Goal: Task Accomplishment & Management: Use online tool/utility

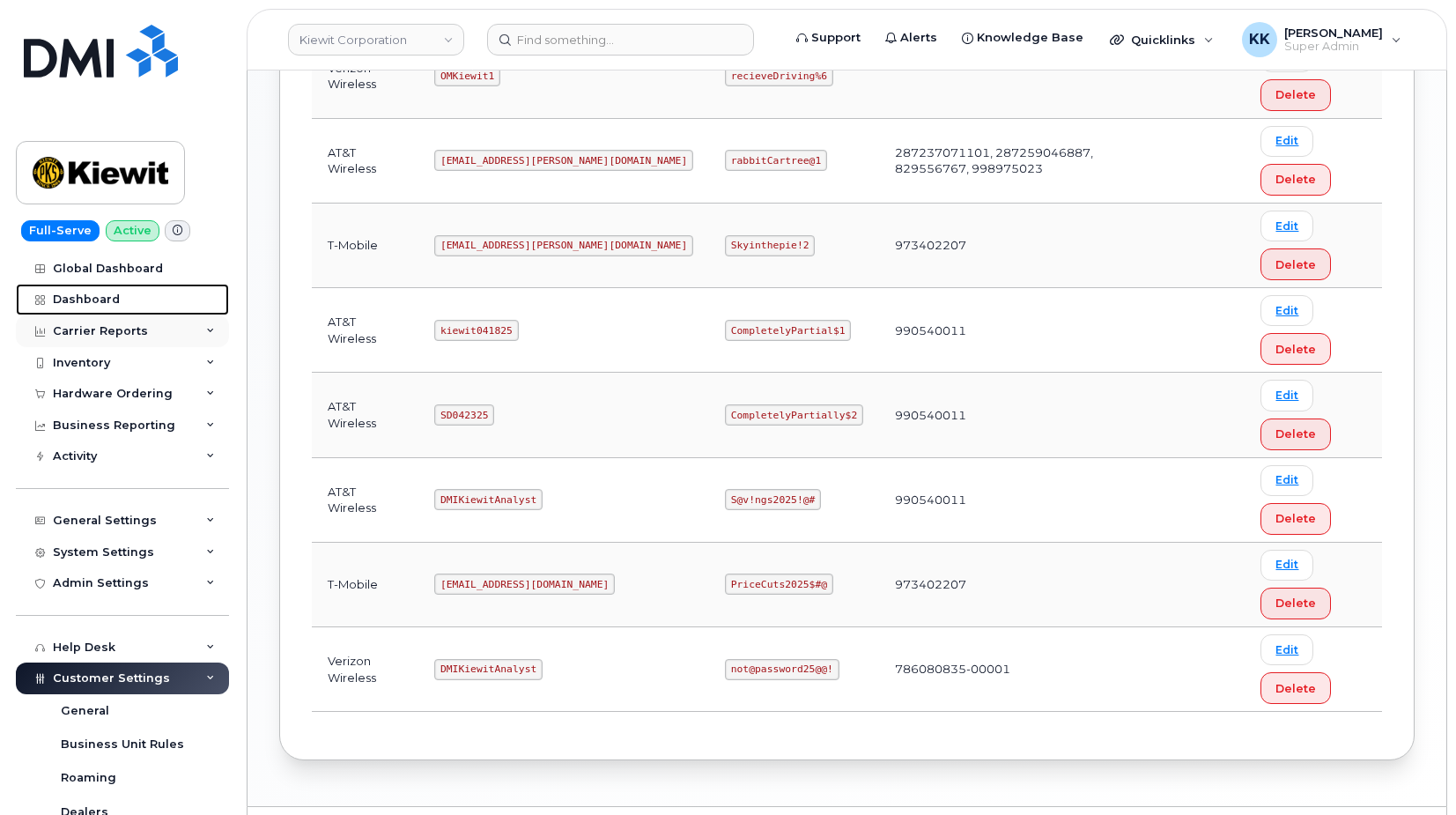
click at [89, 298] on div "Dashboard" at bounding box center [87, 300] width 67 height 14
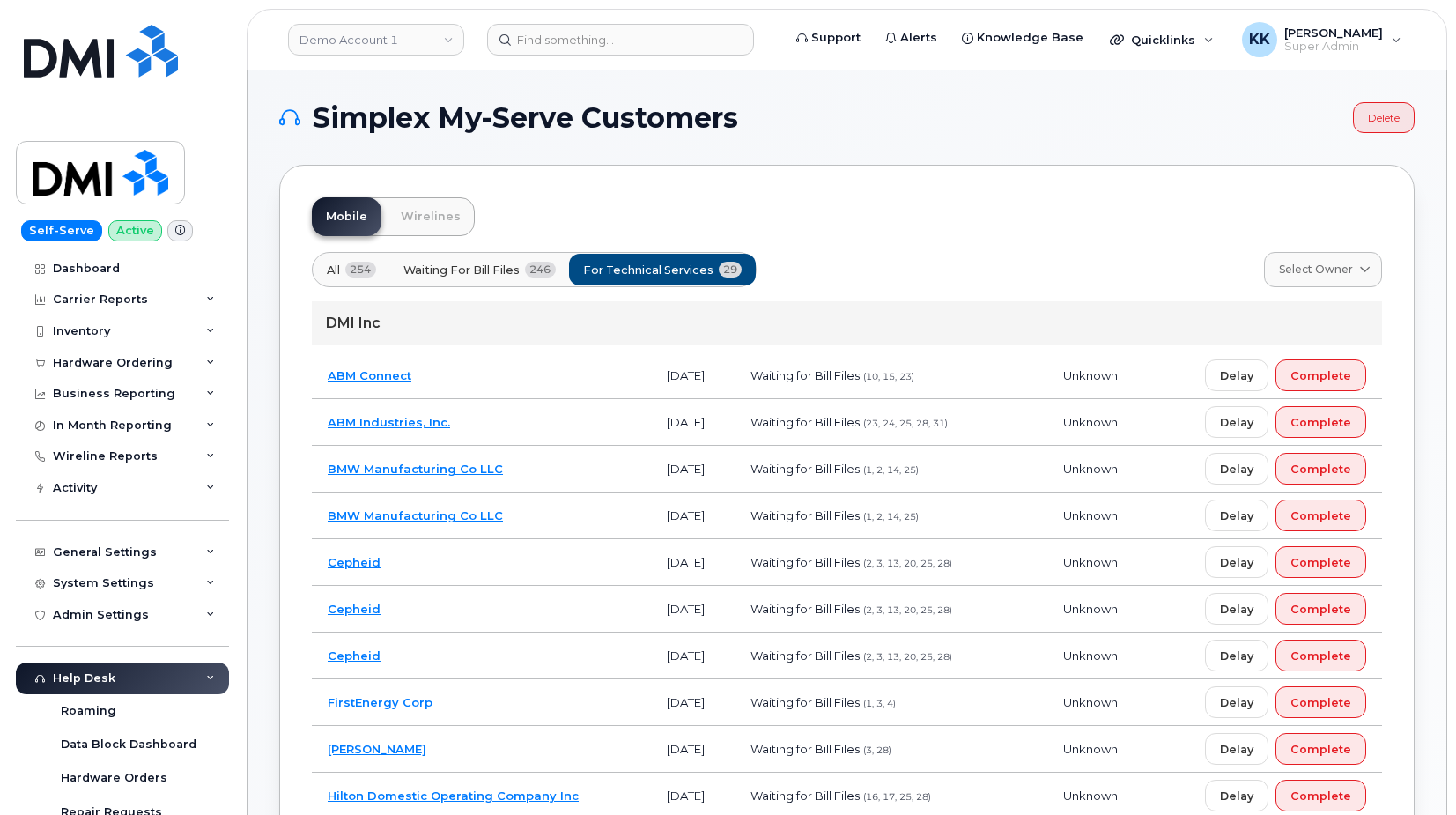
click at [543, 472] on td "BMW Manufacturing Co LLC" at bounding box center [481, 468] width 339 height 46
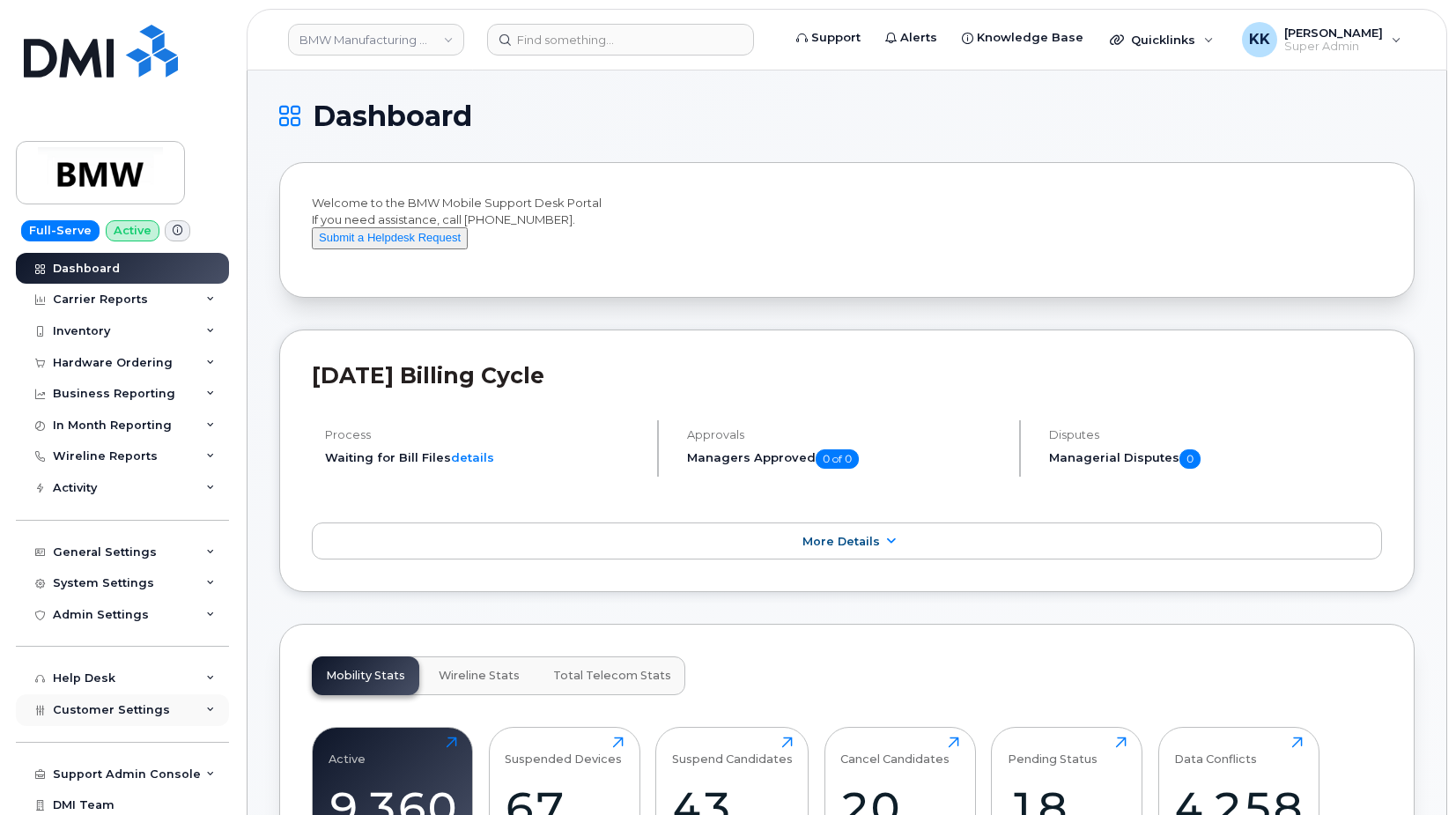
click at [90, 707] on span "Customer Settings" at bounding box center [111, 709] width 117 height 13
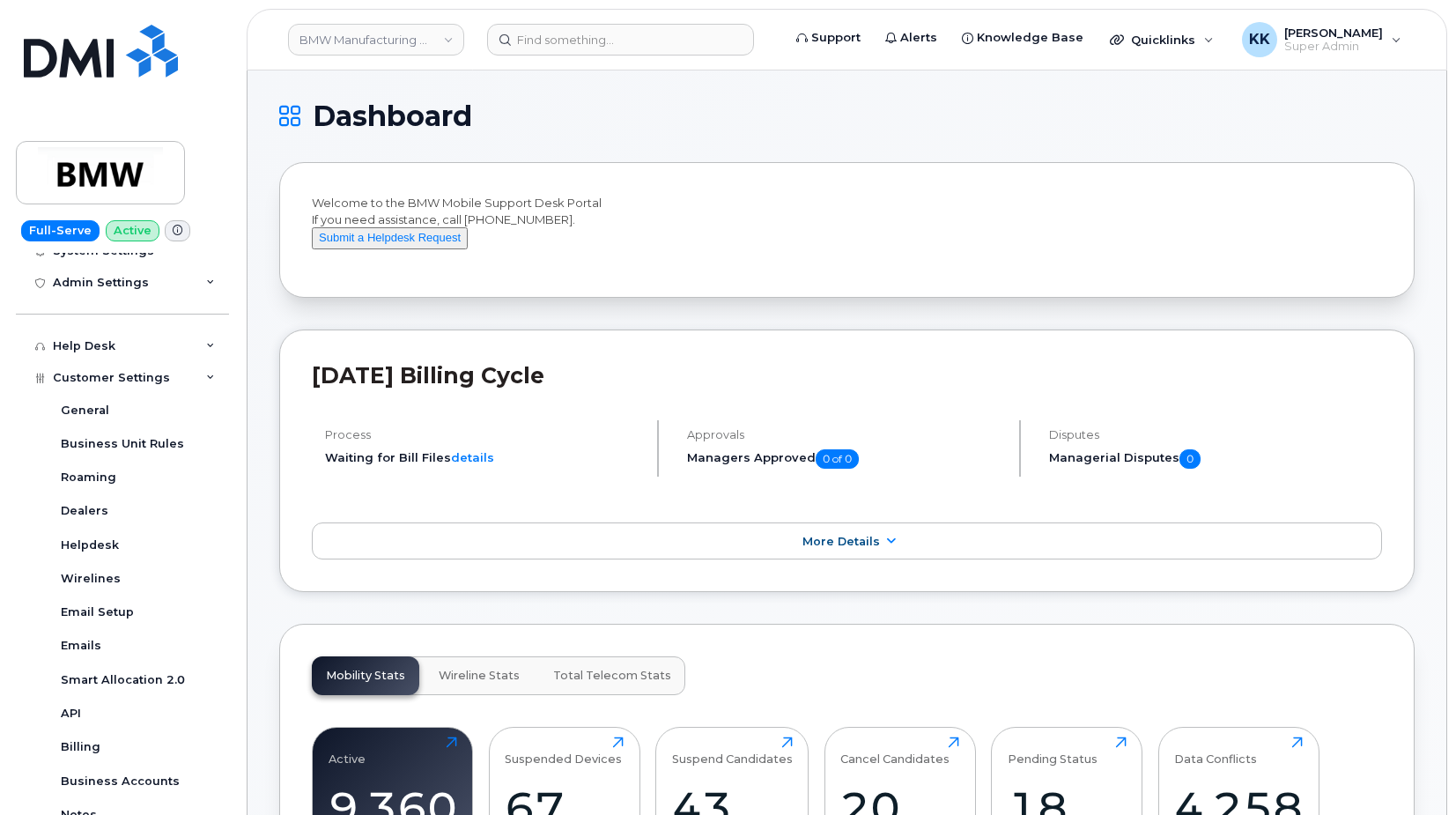
scroll to position [542, 0]
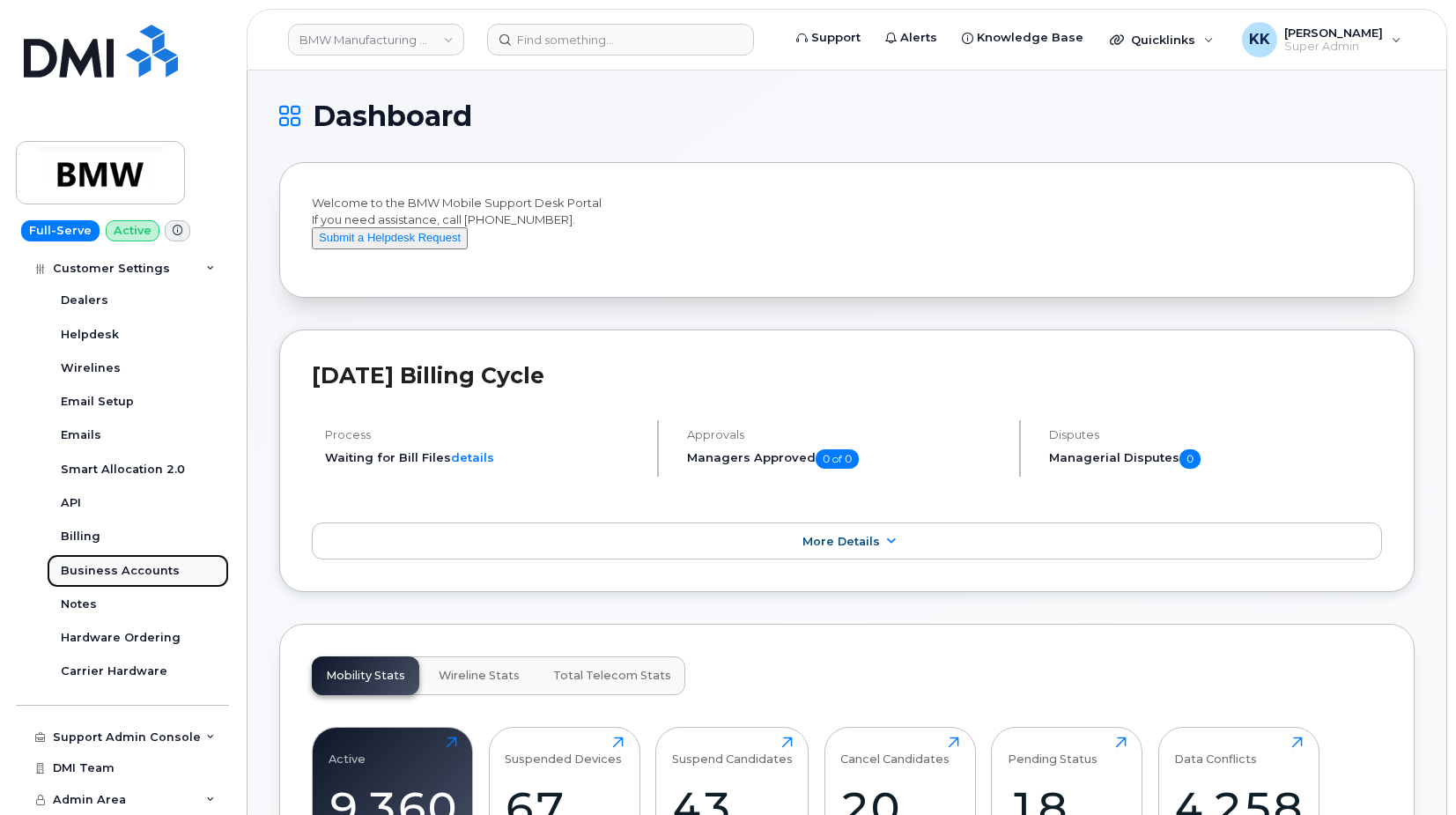
click at [112, 568] on div "Business Accounts" at bounding box center [120, 571] width 119 height 16
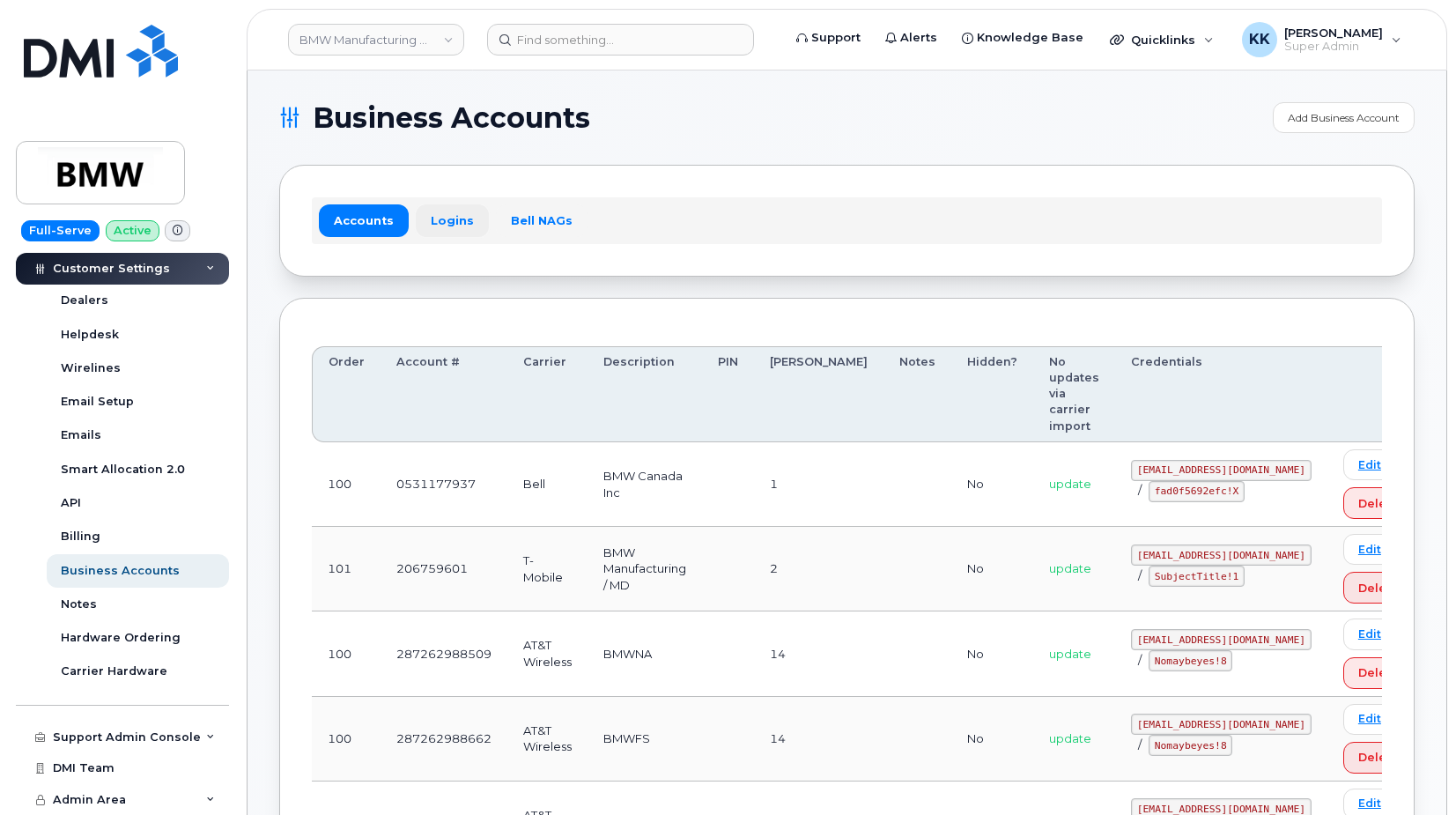
click at [437, 211] on link "Logins" at bounding box center [452, 220] width 73 height 32
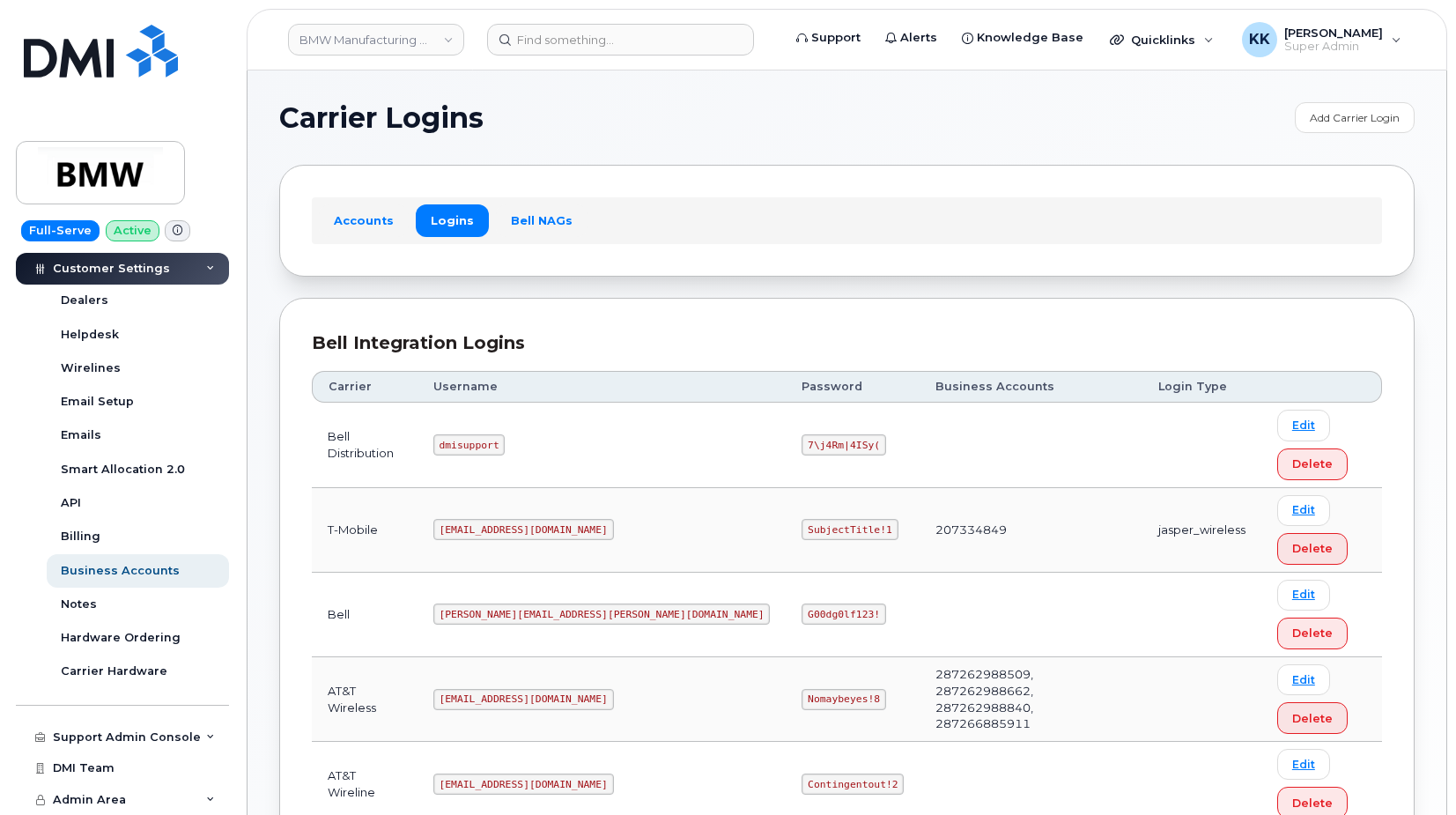
click at [497, 528] on code "msem@dminc.com" at bounding box center [523, 528] width 180 height 21
click at [801, 522] on code "SubjectTitle!1" at bounding box center [849, 528] width 96 height 21
click at [801, 520] on code "SubjectTitle!1" at bounding box center [849, 528] width 96 height 21
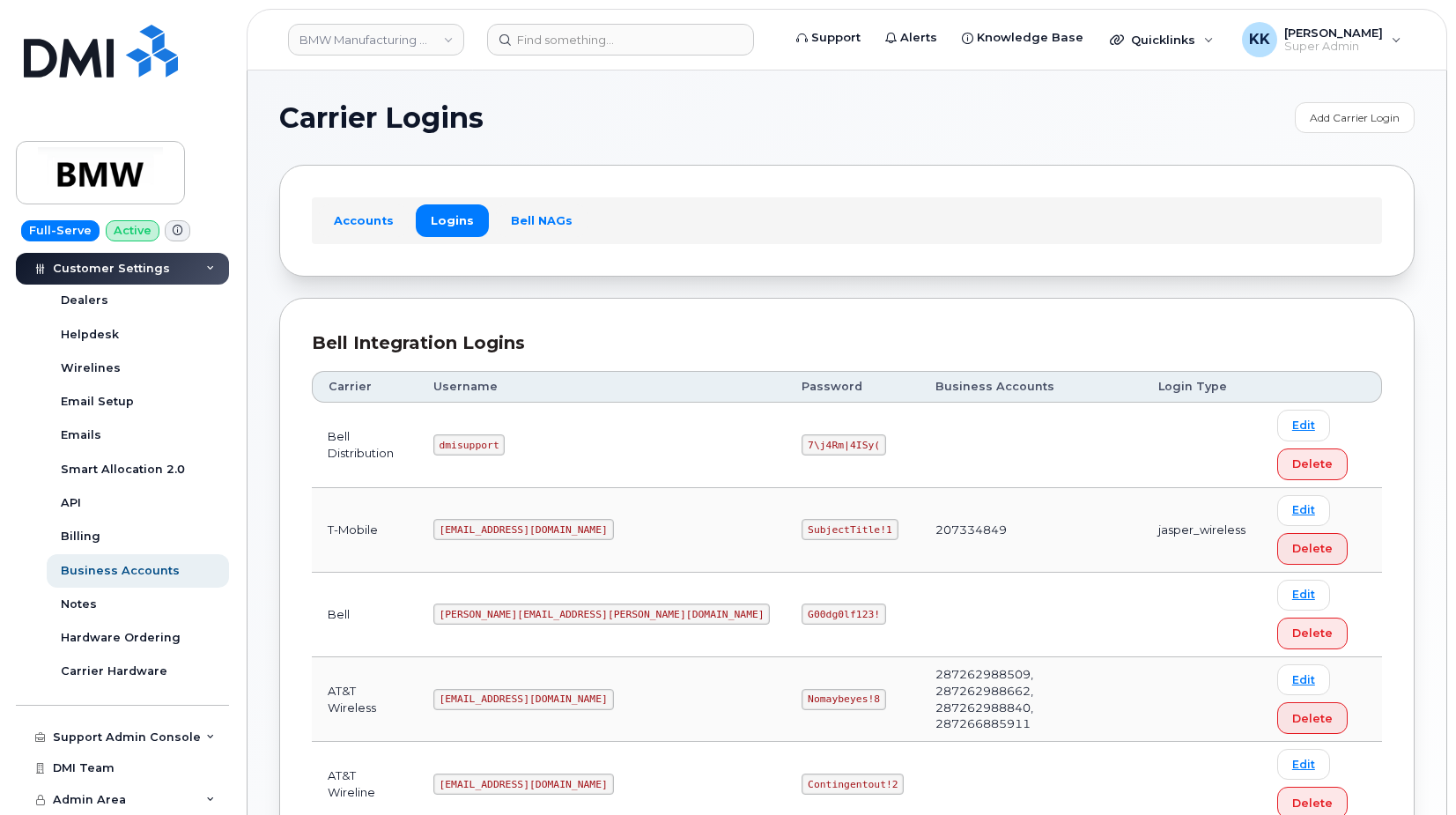
click at [801, 520] on code "SubjectTitle!1" at bounding box center [849, 528] width 96 height 21
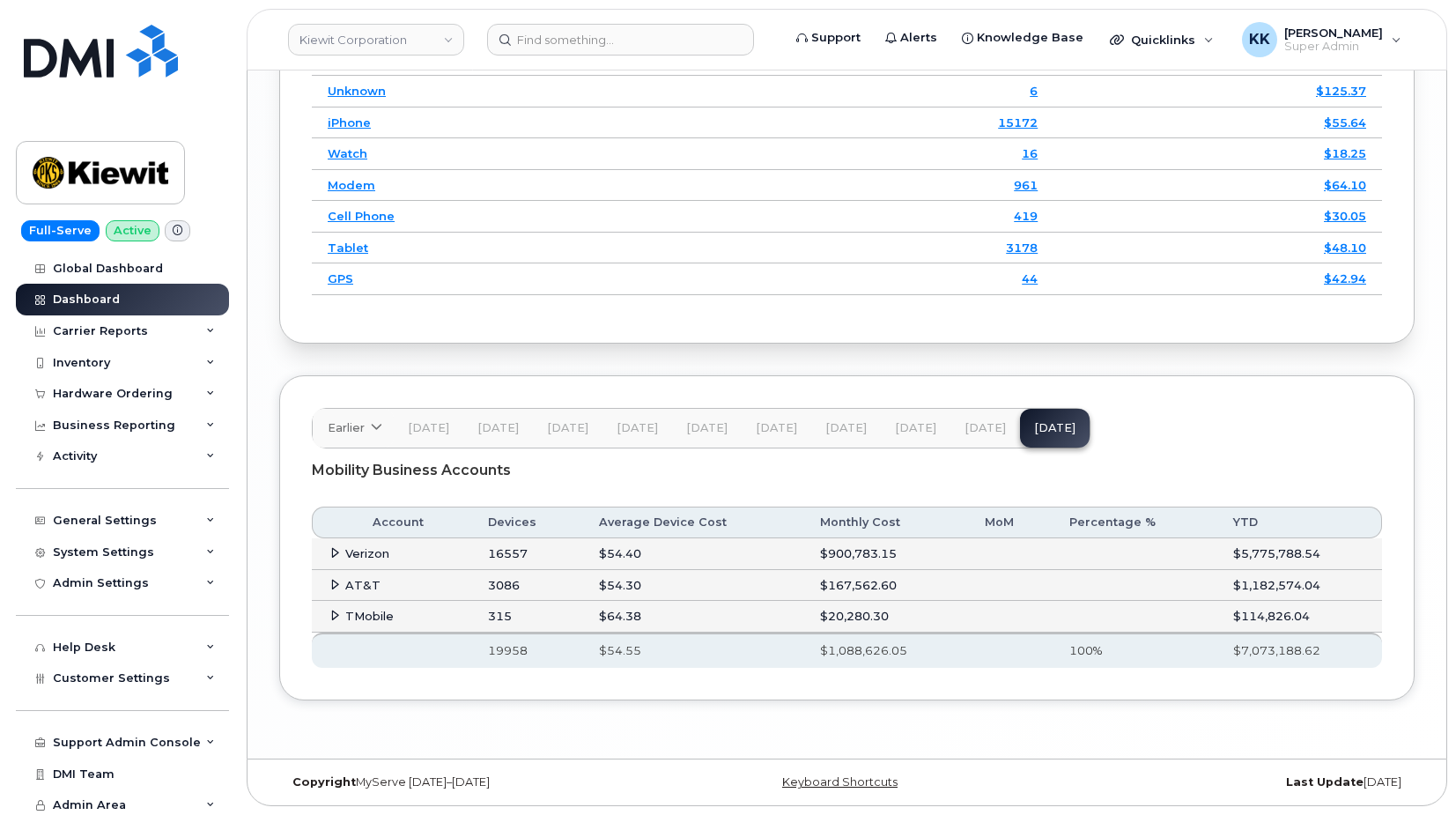
scroll to position [2798, 0]
click at [335, 586] on icon at bounding box center [335, 584] width 12 height 12
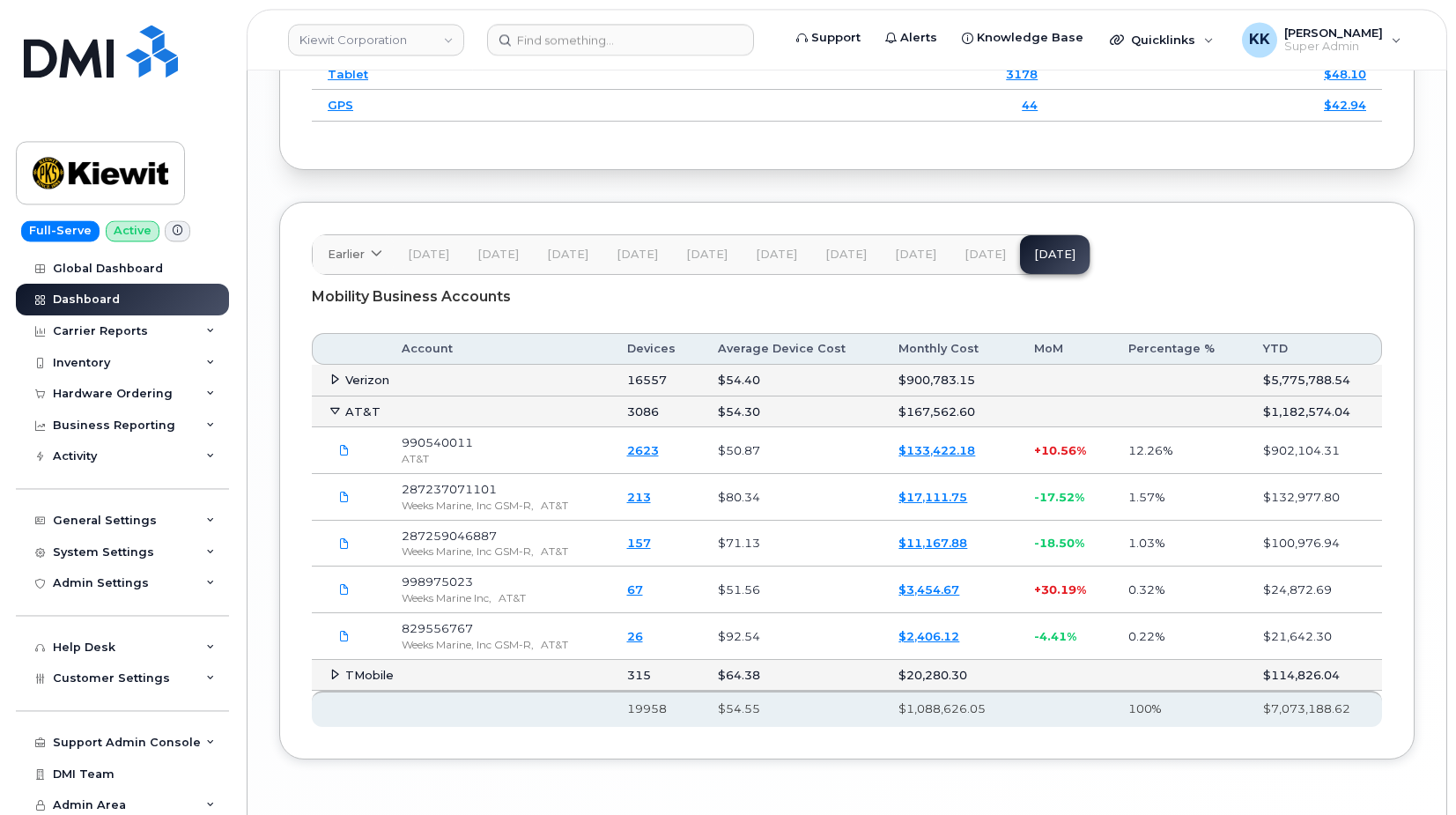
scroll to position [2977, 0]
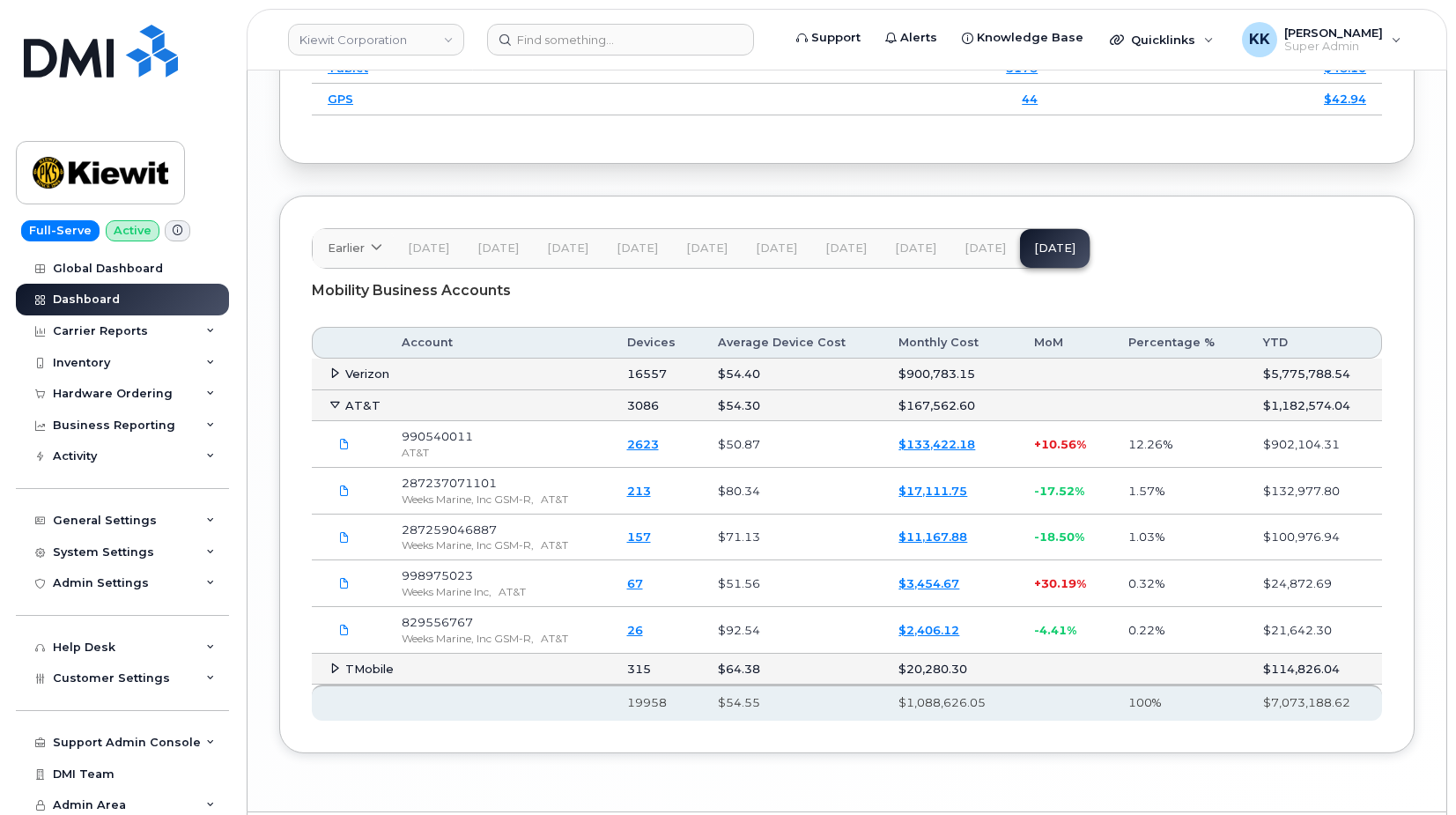
click at [939, 447] on link "$133,422.18" at bounding box center [936, 443] width 77 height 14
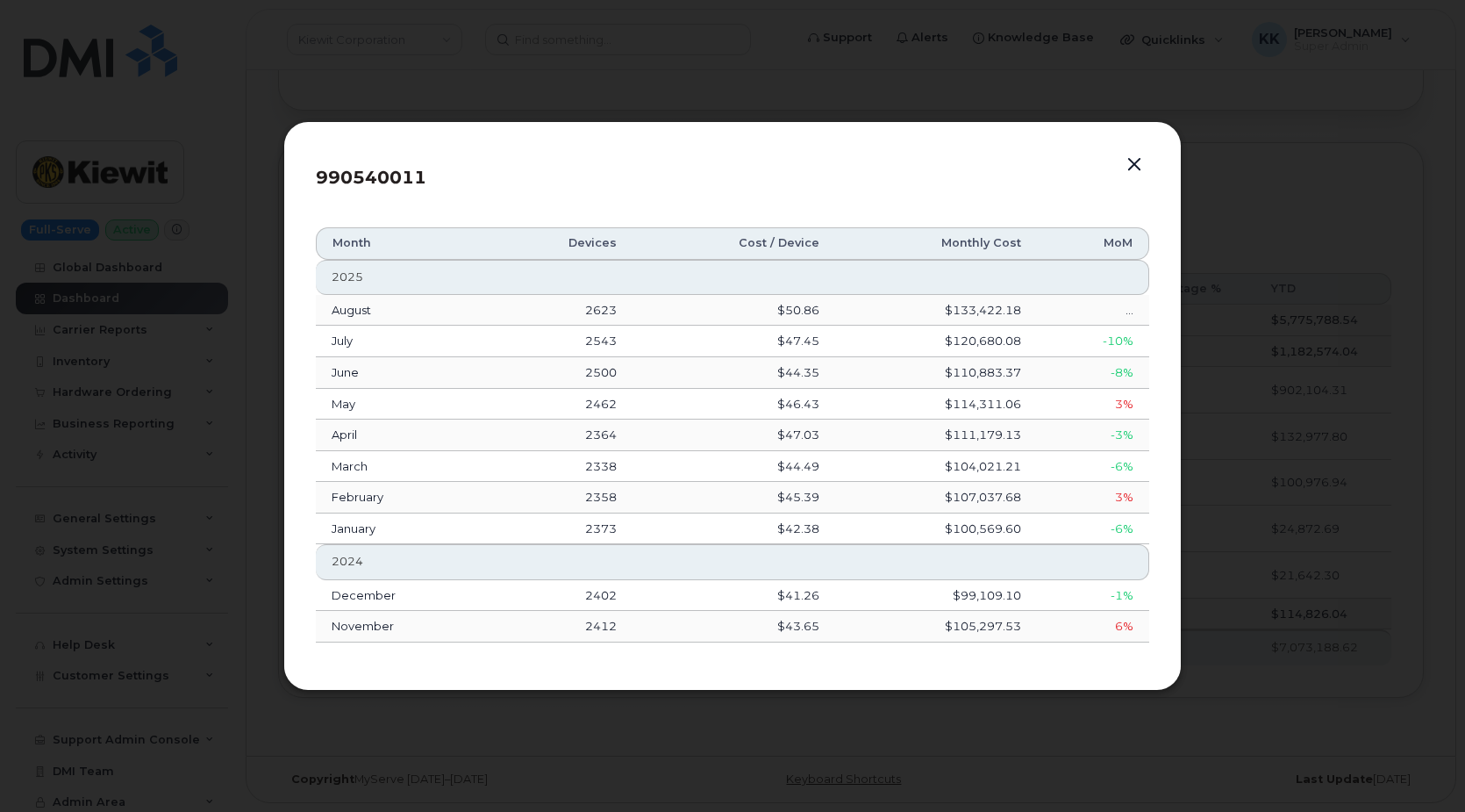
click at [1135, 171] on button "button" at bounding box center [1134, 164] width 27 height 25
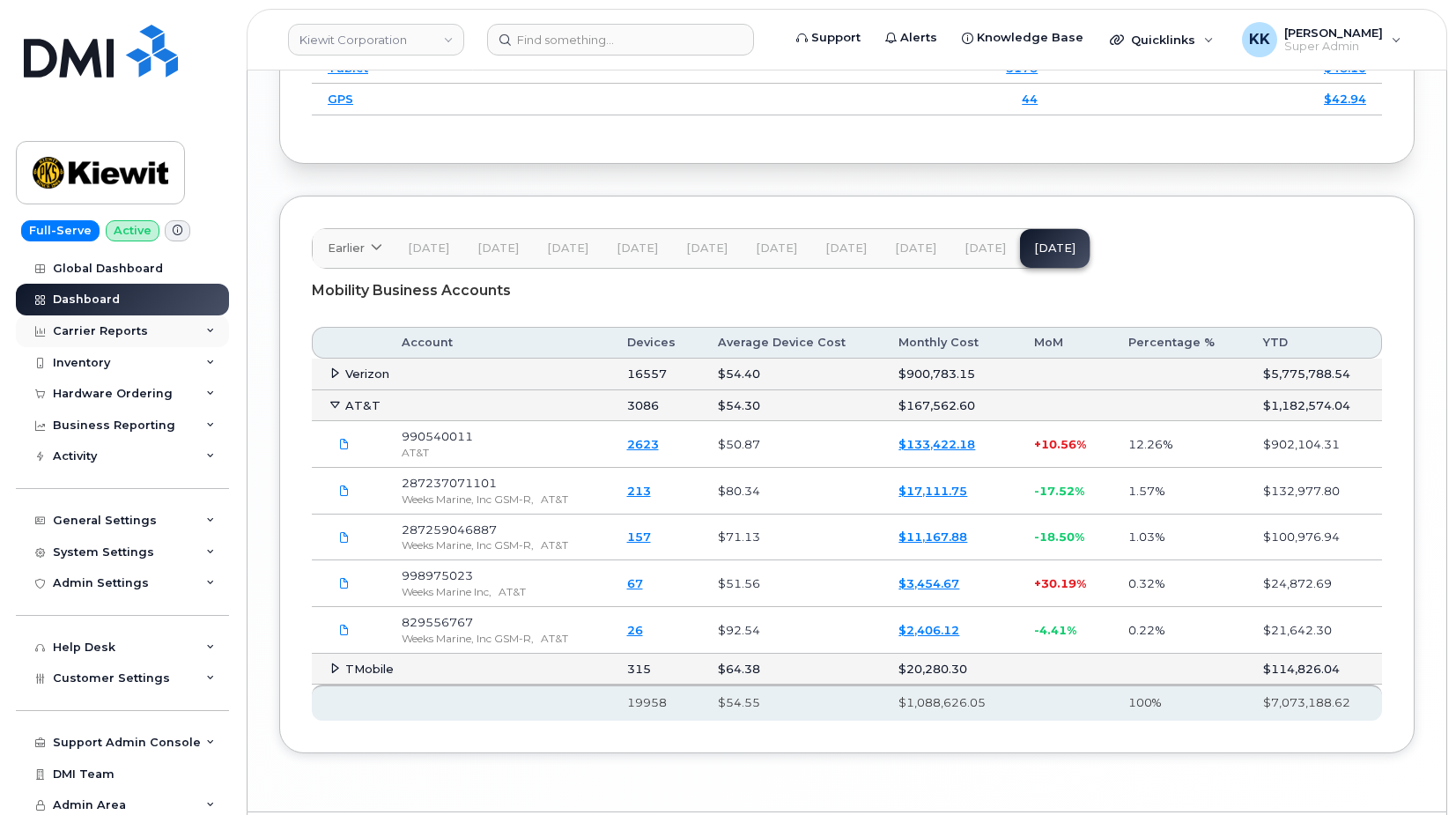
click at [104, 333] on div "Carrier Reports" at bounding box center [101, 331] width 96 height 14
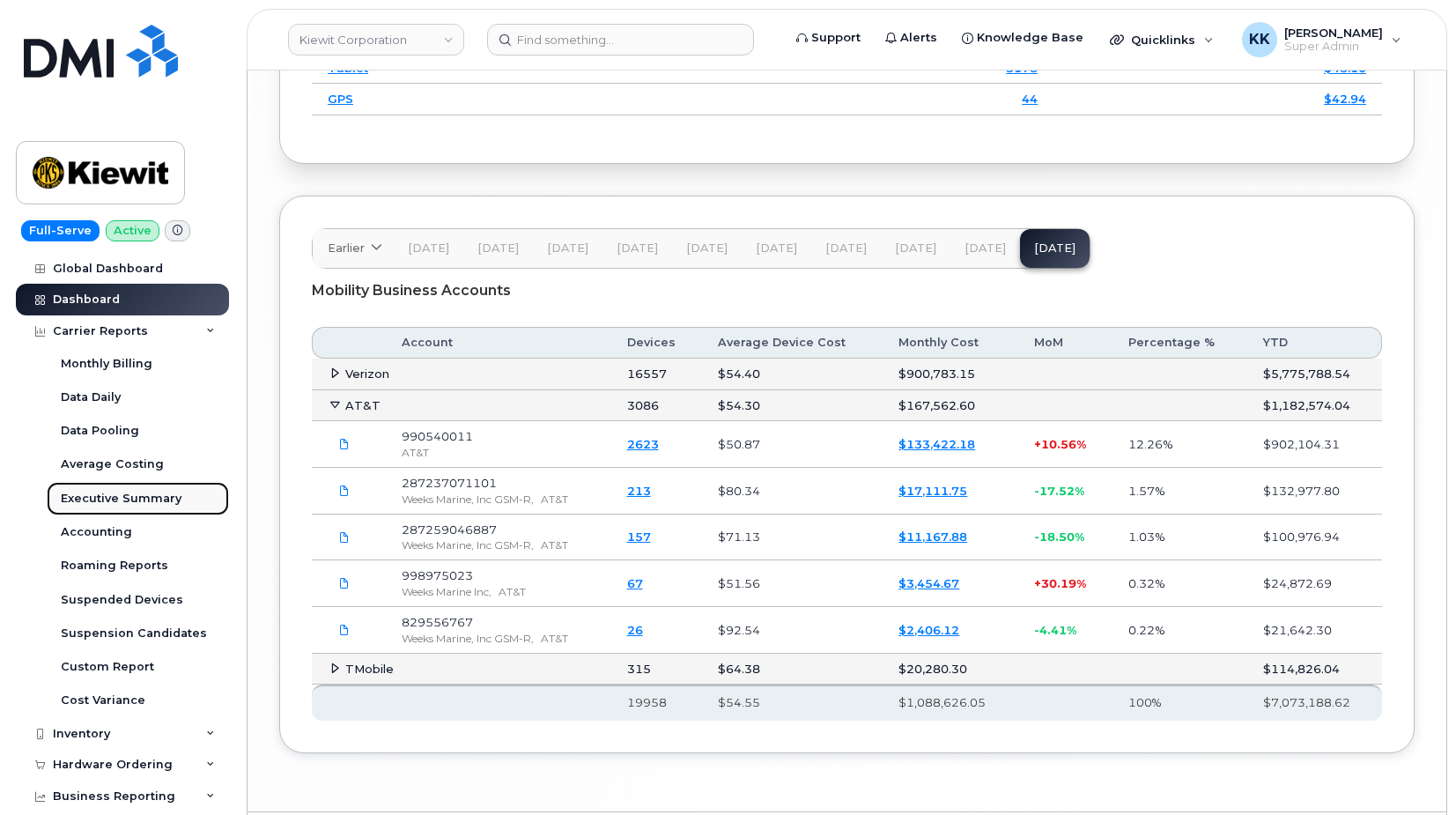
click at [120, 502] on div "Executive Summary" at bounding box center [121, 499] width 120 height 16
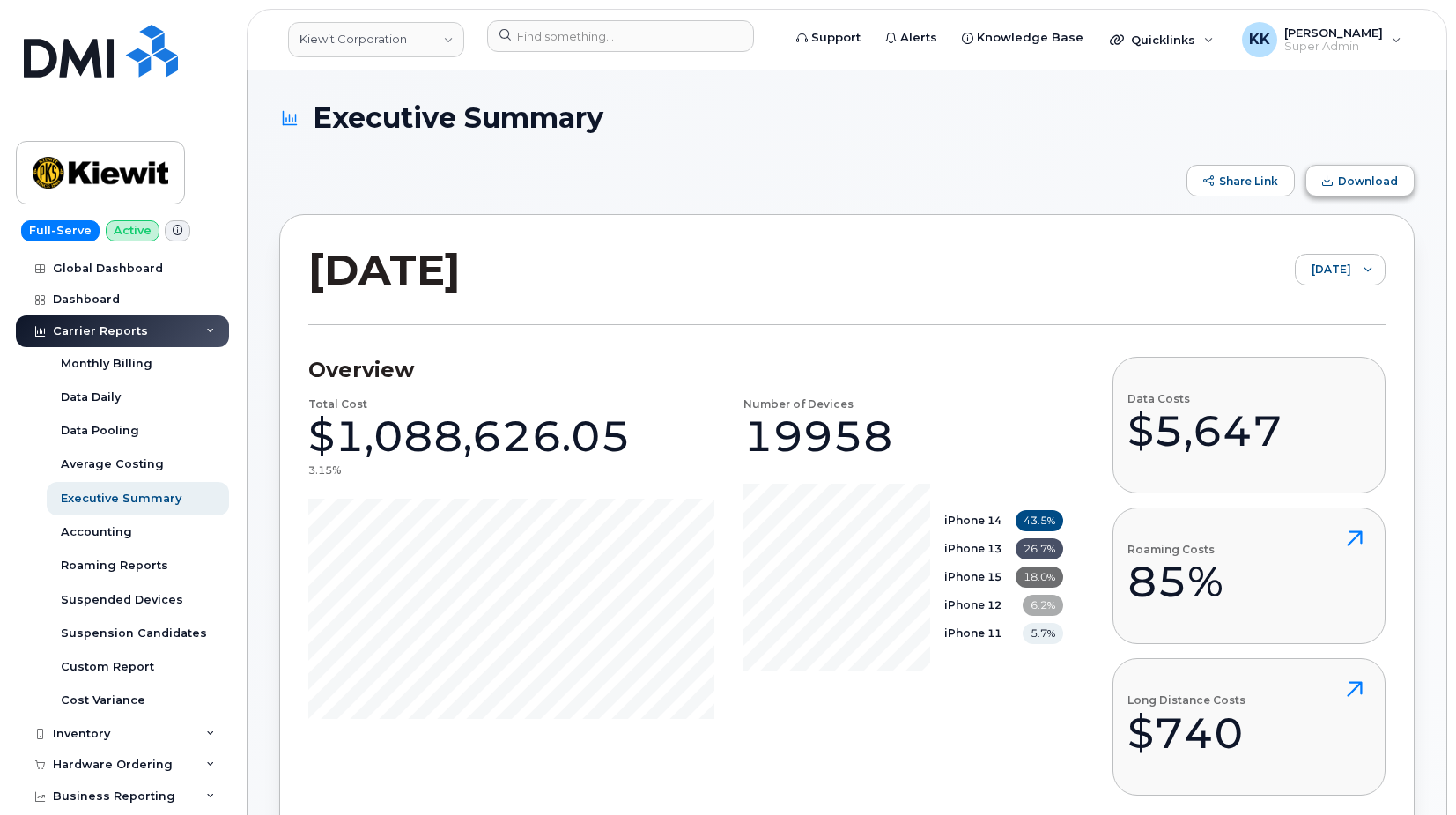
click at [1343, 182] on span "Download" at bounding box center [1367, 180] width 60 height 13
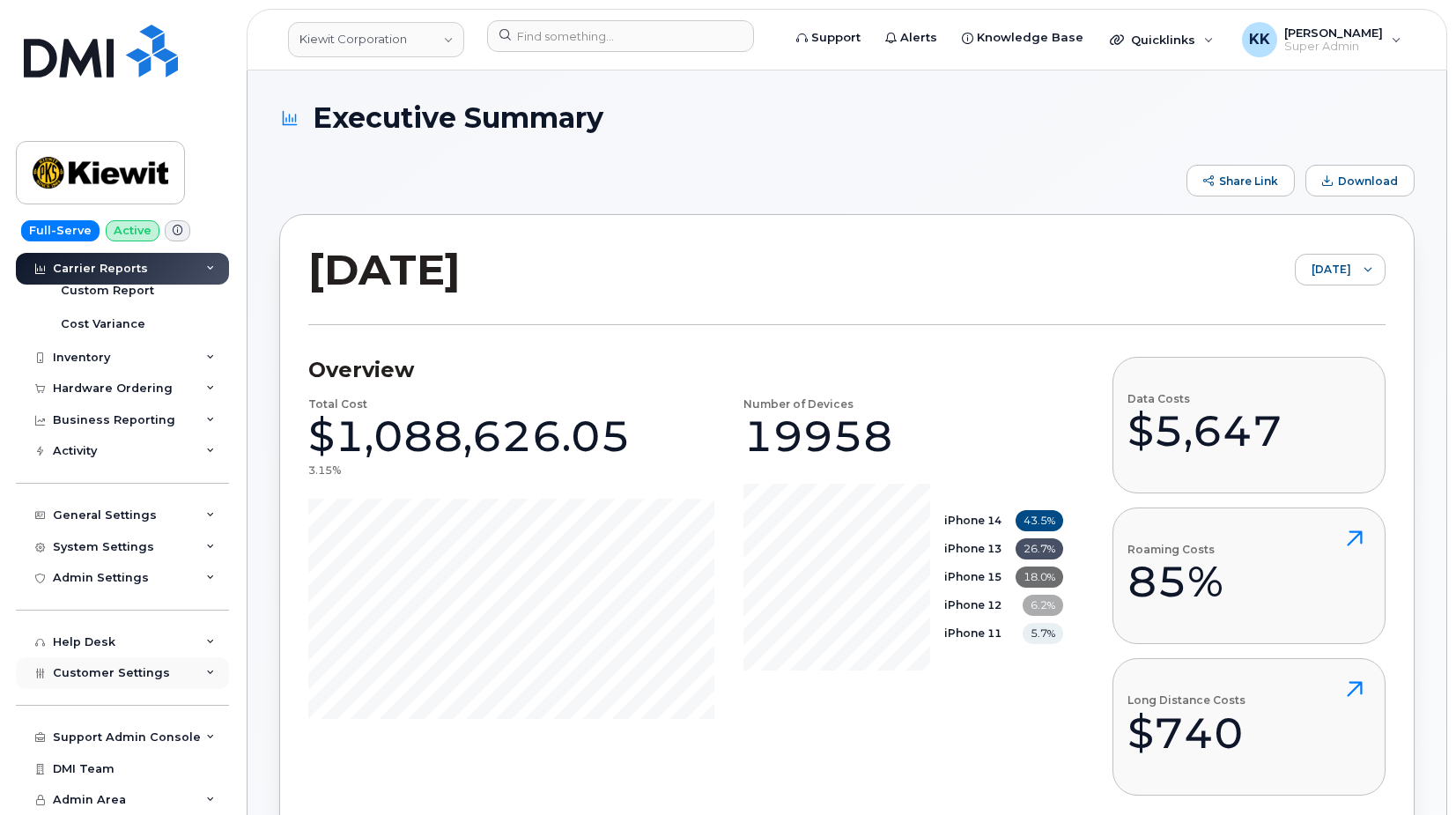
click at [113, 675] on span "Customer Settings" at bounding box center [111, 672] width 117 height 13
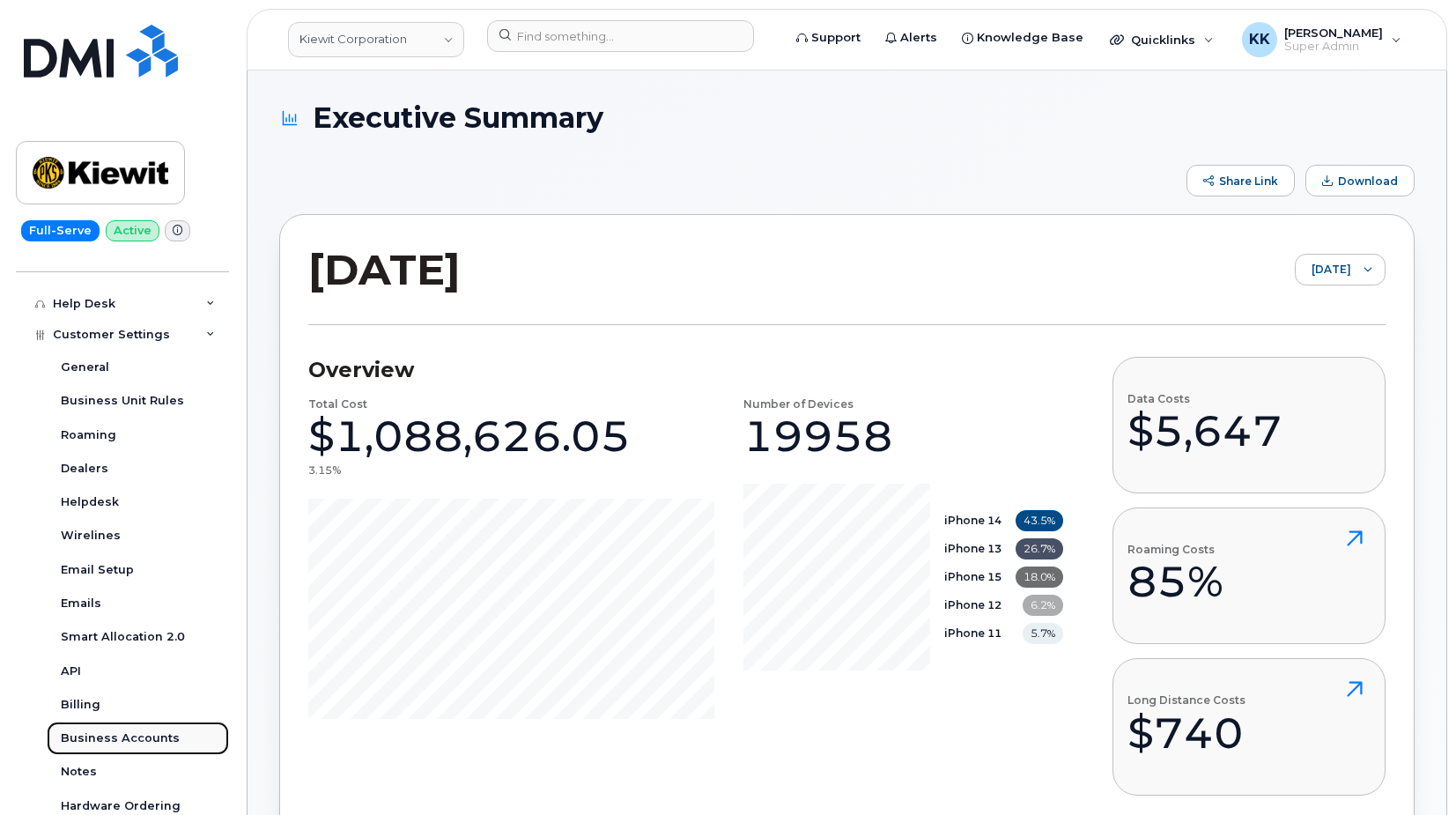
click at [116, 735] on div "Business Accounts" at bounding box center [120, 738] width 119 height 16
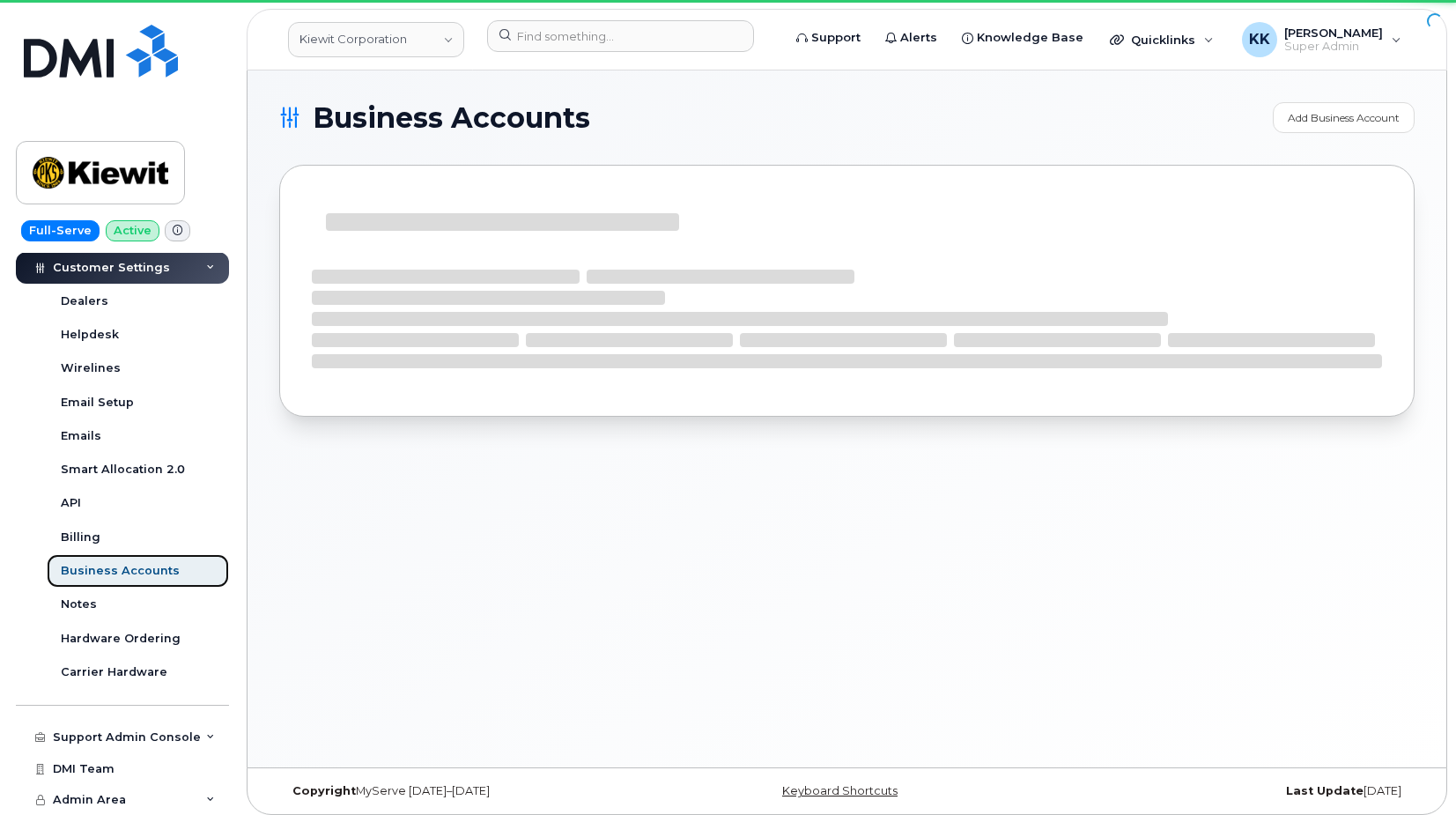
scroll to position [343, 0]
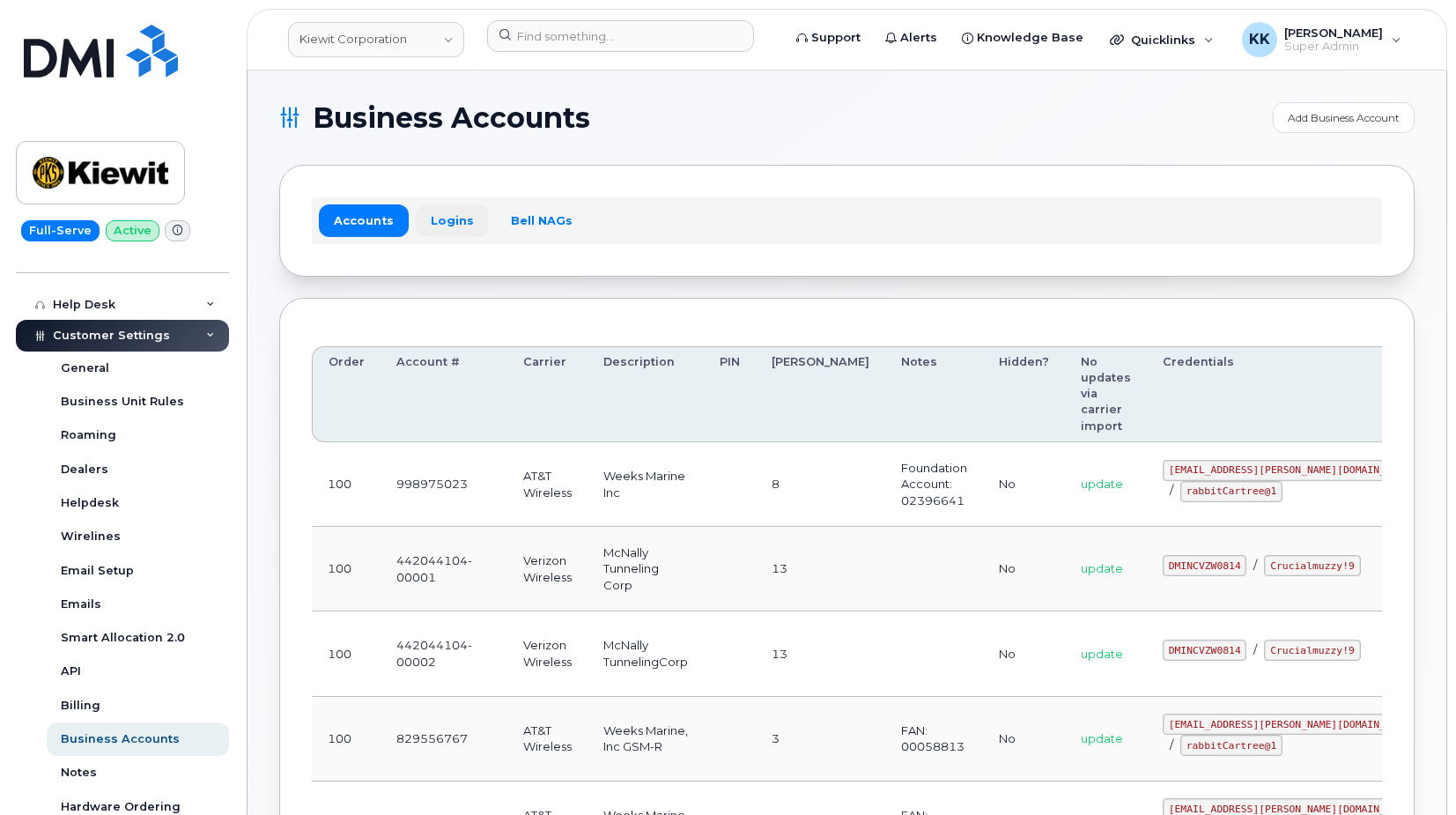
click at [449, 214] on link "Logins" at bounding box center [452, 220] width 73 height 32
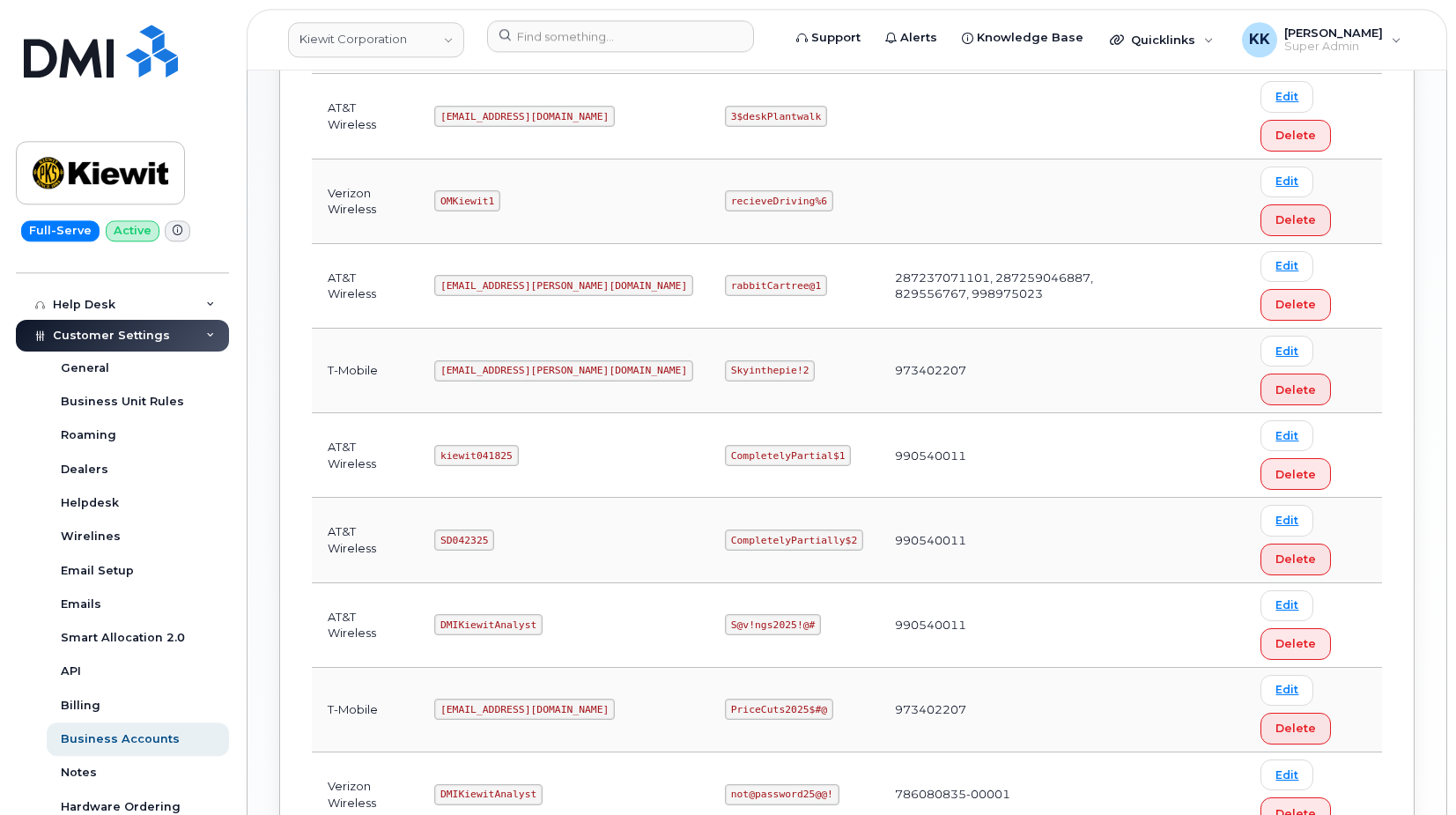
scroll to position [718, 0]
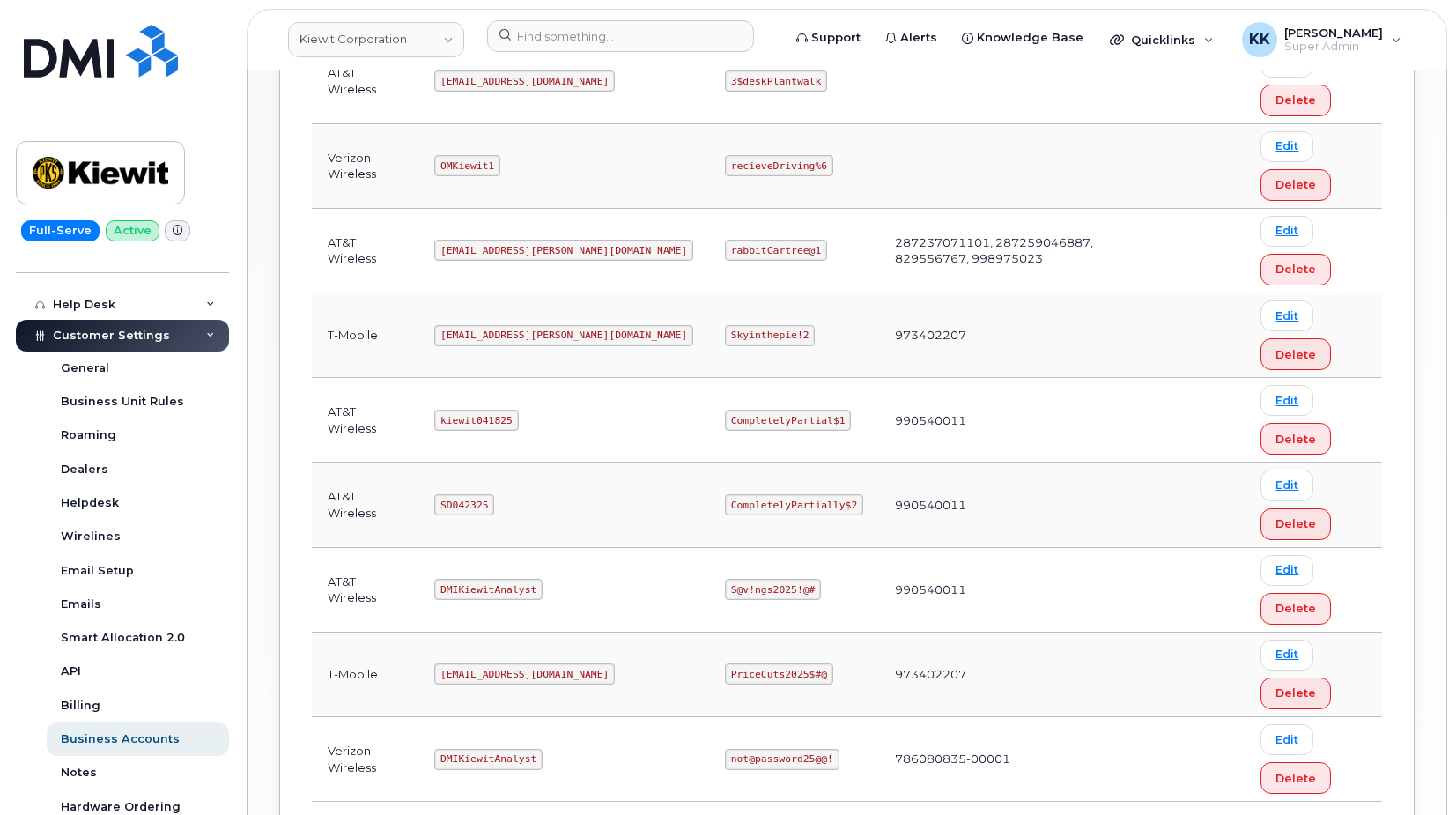
click at [481, 508] on code "SD042325" at bounding box center [464, 504] width 60 height 21
copy code "SD042325"
click at [725, 498] on code "CompletelyPartially$2" at bounding box center [794, 504] width 138 height 21
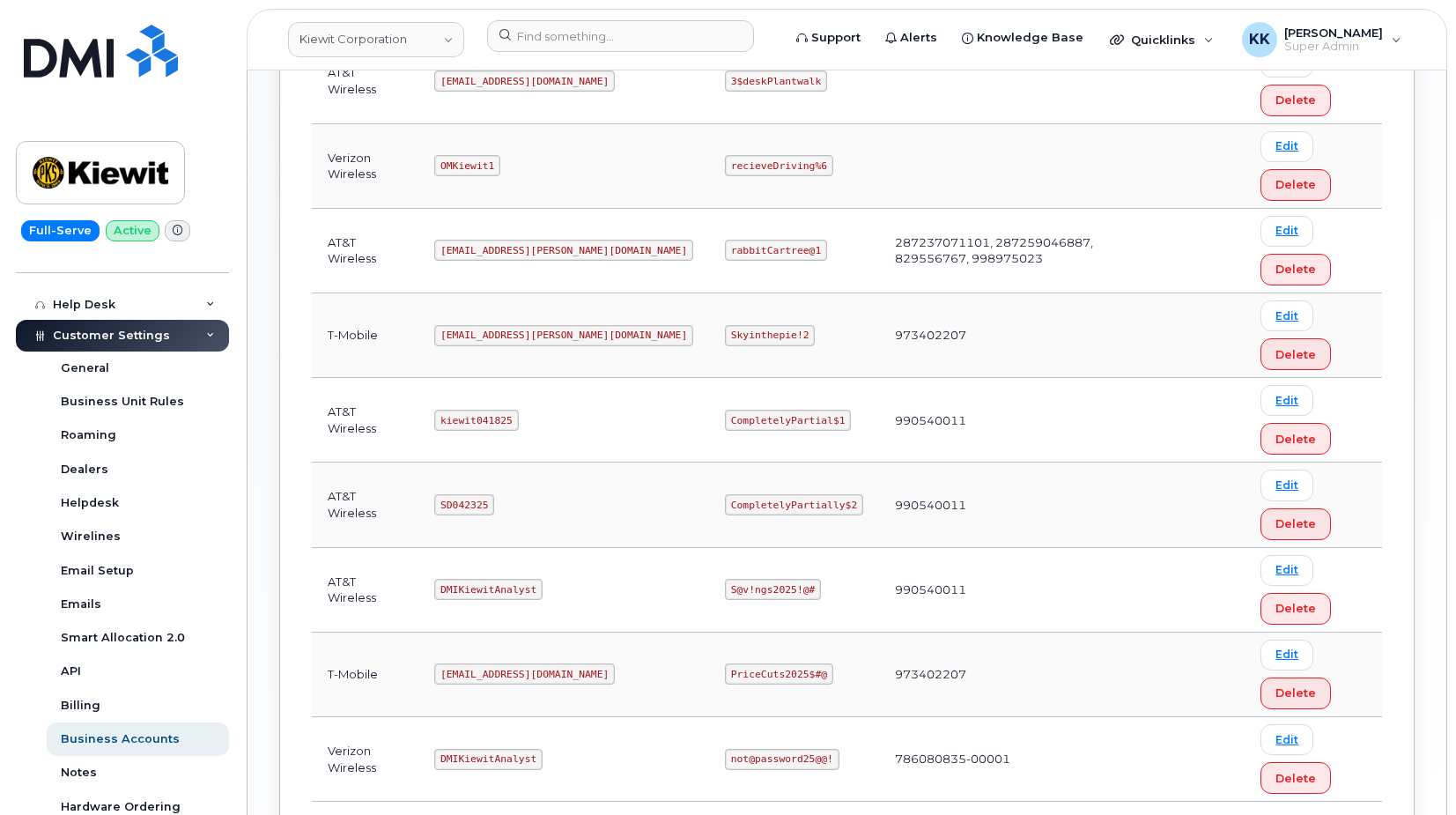
click at [725, 498] on code "CompletelyPartially$2" at bounding box center [794, 504] width 138 height 21
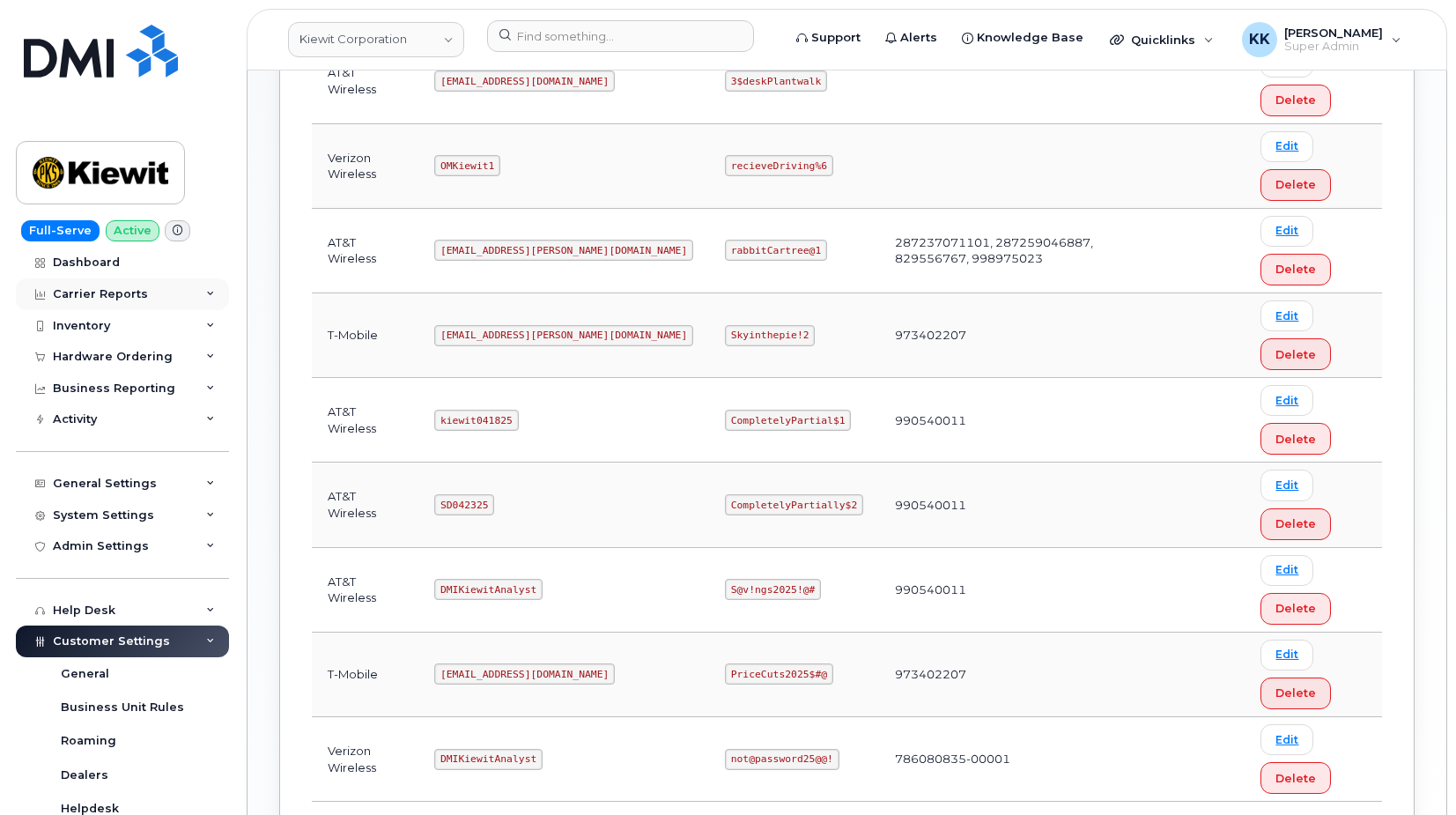
scroll to position [0, 0]
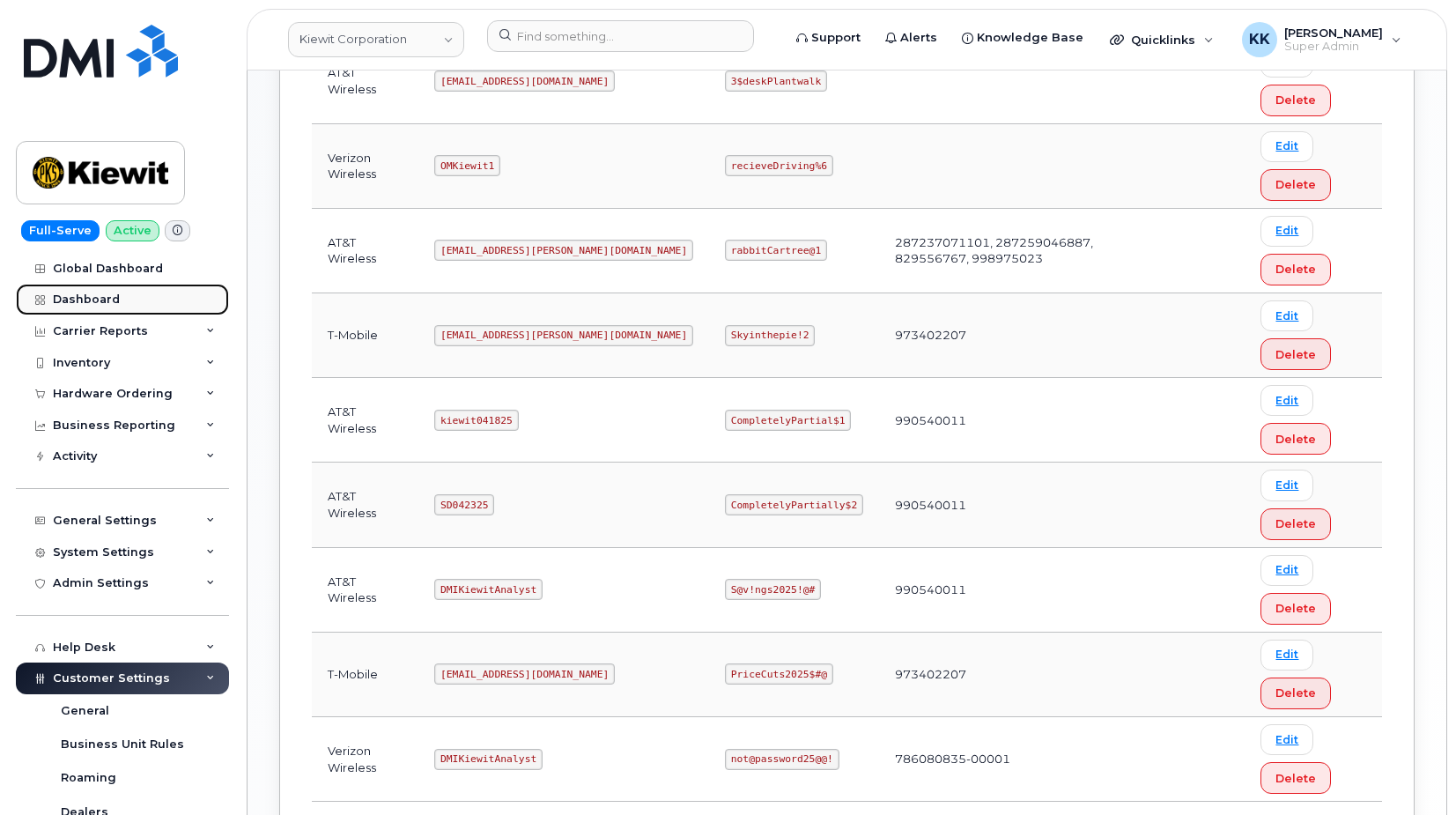
click at [94, 298] on div "Dashboard" at bounding box center [87, 300] width 67 height 14
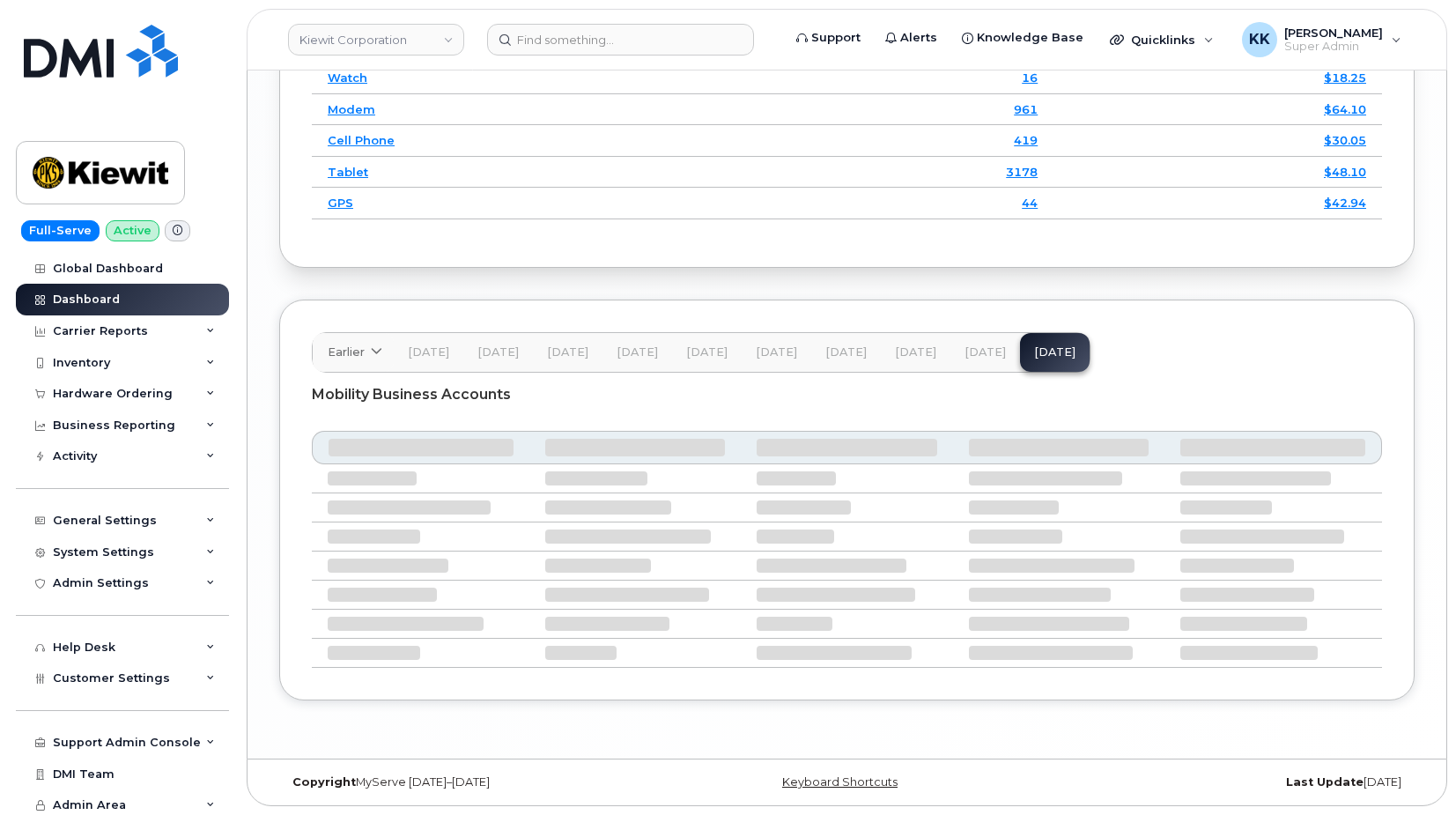
scroll to position [2798, 0]
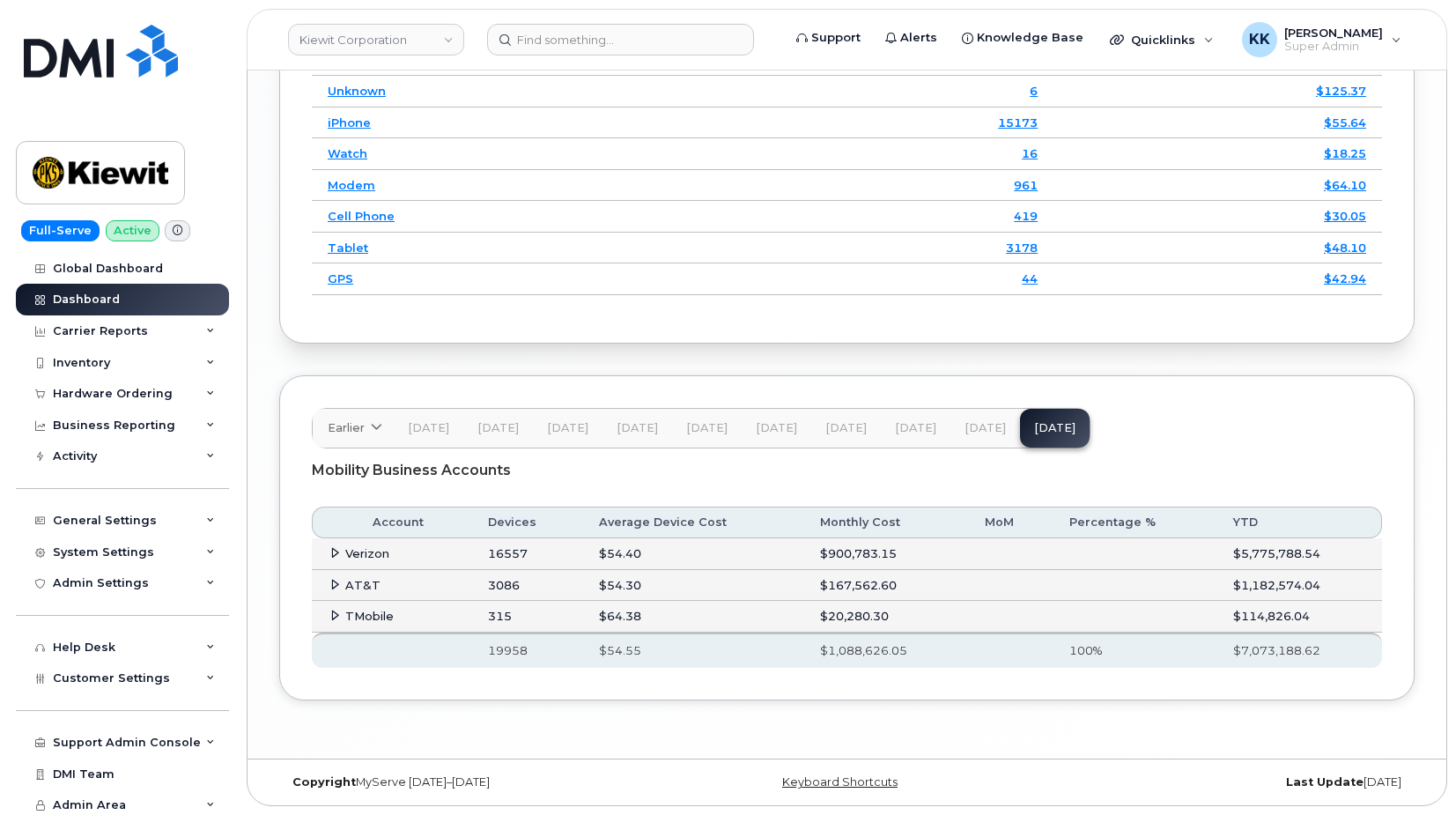
click at [339, 581] on icon at bounding box center [335, 584] width 12 height 12
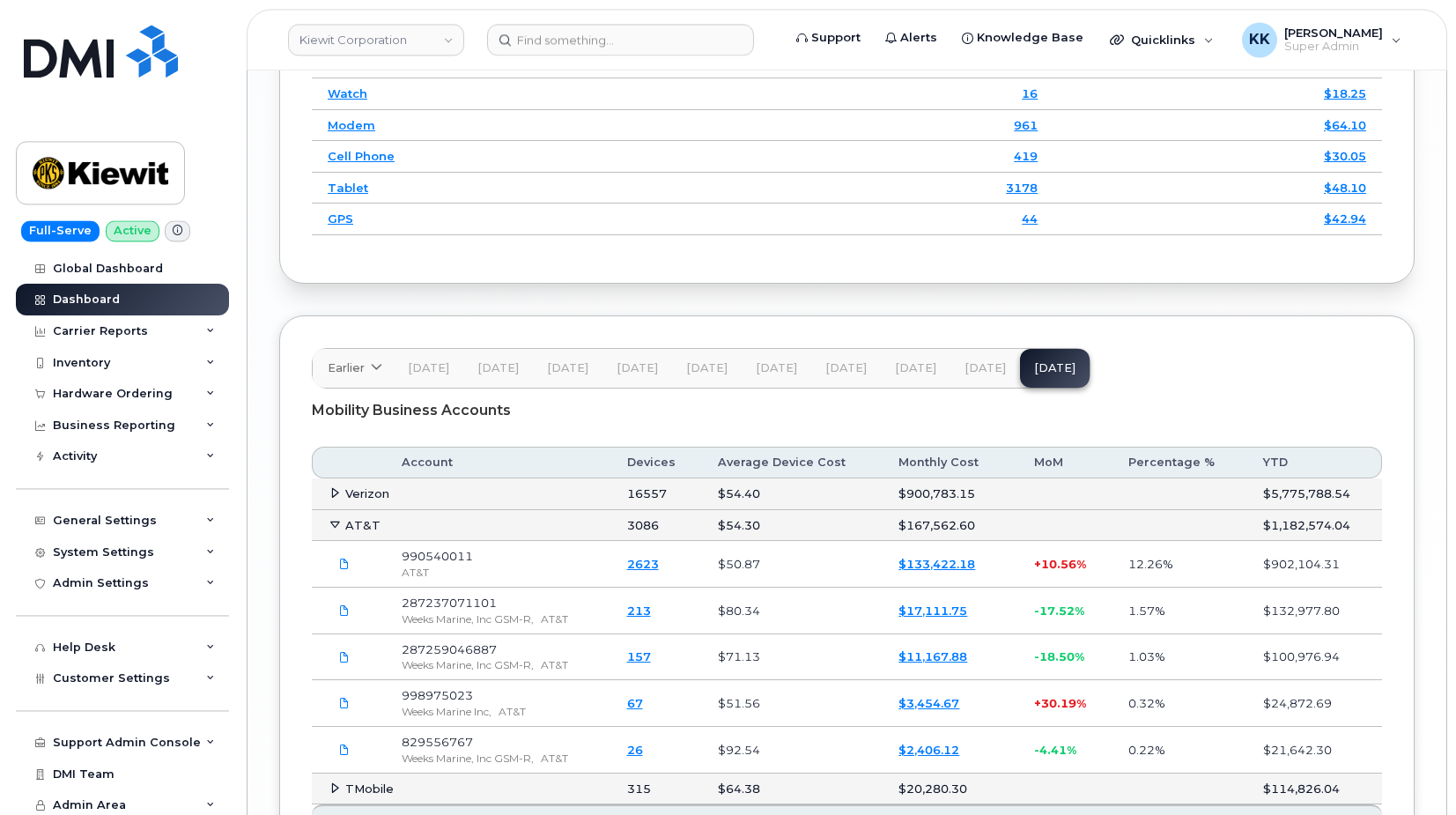
scroll to position [2887, 0]
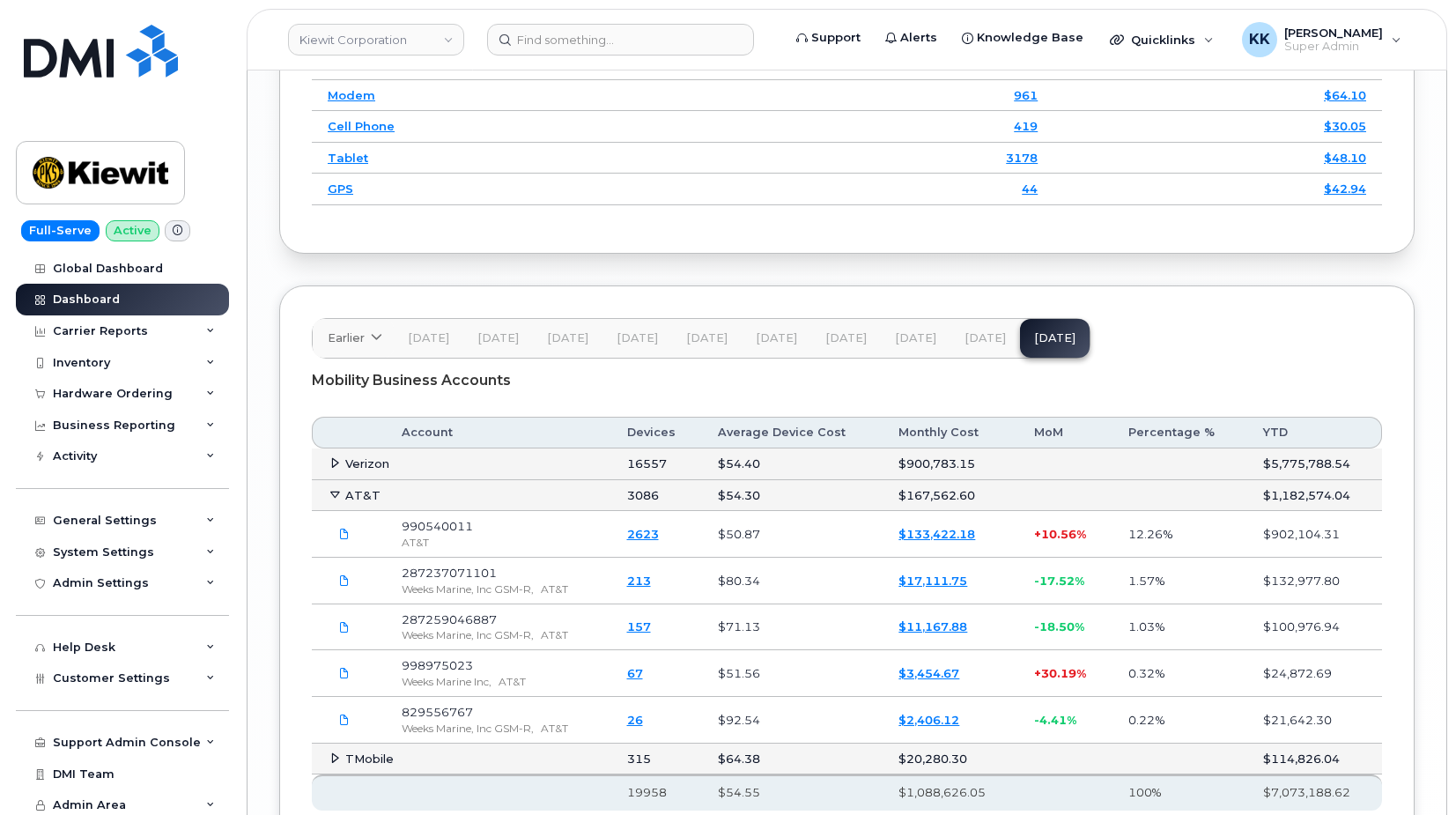
click at [947, 539] on link "$133,422.18" at bounding box center [936, 533] width 77 height 14
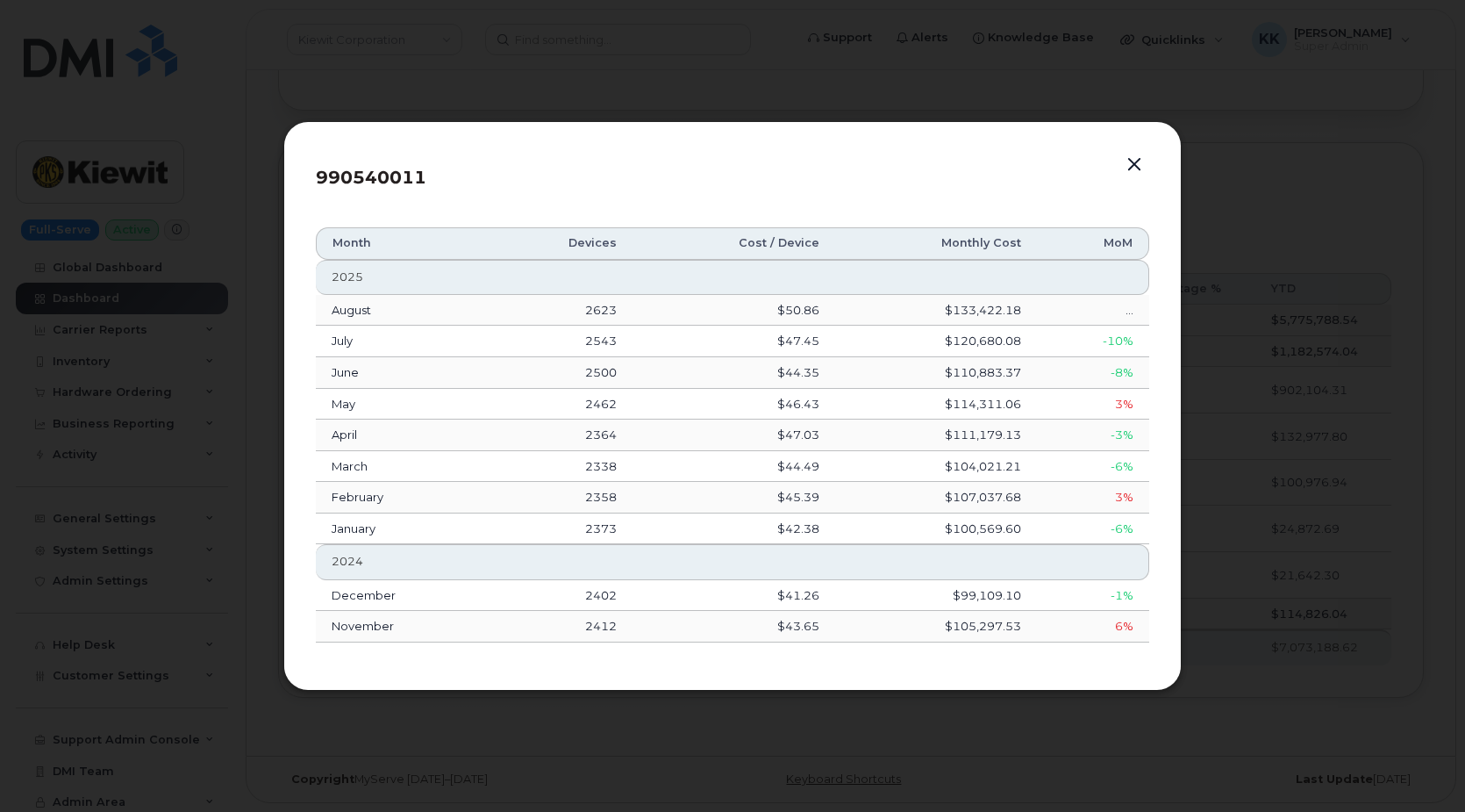
click at [1141, 170] on button "button" at bounding box center [1134, 164] width 27 height 25
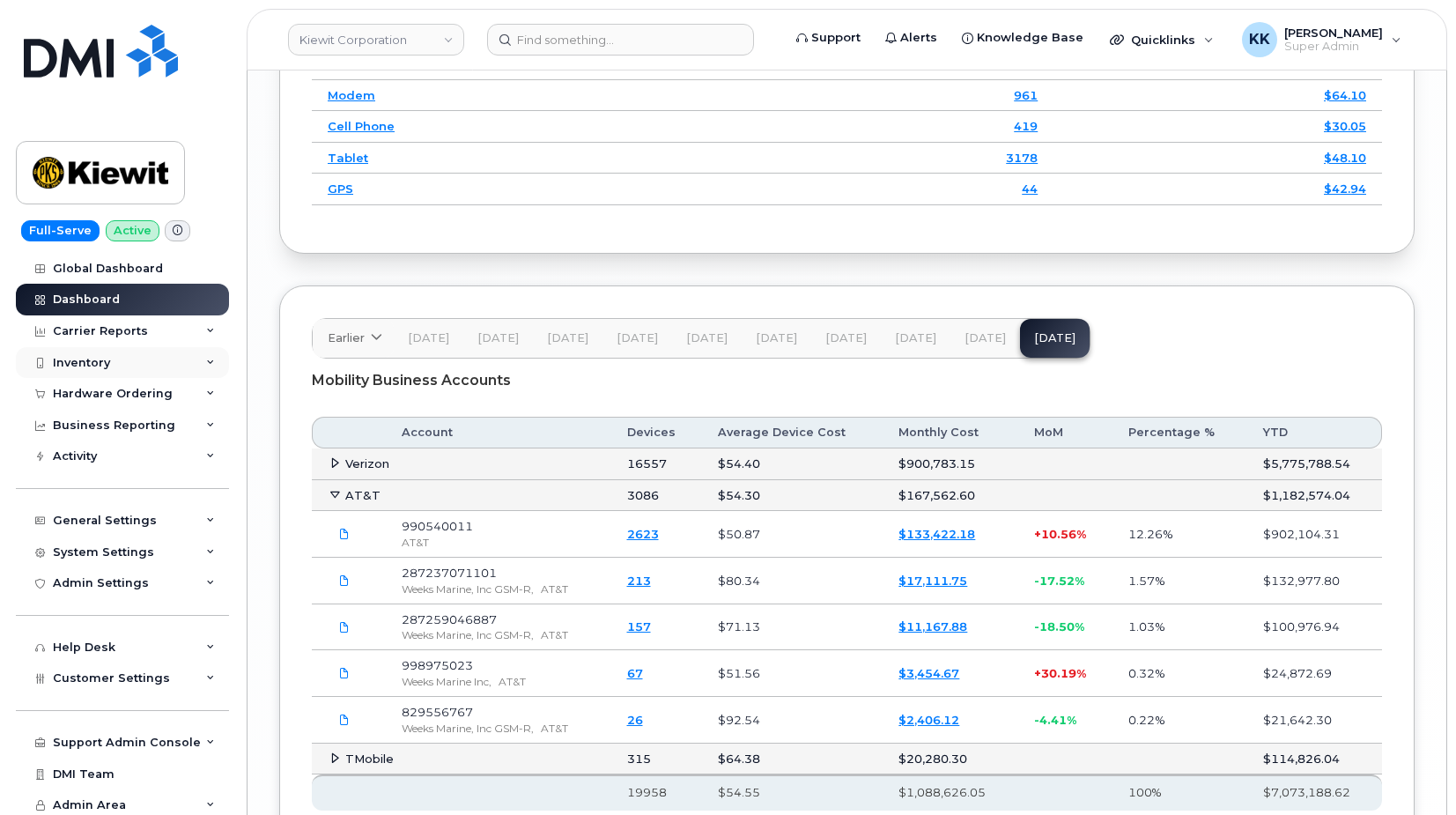
click at [97, 352] on div "Inventory" at bounding box center [122, 363] width 213 height 32
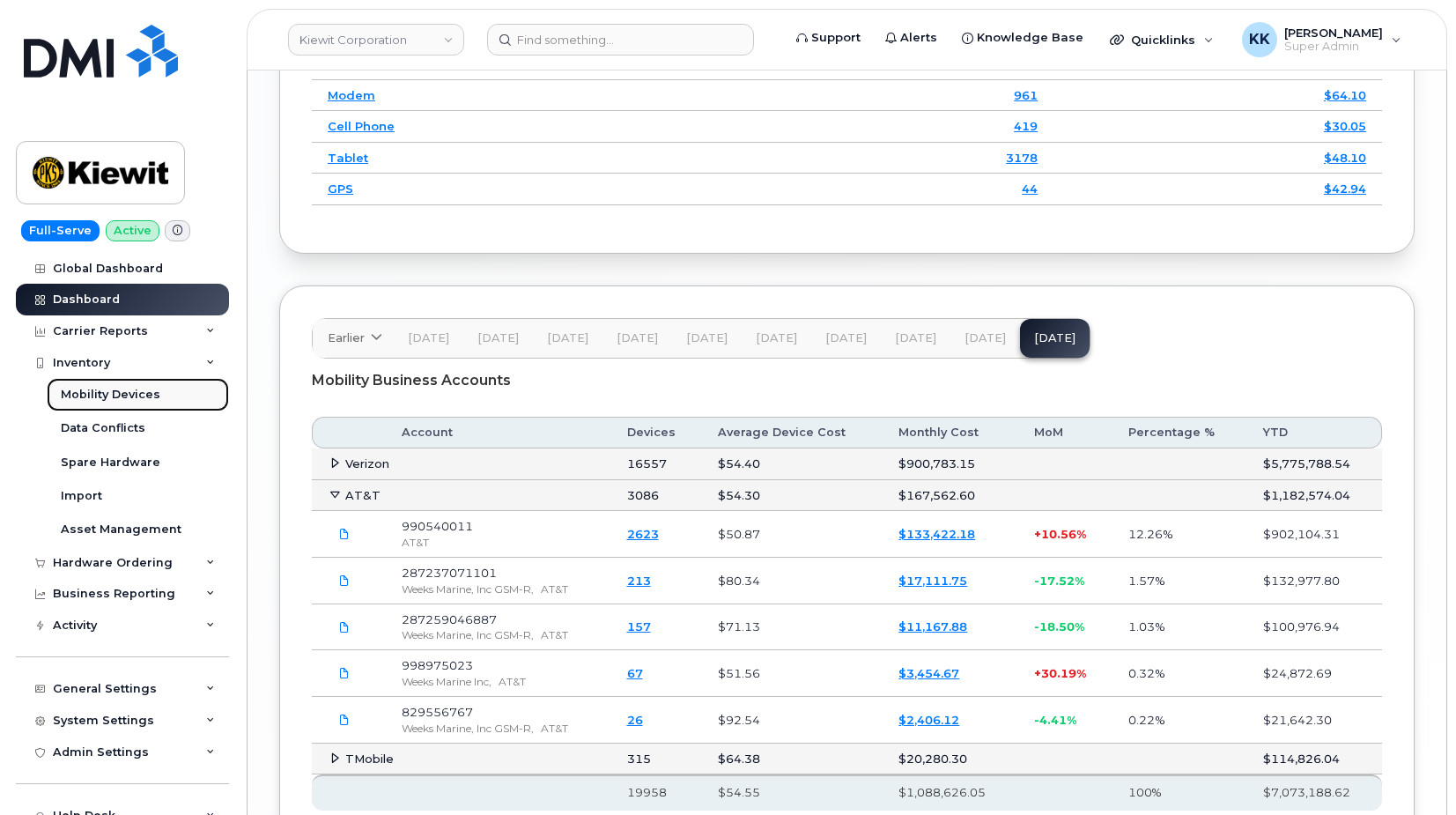
click at [96, 391] on div "Mobility Devices" at bounding box center [110, 394] width 100 height 16
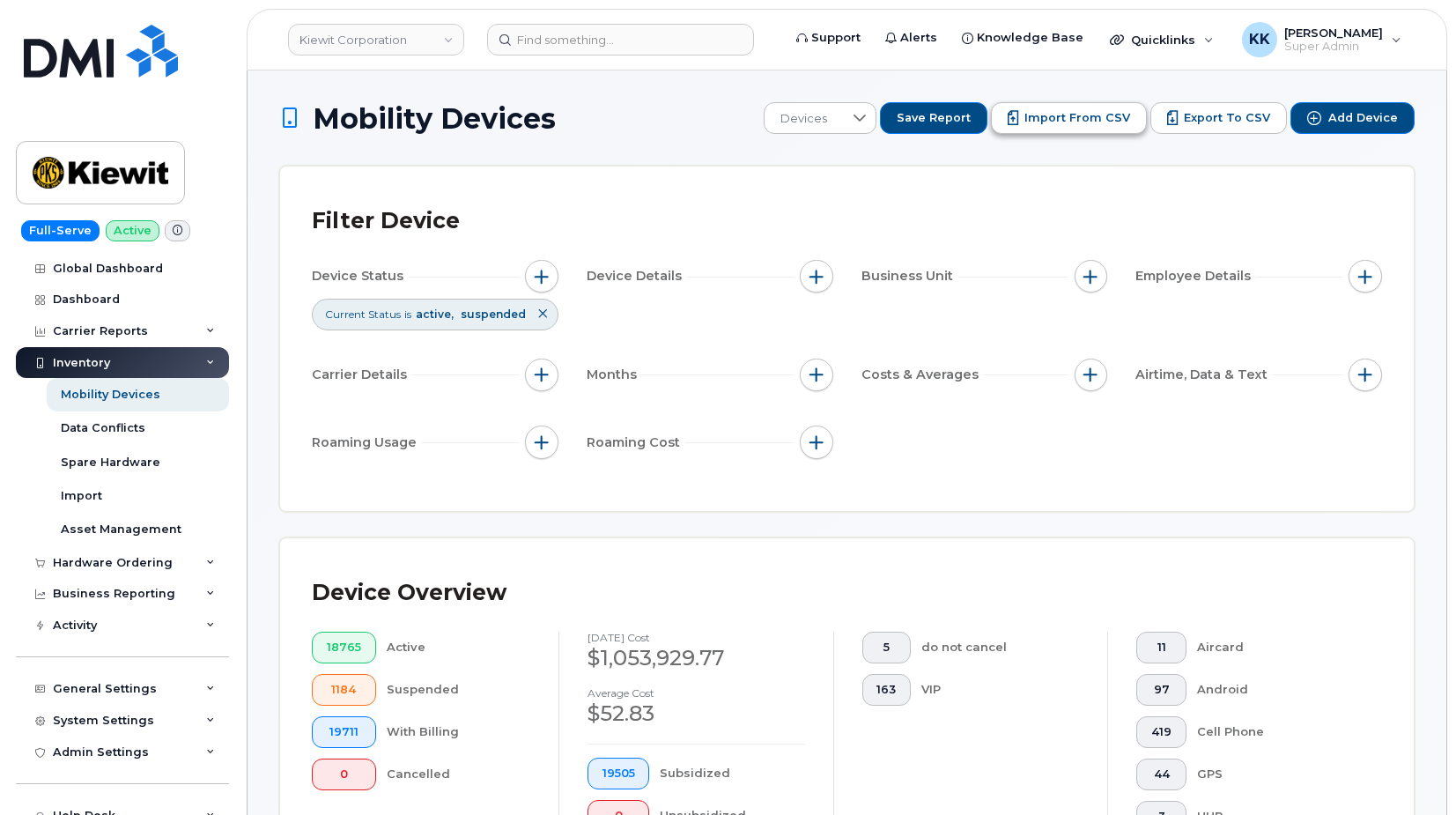
click at [1088, 116] on span "Import from CSV" at bounding box center [1076, 118] width 105 height 16
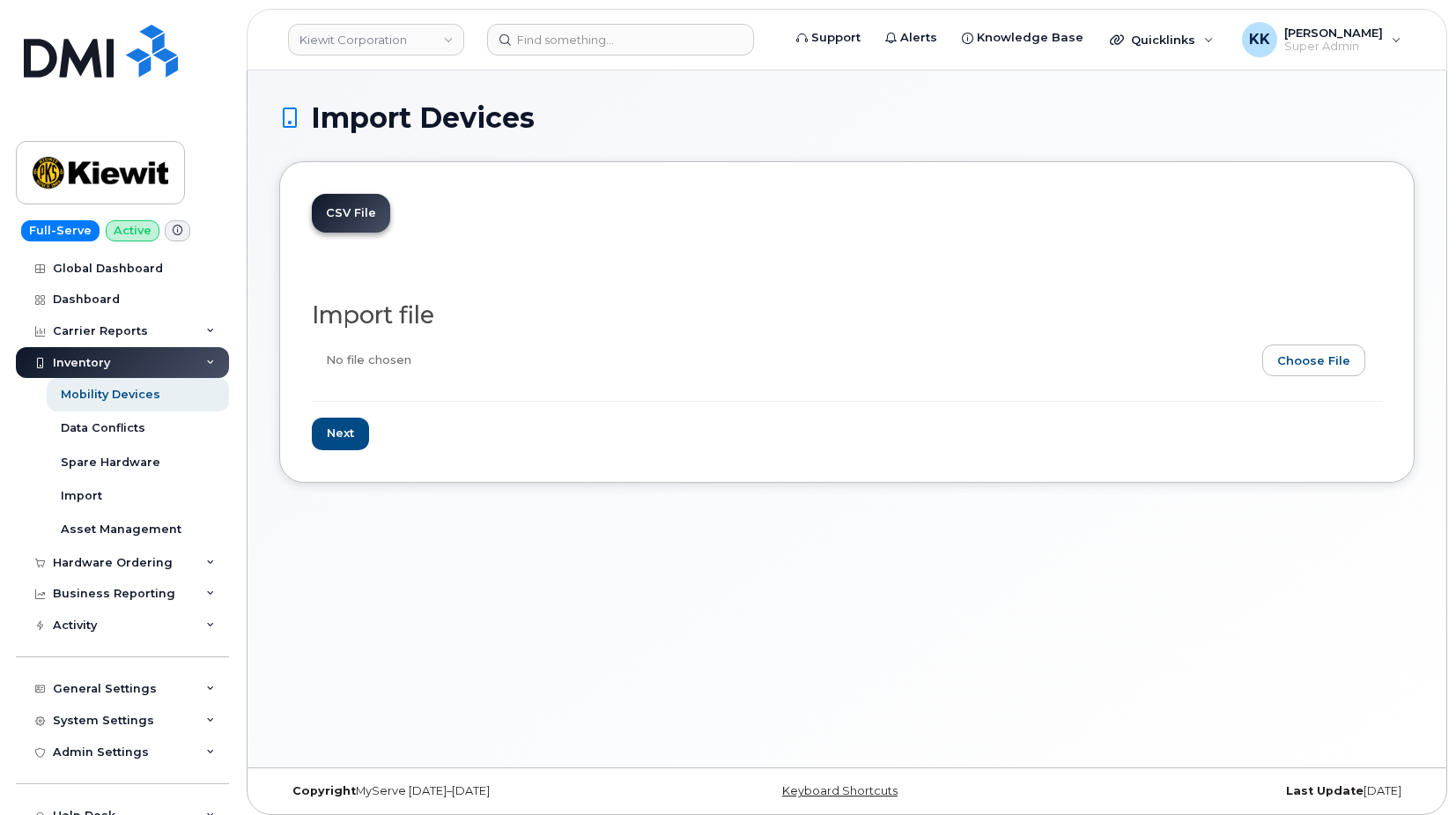
click at [1333, 361] on input "file" at bounding box center [839, 364] width 1056 height 40
type input "C:\fakepath\[PERSON_NAME] AT&T 0011 Inventory [DATE].csv"
click at [335, 441] on input "Next" at bounding box center [340, 434] width 57 height 33
type input "Loading..."
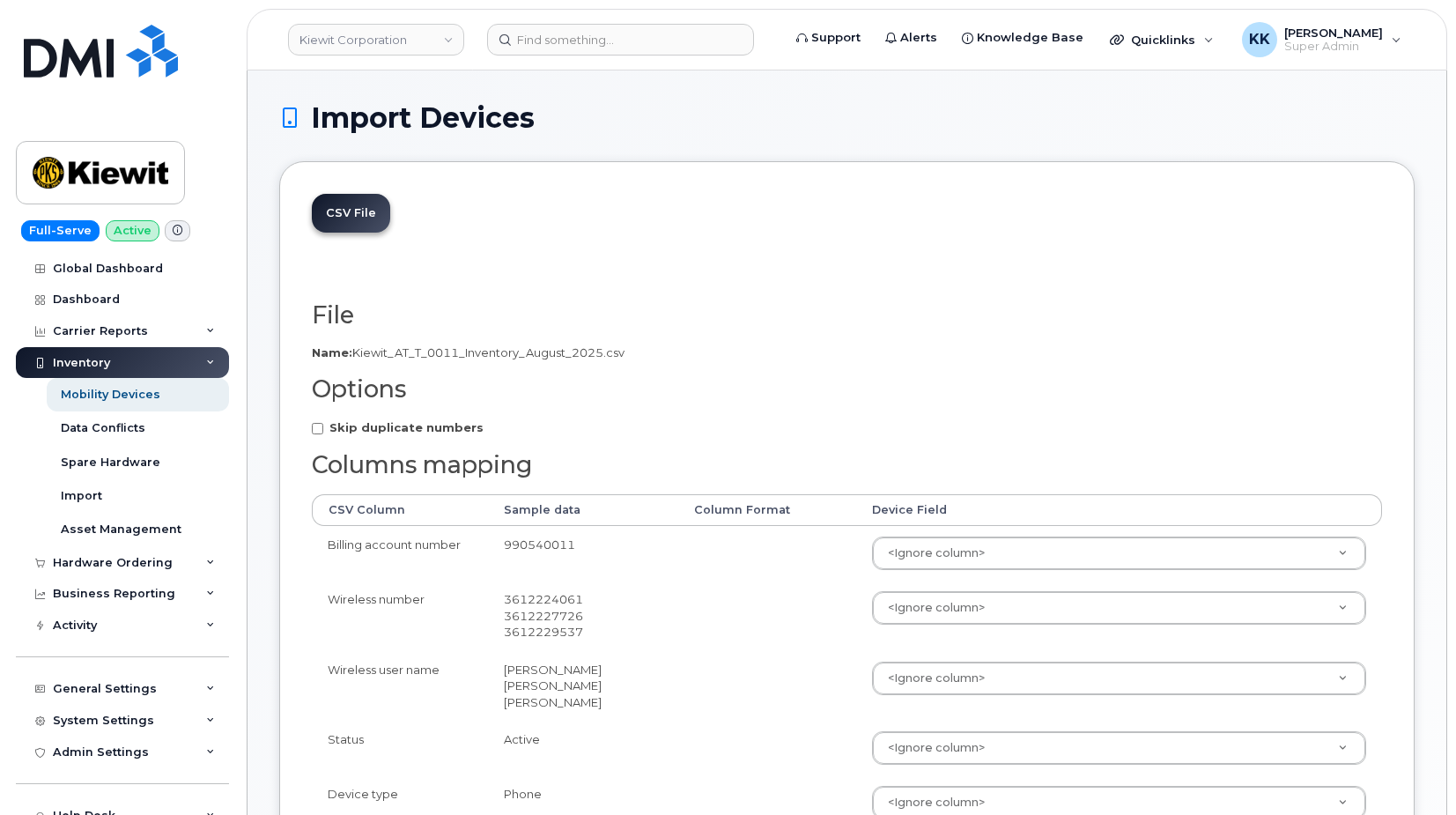
click at [433, 434] on strong "Skip duplicate numbers" at bounding box center [406, 427] width 154 height 14
click at [323, 434] on input "Skip duplicate numbers" at bounding box center [317, 429] width 12 height 12
checkbox input "true"
click at [925, 557] on body "[PERSON_NAME] Corporation Support Alerts Knowledge Base Quicklinks Suspend / Ca…" at bounding box center [728, 813] width 1456 height 1627
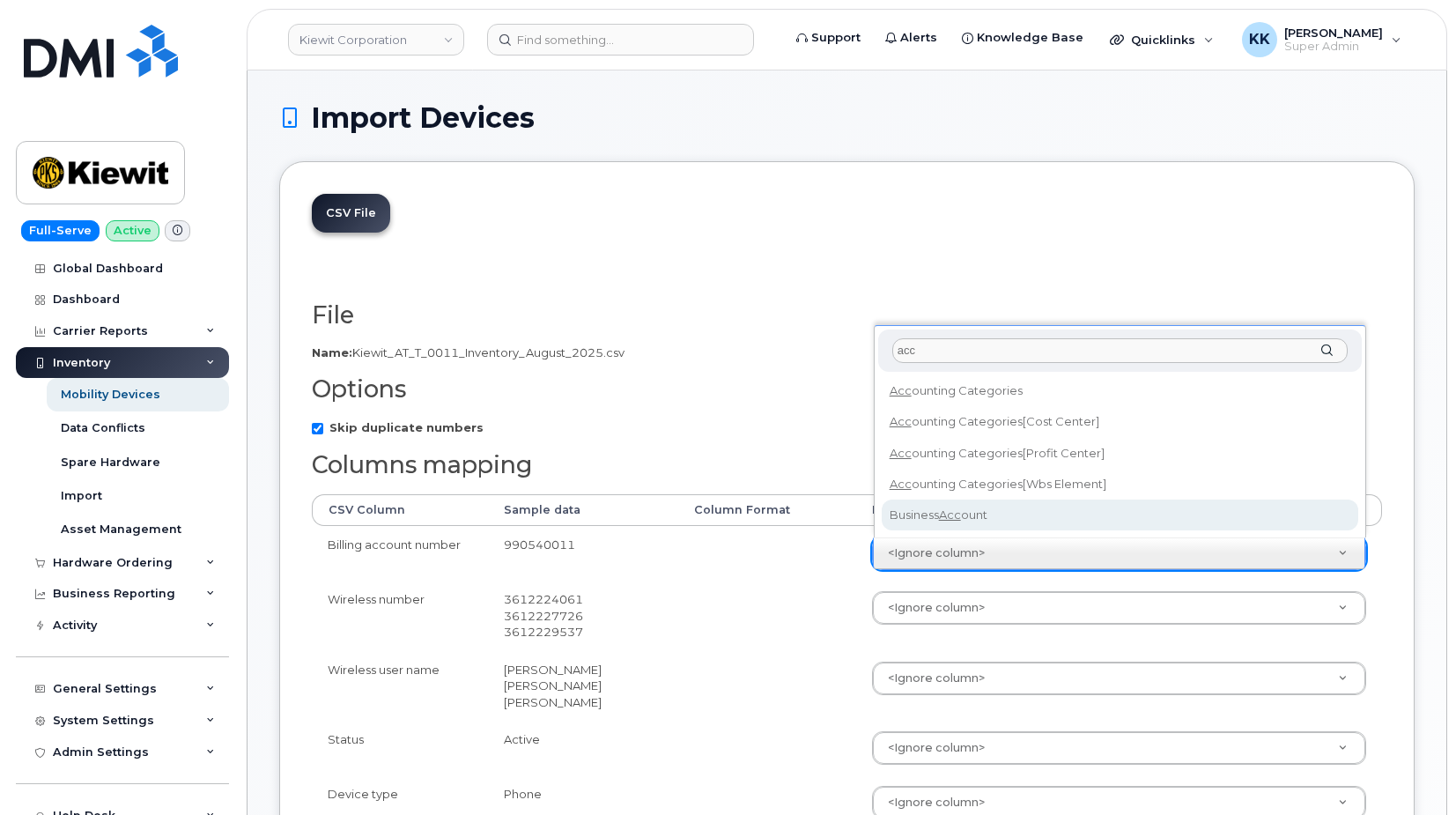
type input "acc"
select select "business_account_id"
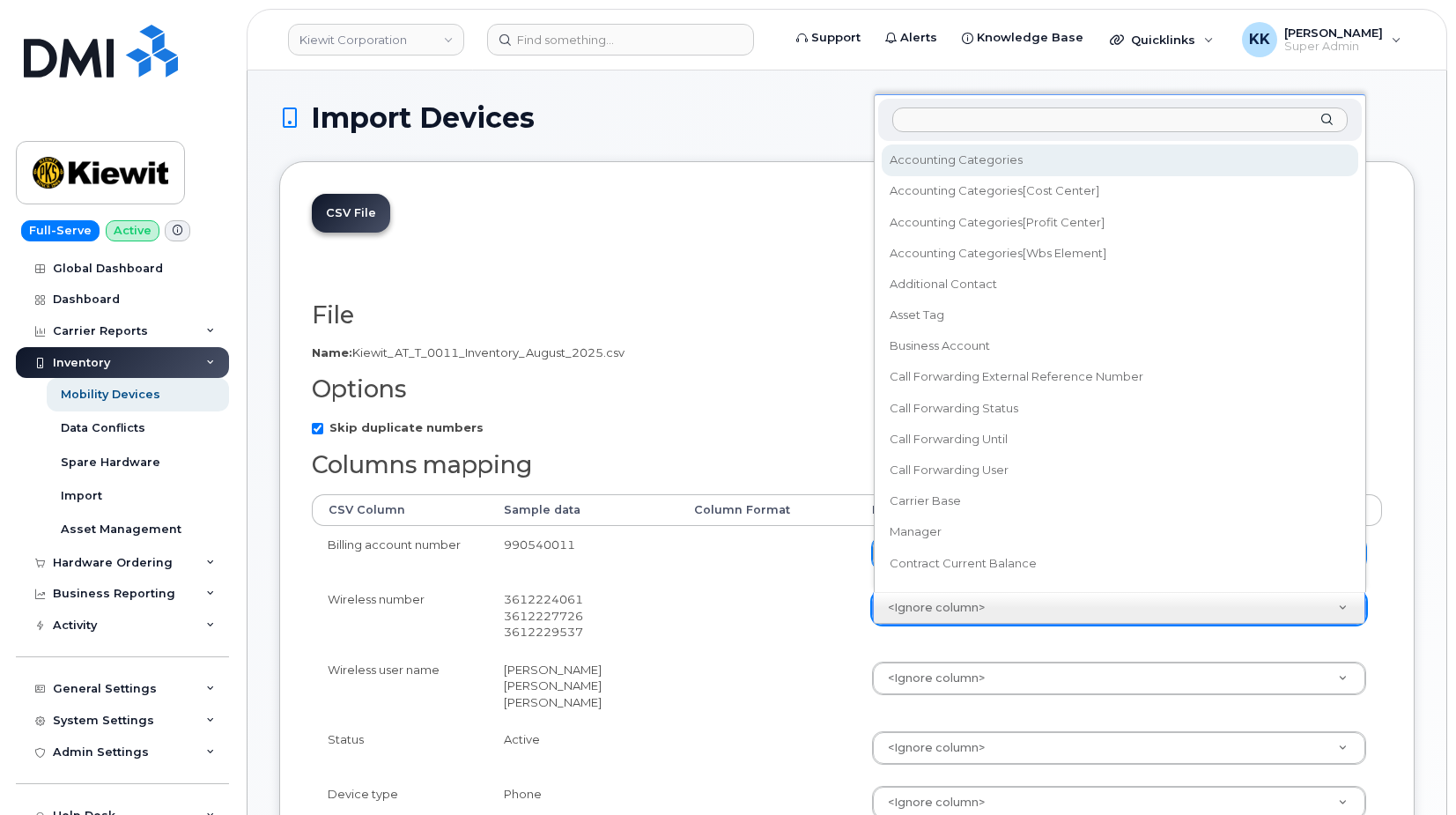
click at [906, 599] on body "[PERSON_NAME] Corporation Support Alerts Knowledge Base Quicklinks Suspend / Ca…" at bounding box center [728, 813] width 1456 height 1627
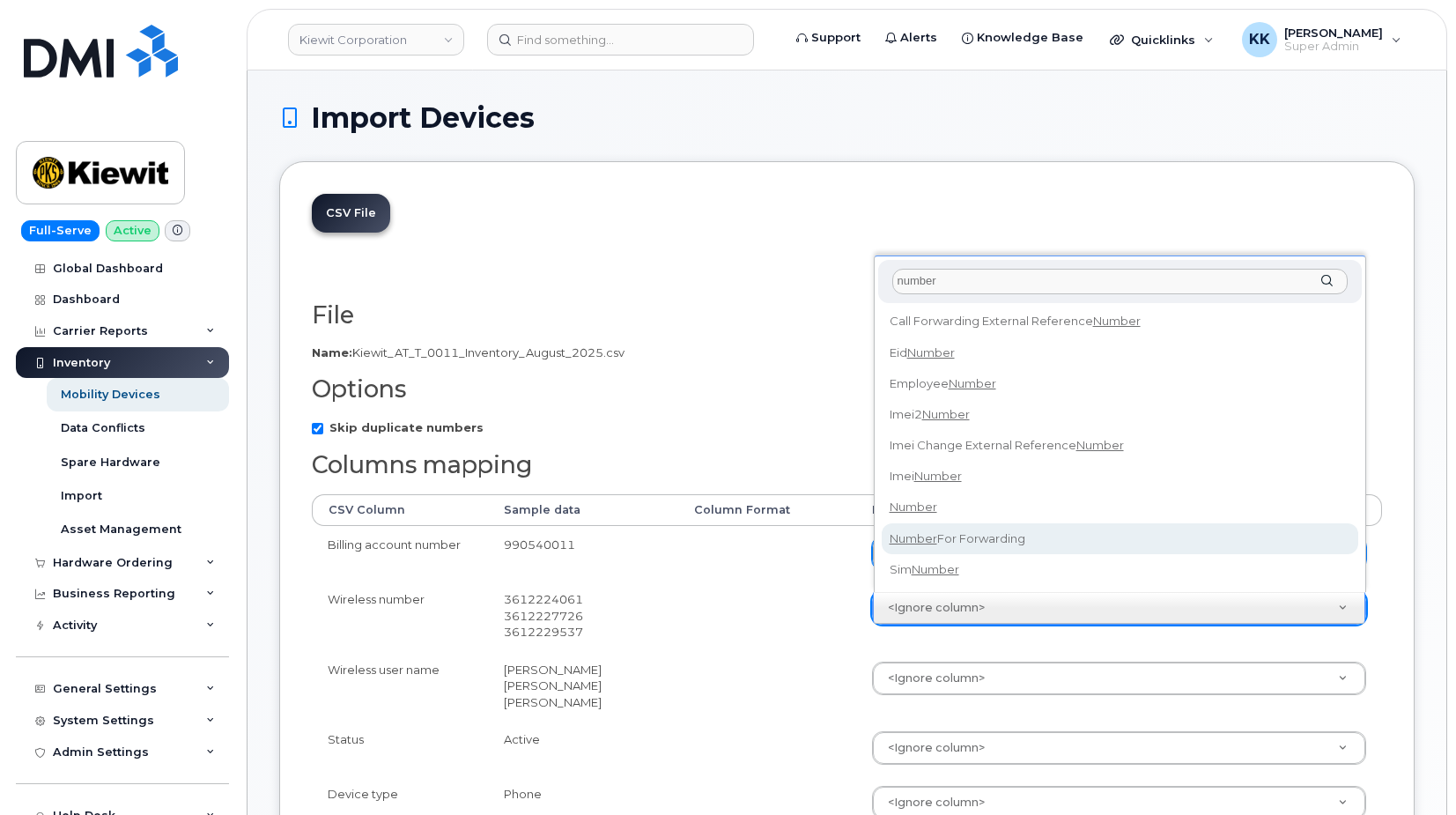
type input "number"
select select "number"
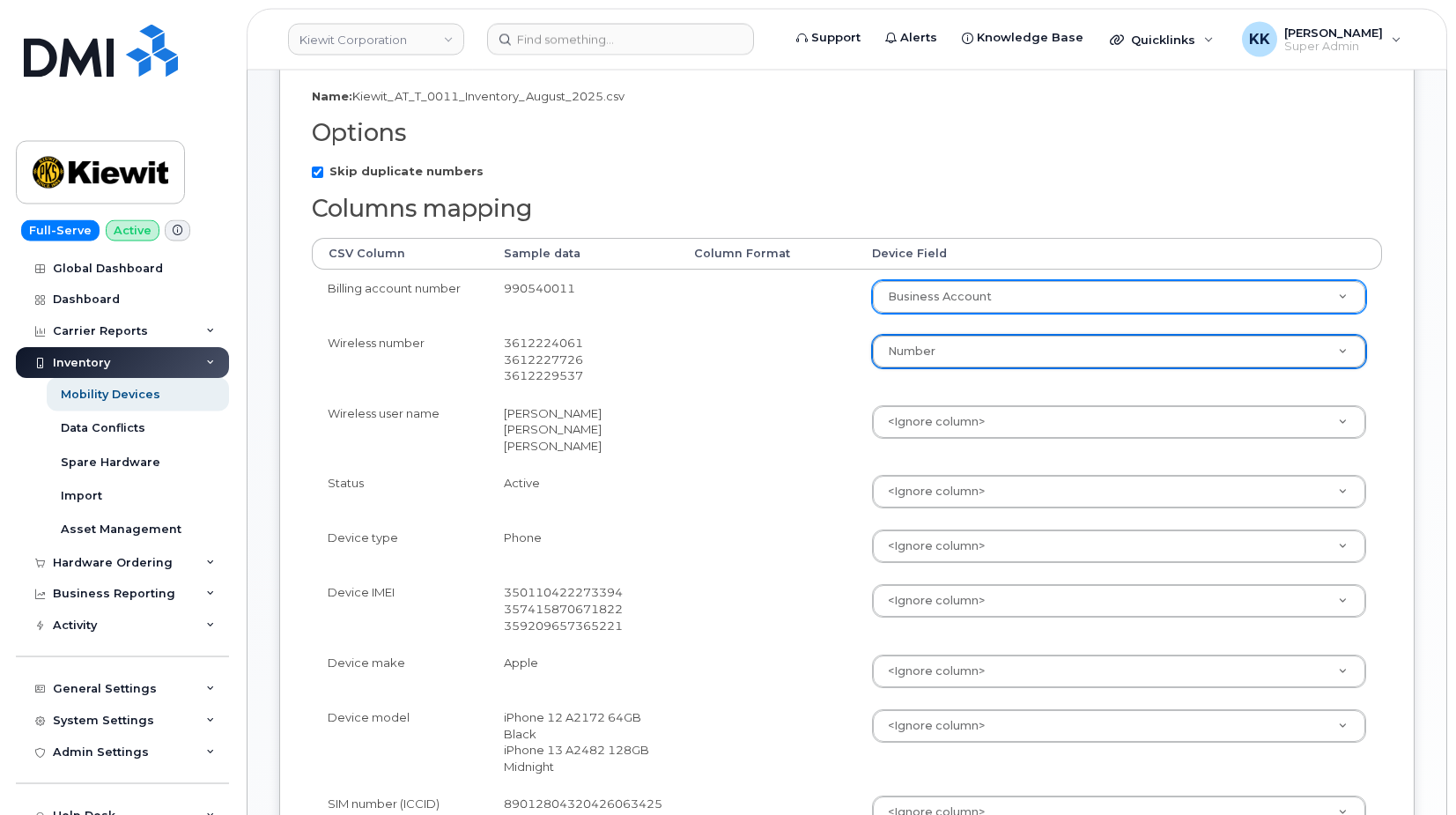
scroll to position [269, 0]
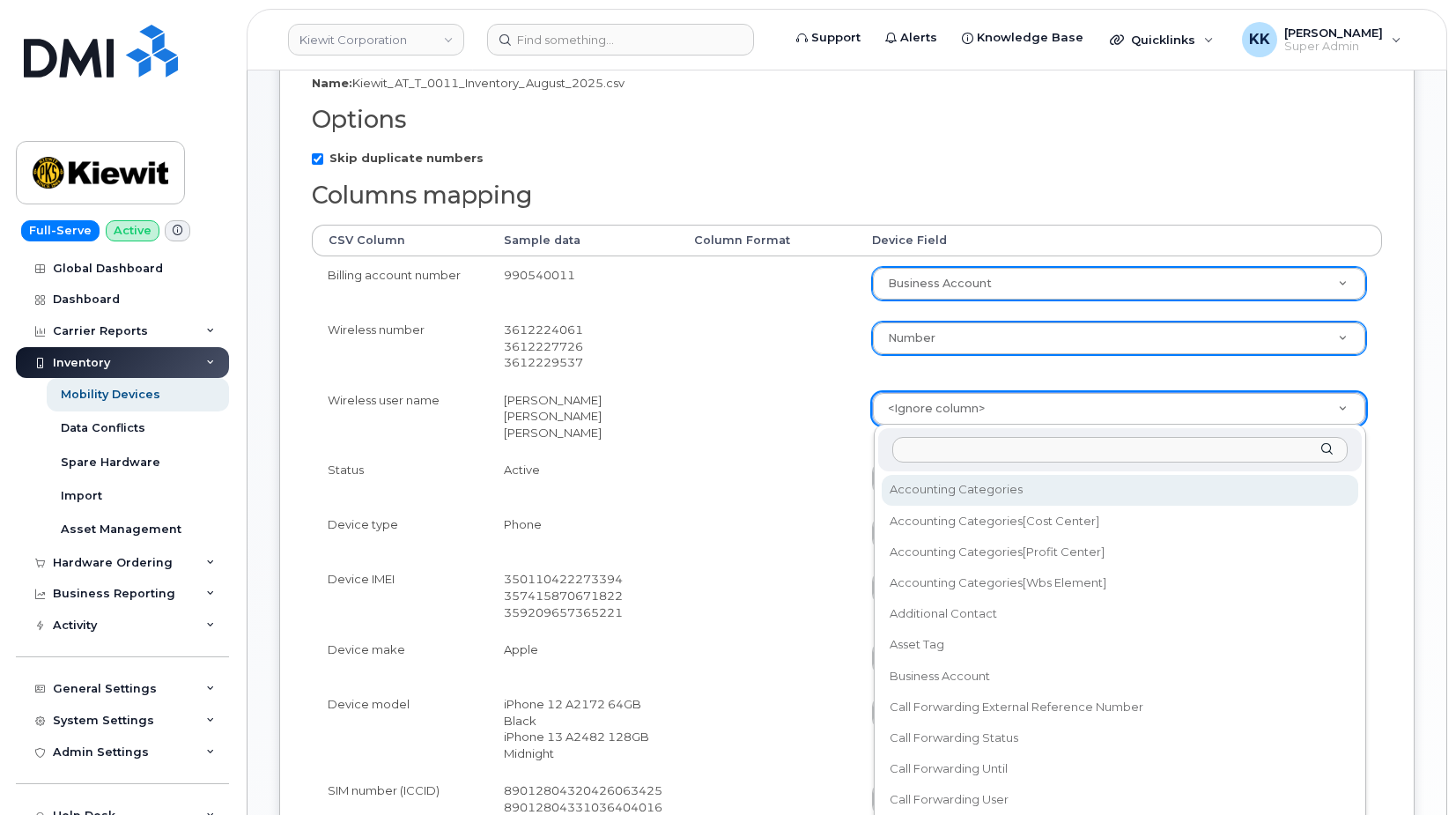
click at [931, 395] on body "Kiewit Corporation Support Alerts Knowledge Base Quicklinks Suspend / Cancel De…" at bounding box center [728, 544] width 1456 height 1627
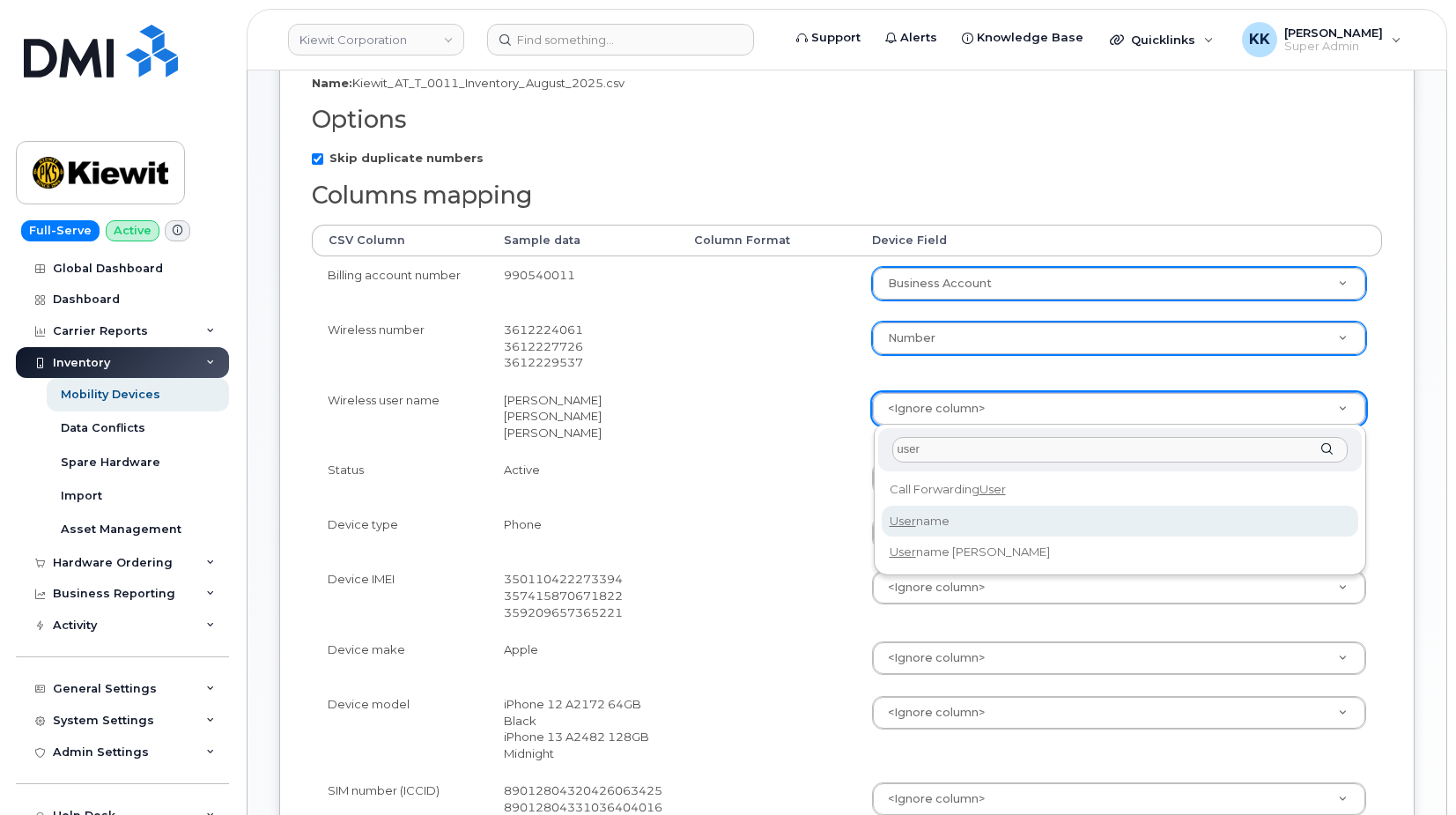
type input "user"
select select "username"
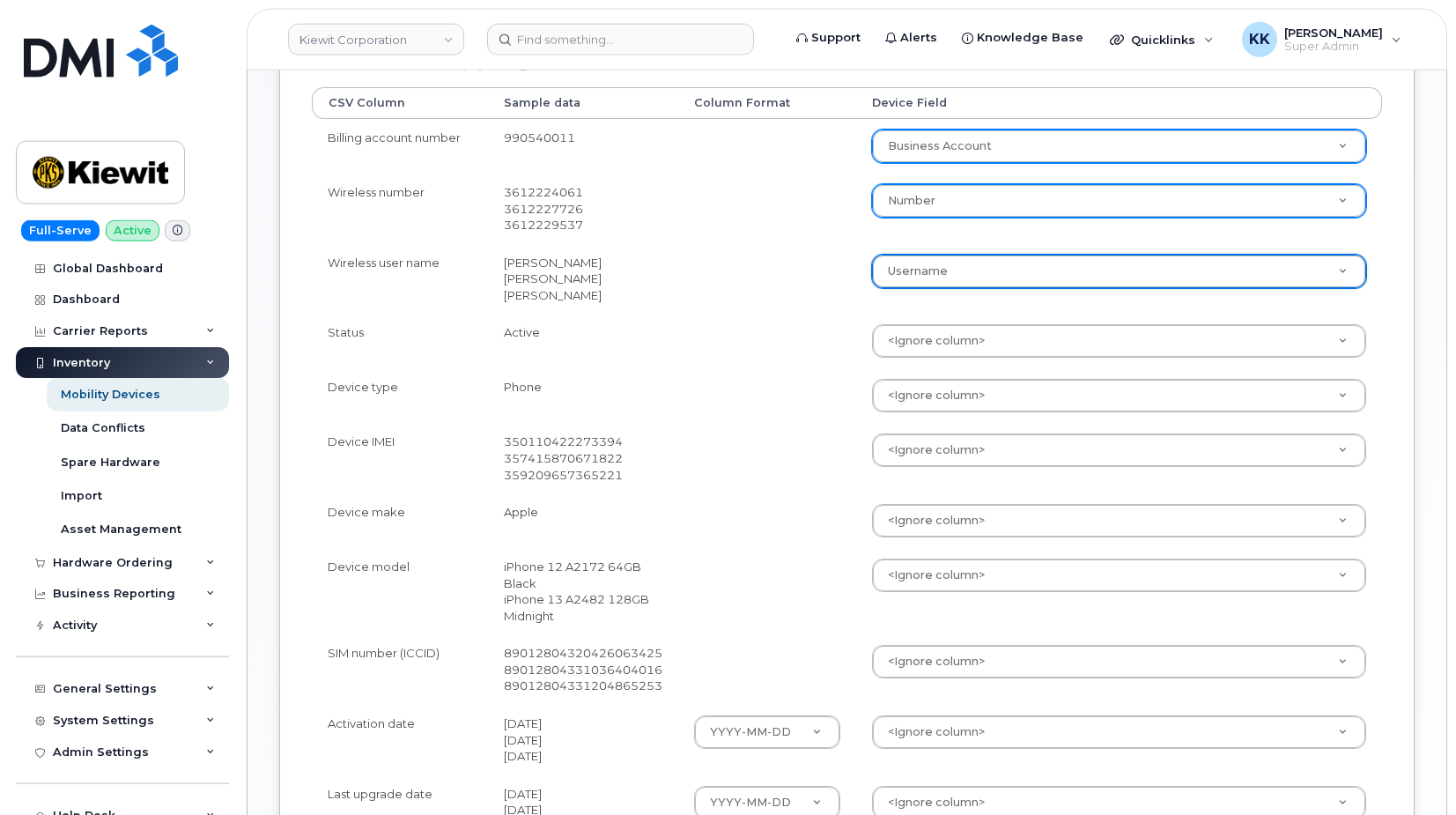
scroll to position [449, 0]
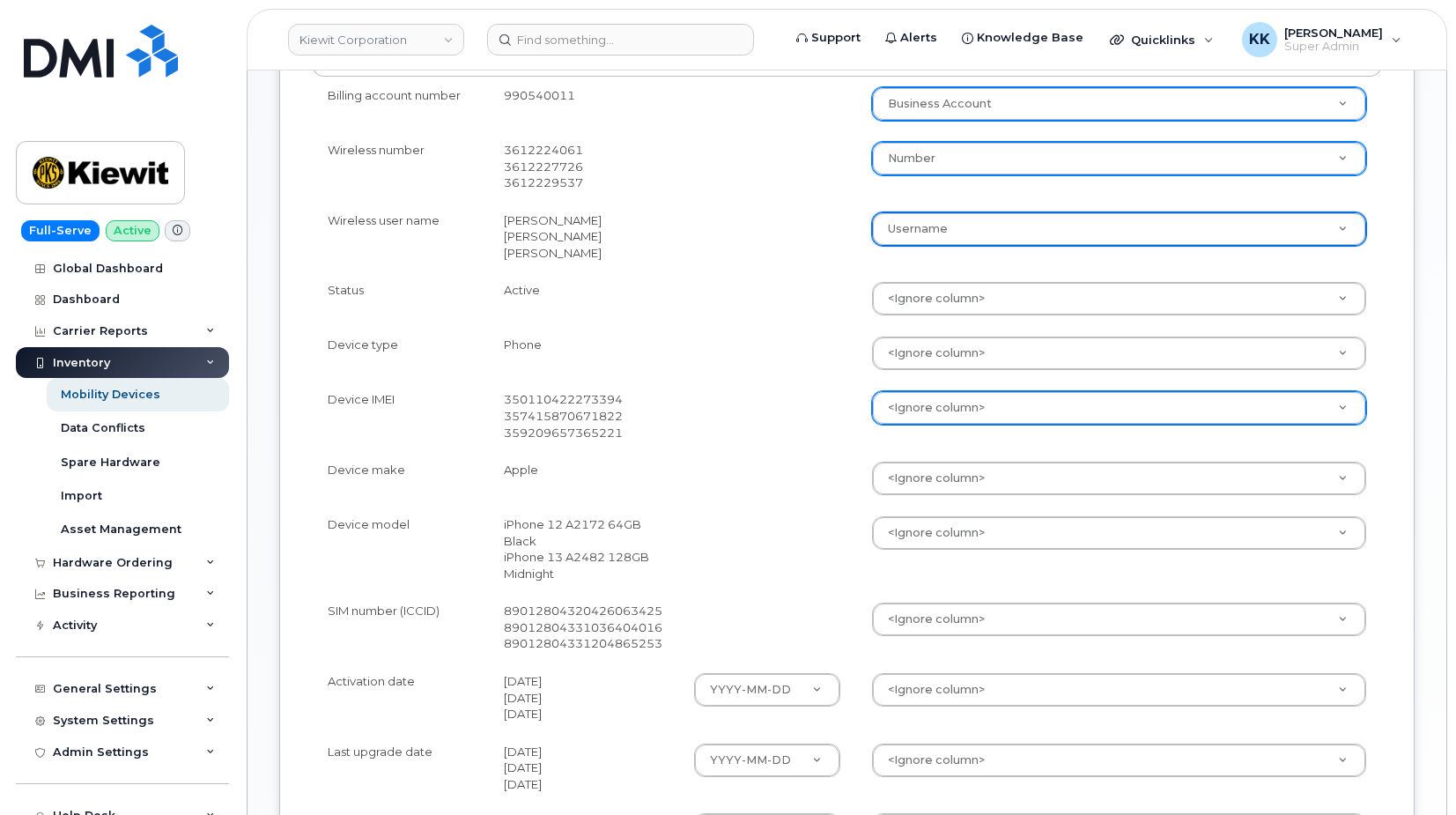
click at [928, 407] on body "Kiewit Corporation Support Alerts Knowledge Base Quicklinks Suspend / Cancel De…" at bounding box center [728, 364] width 1456 height 1627
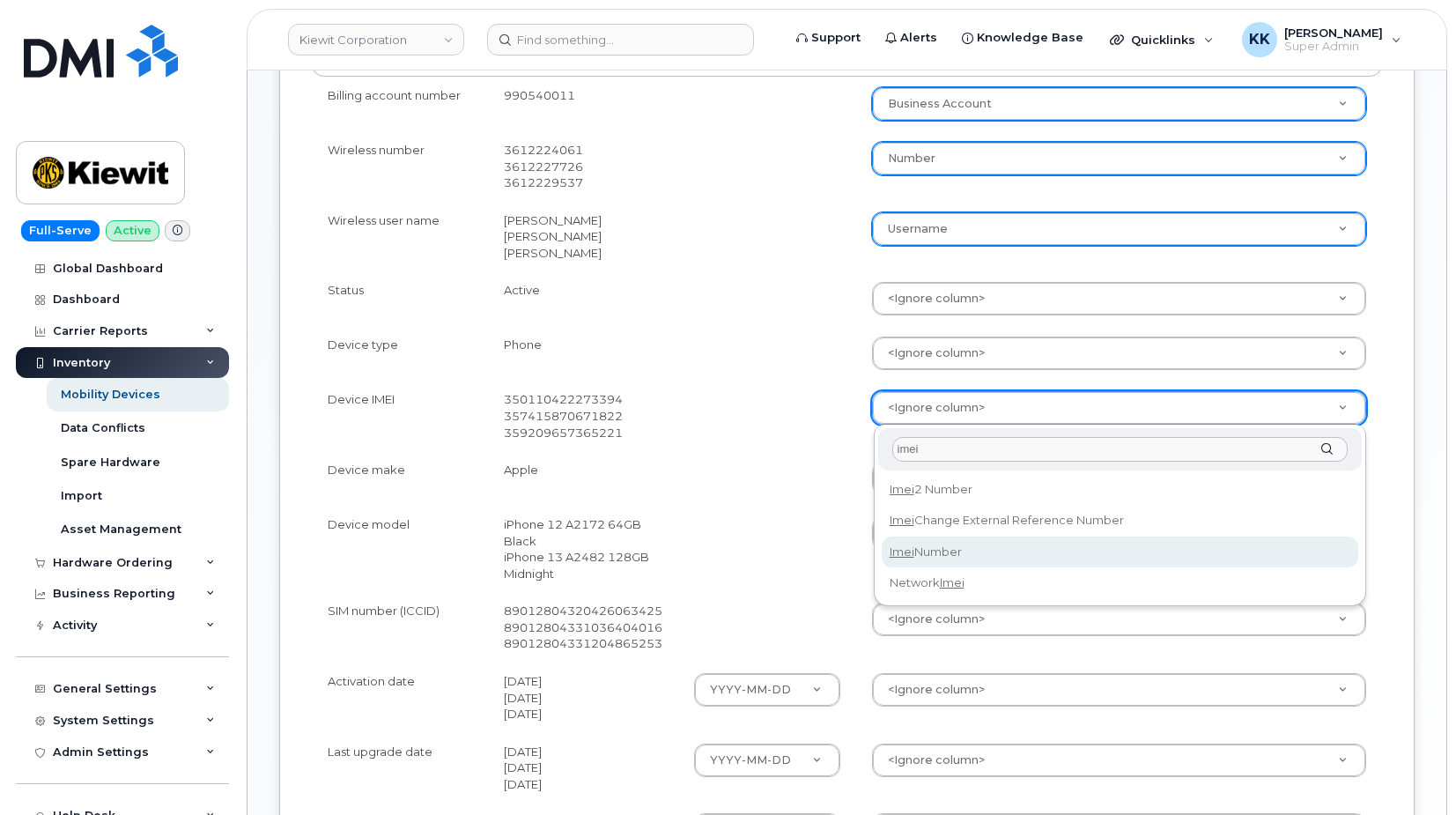
type input "imei"
select select "imei_number"
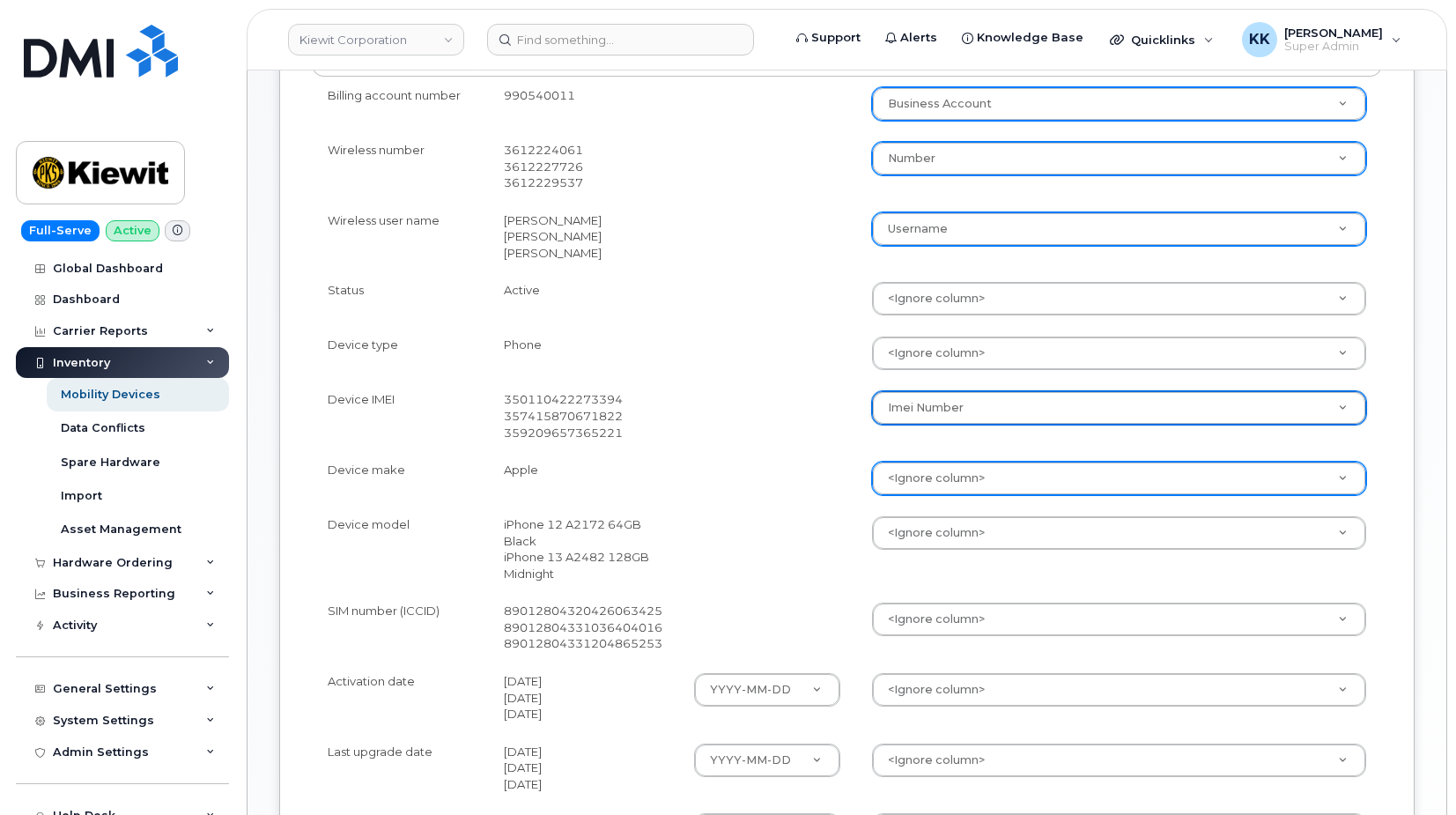
click at [912, 483] on body "Kiewit Corporation Support Alerts Knowledge Base Quicklinks Suspend / Cancel De…" at bounding box center [728, 364] width 1456 height 1627
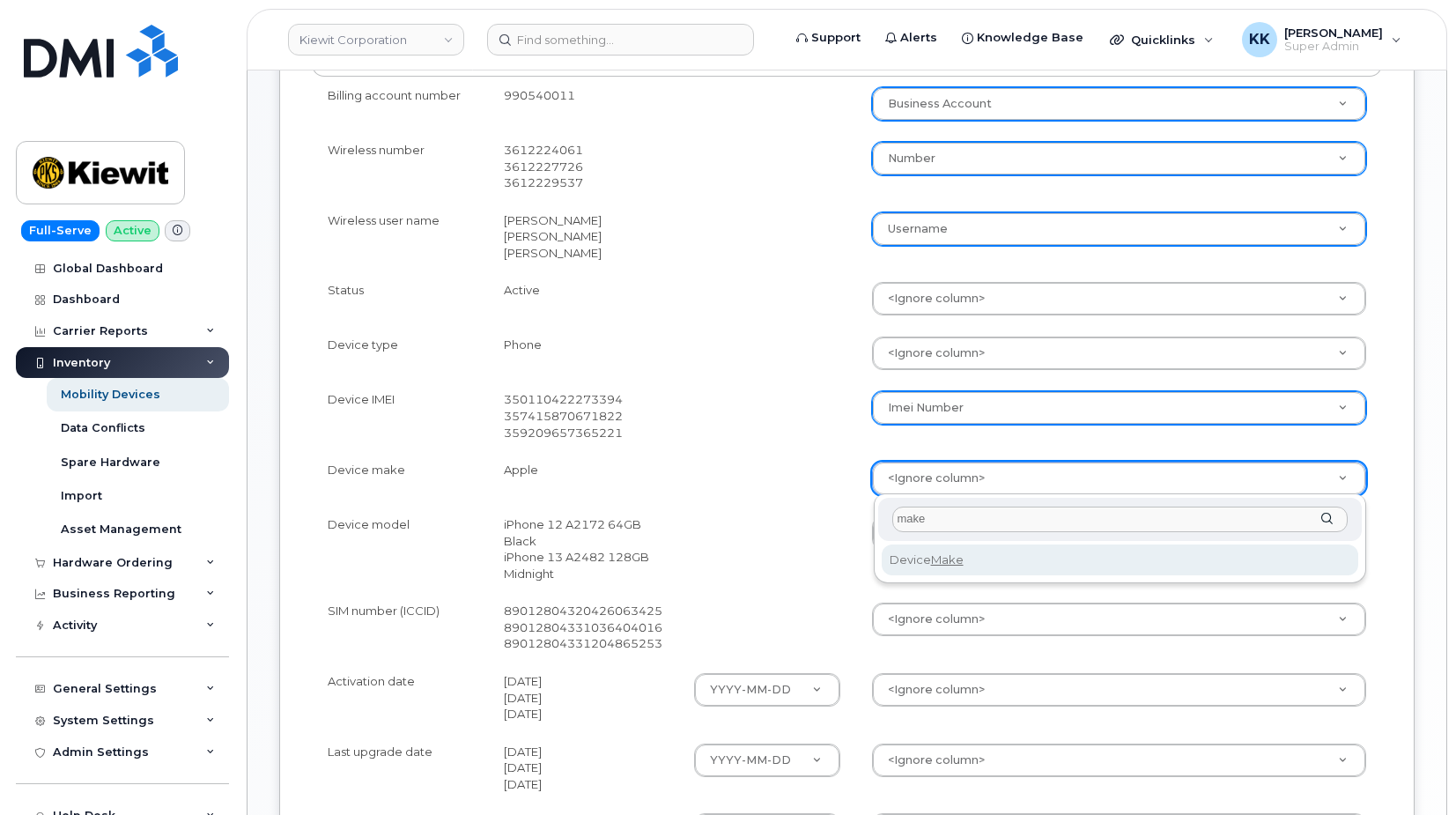
type input "make"
select select "device_make_id"
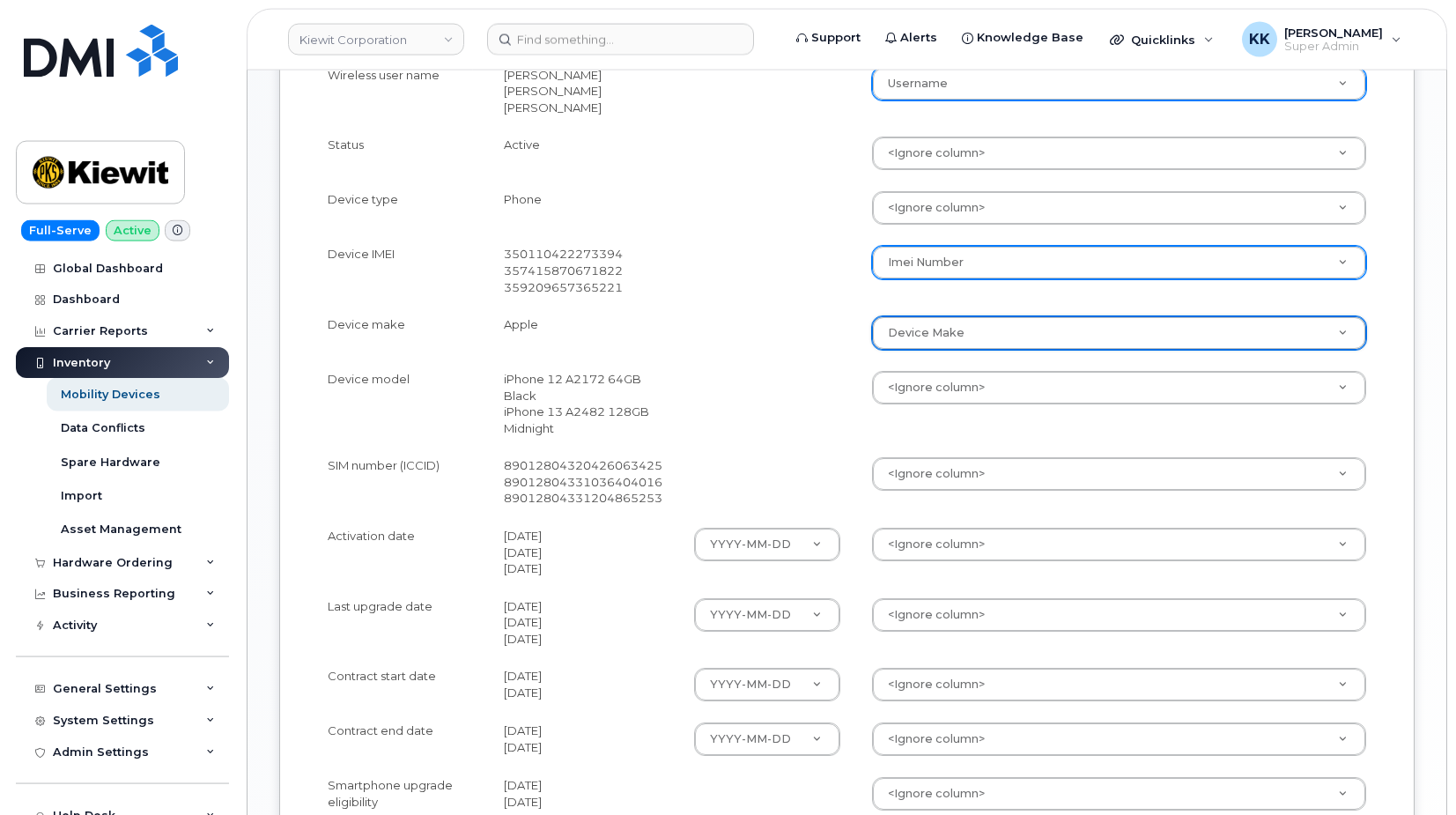
scroll to position [629, 0]
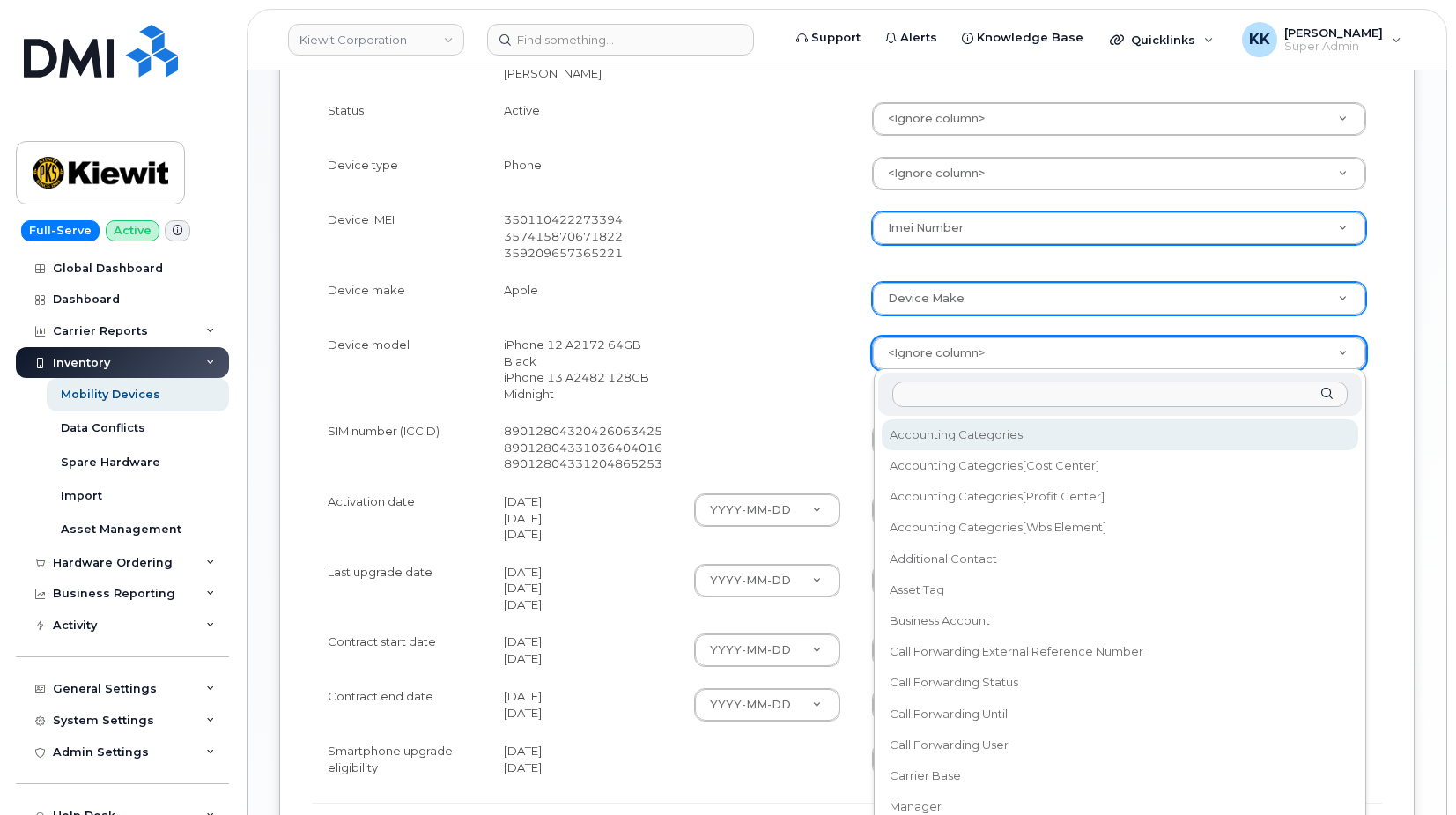
click at [926, 352] on body "Kiewit Corporation Support Alerts Knowledge Base Quicklinks Suspend / Cancel De…" at bounding box center [728, 184] width 1456 height 1627
type input "model"
select select "device_model_alias"
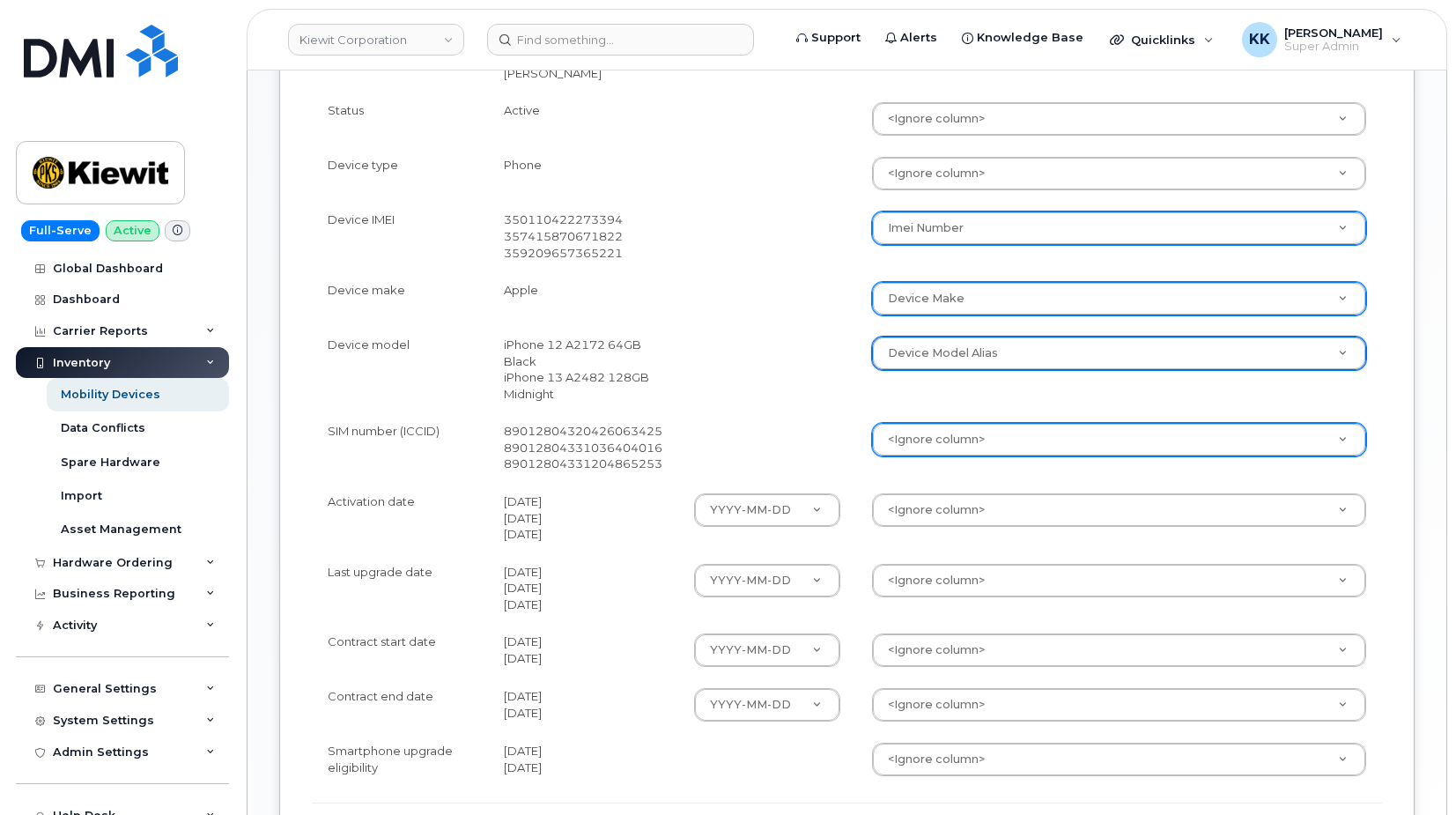
click at [898, 436] on body "Kiewit Corporation Support Alerts Knowledge Base Quicklinks Suspend / Cancel De…" at bounding box center [728, 184] width 1456 height 1627
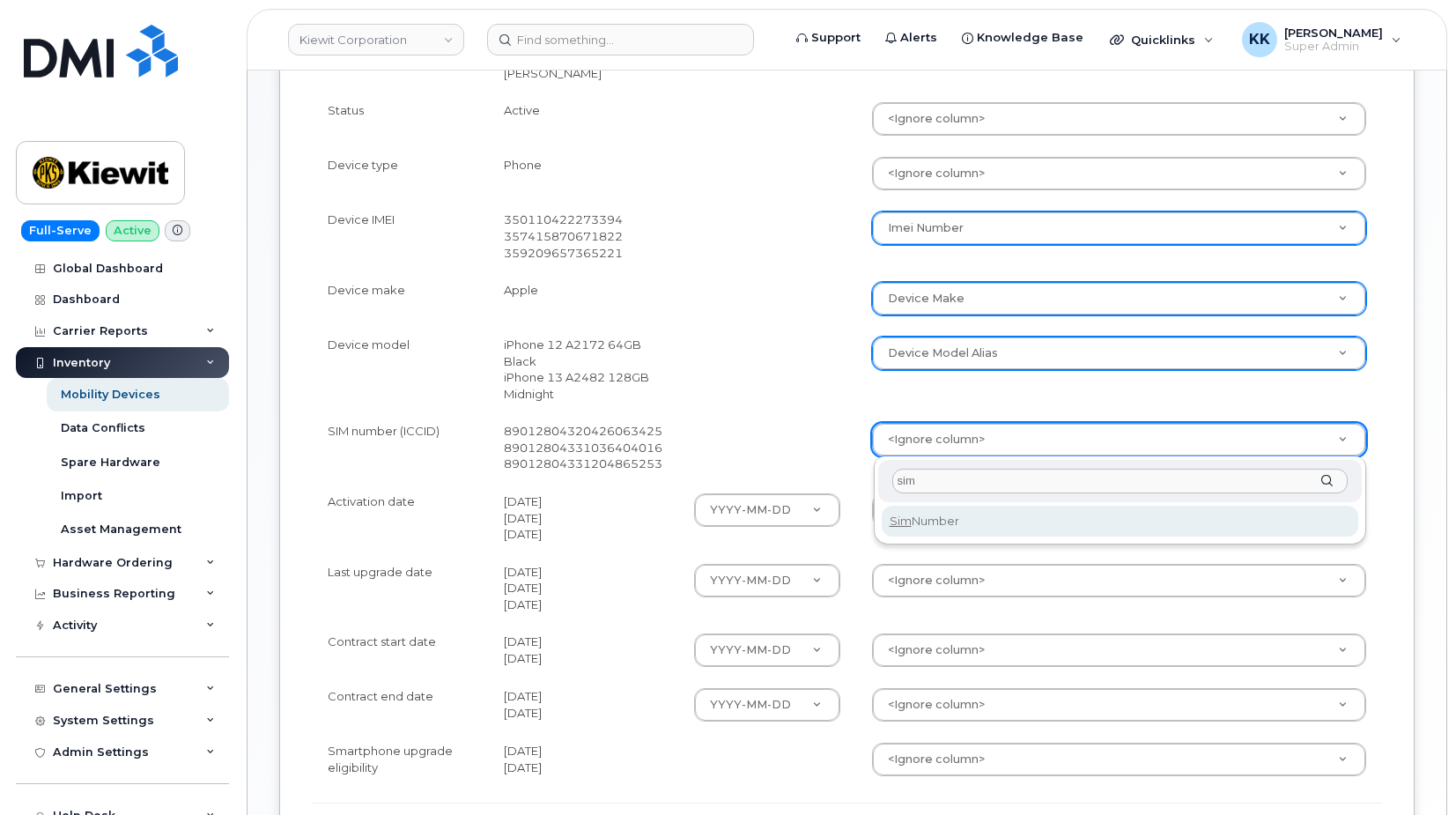
type input "sim"
select select "sim_number"
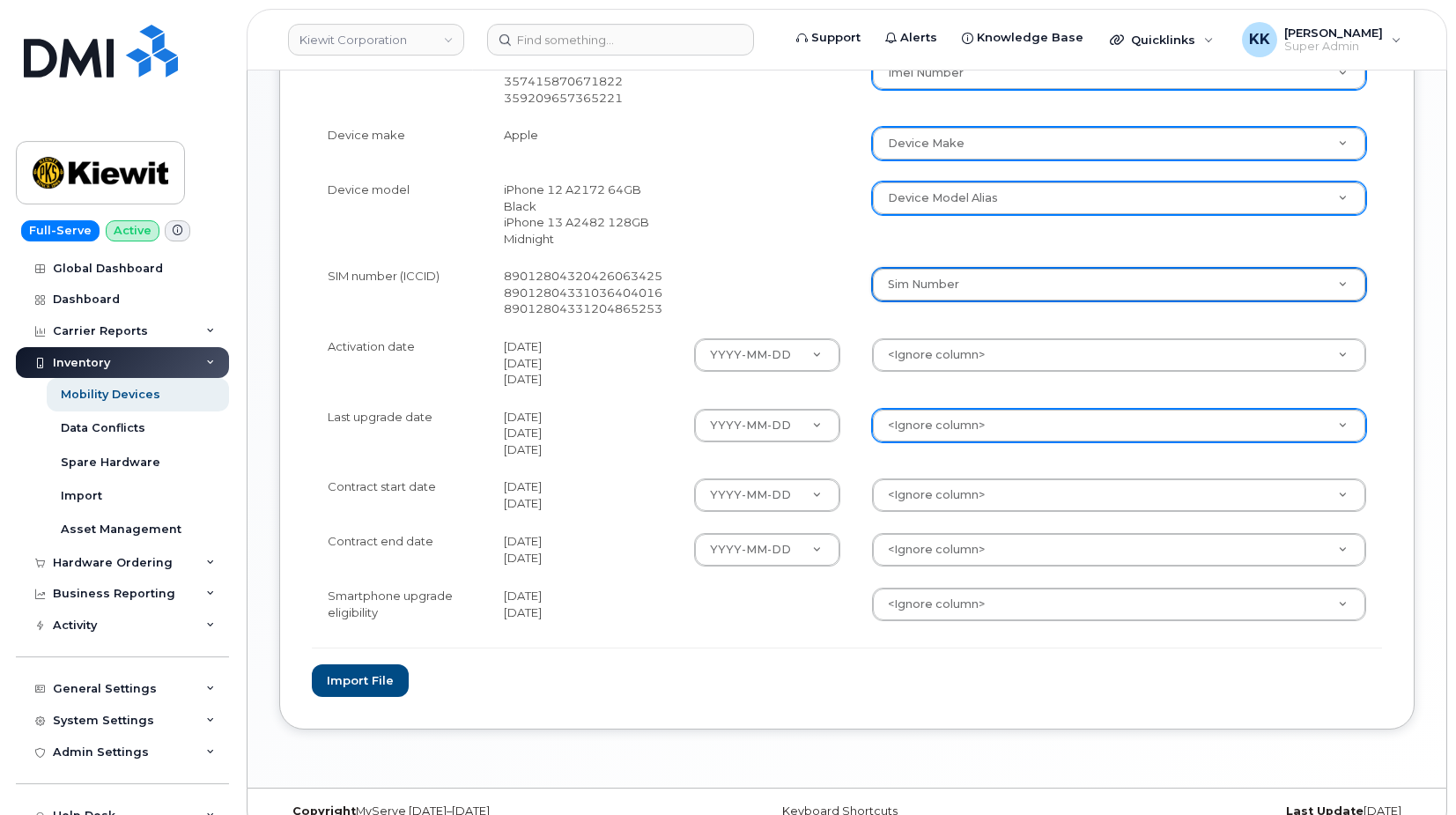
scroll to position [808, 0]
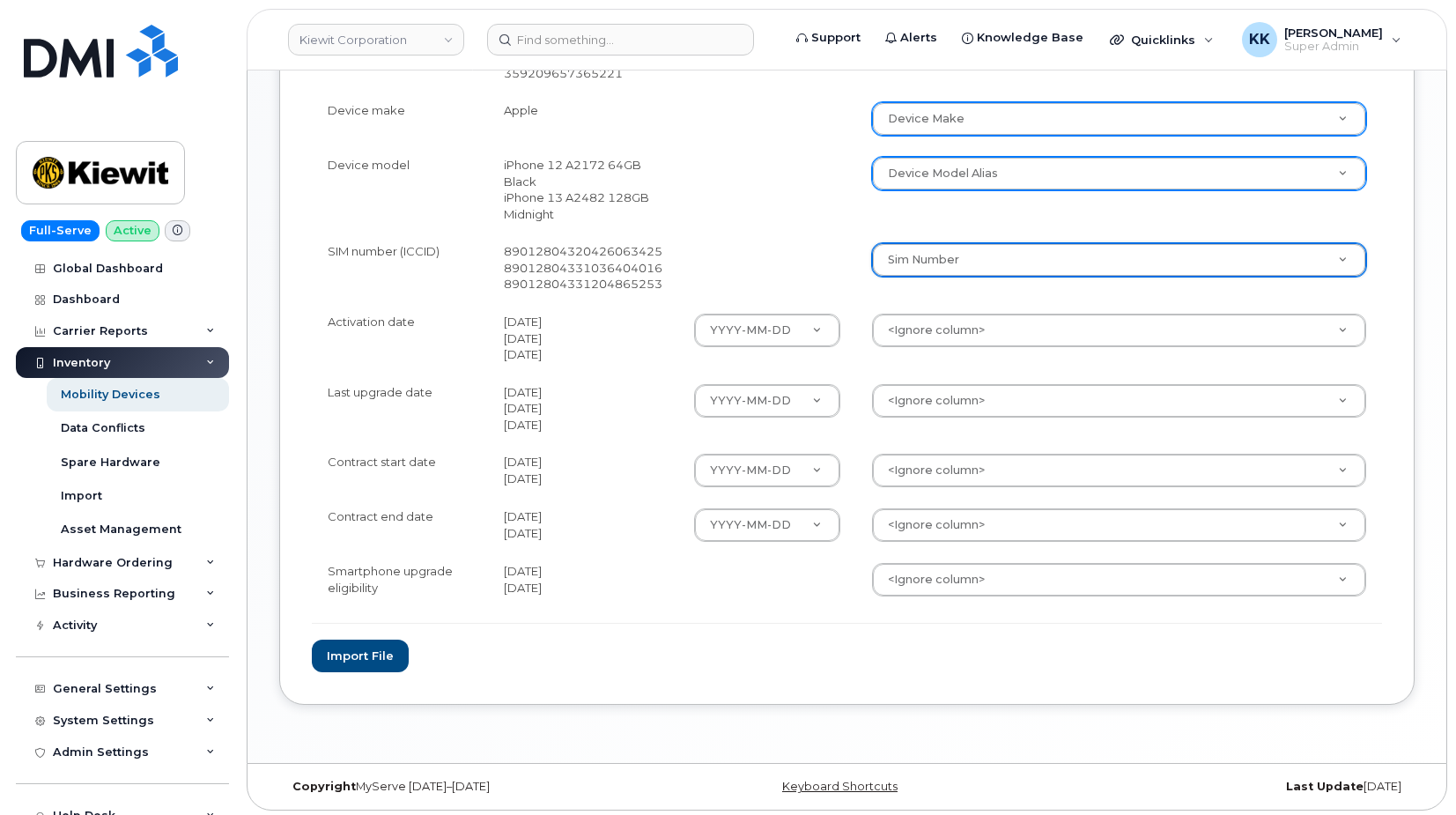
click at [953, 338] on body "Kiewit Corporation Support Alerts Knowledge Base Quicklinks Suspend / Cancel De…" at bounding box center [728, 5] width 1456 height 1627
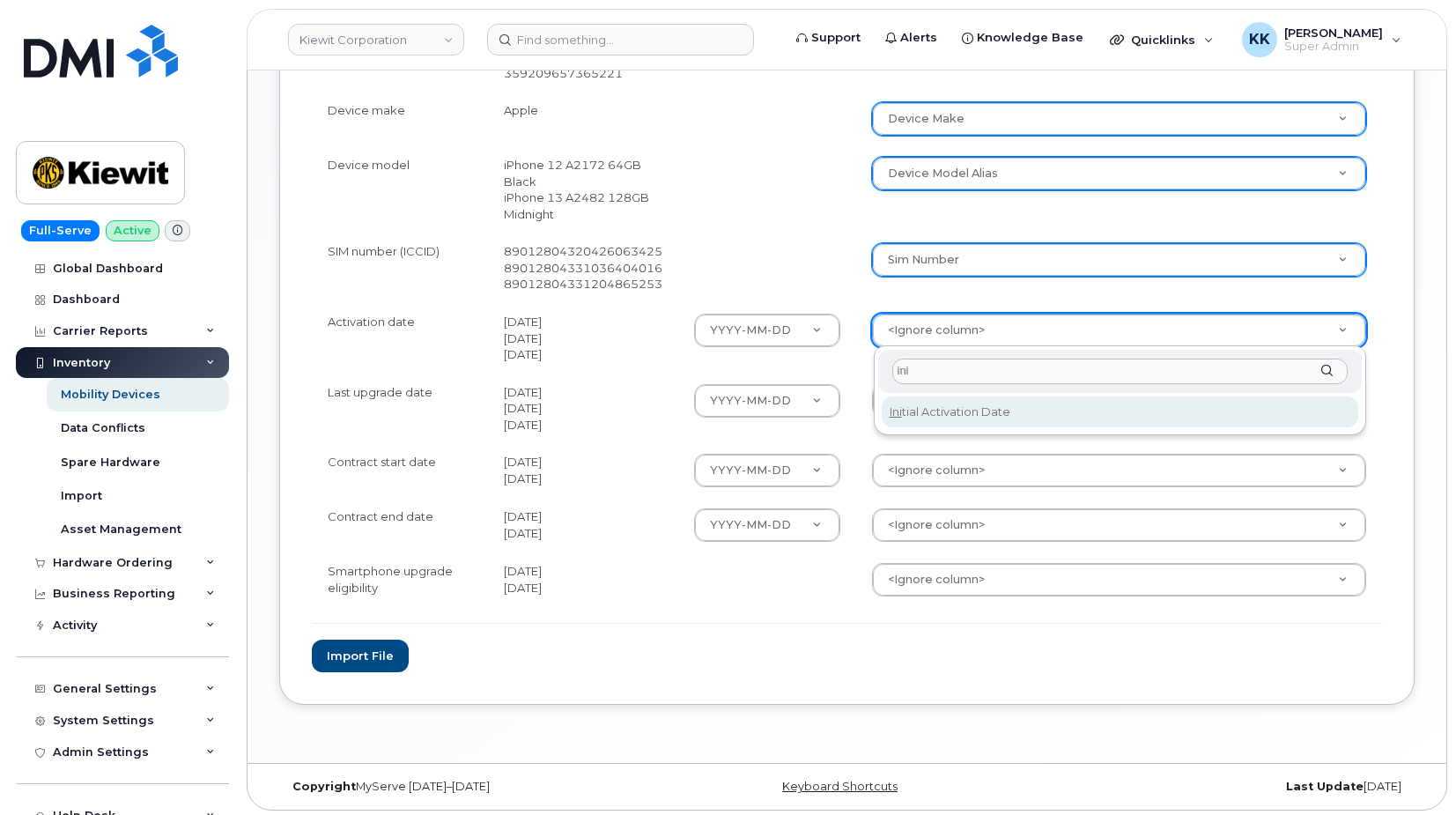
type input "ini"
select select "initial_activation_date"
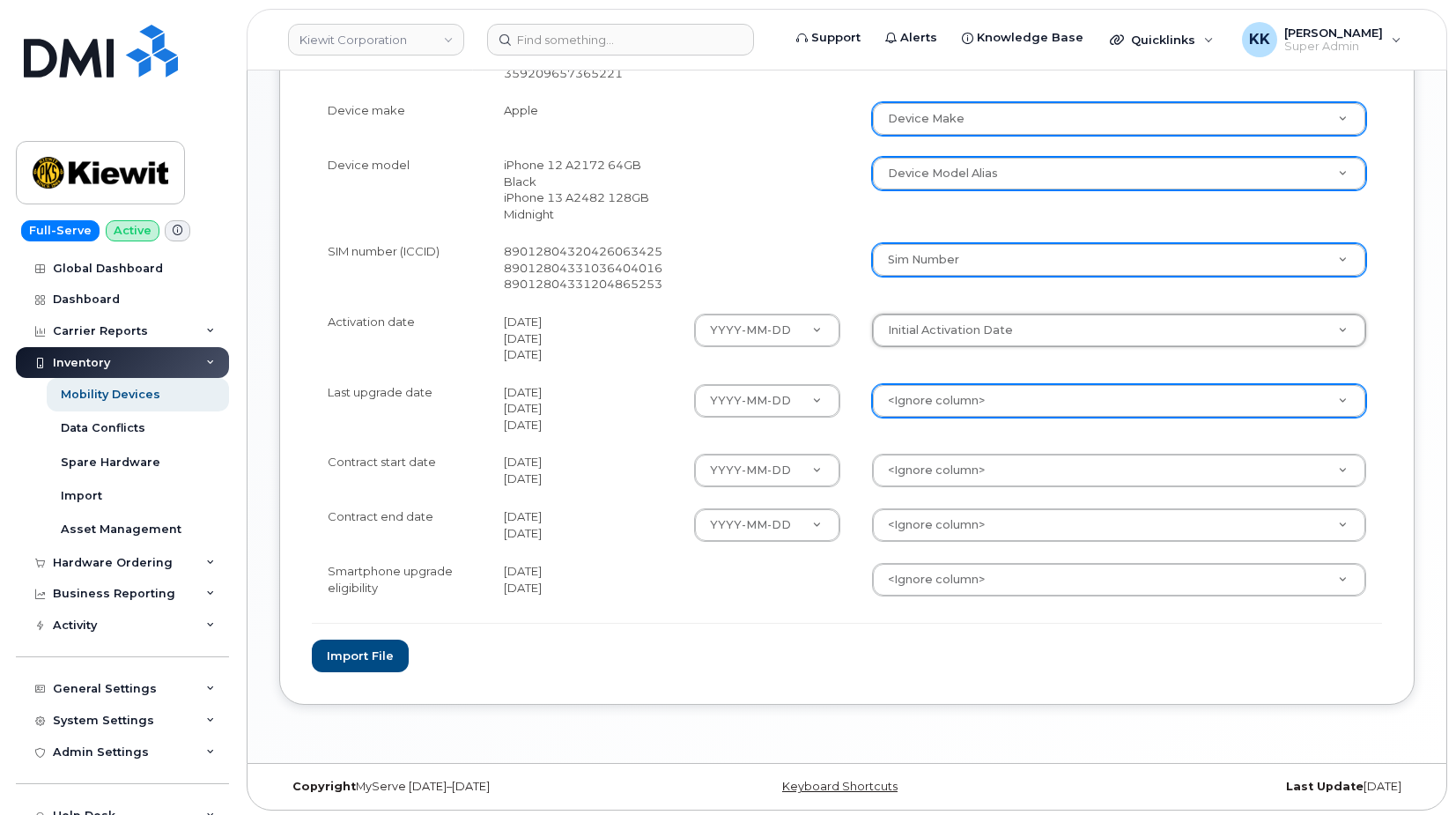
click at [939, 396] on body "Kiewit Corporation Support Alerts Knowledge Base Quicklinks Suspend / Cancel De…" at bounding box center [728, 5] width 1456 height 1627
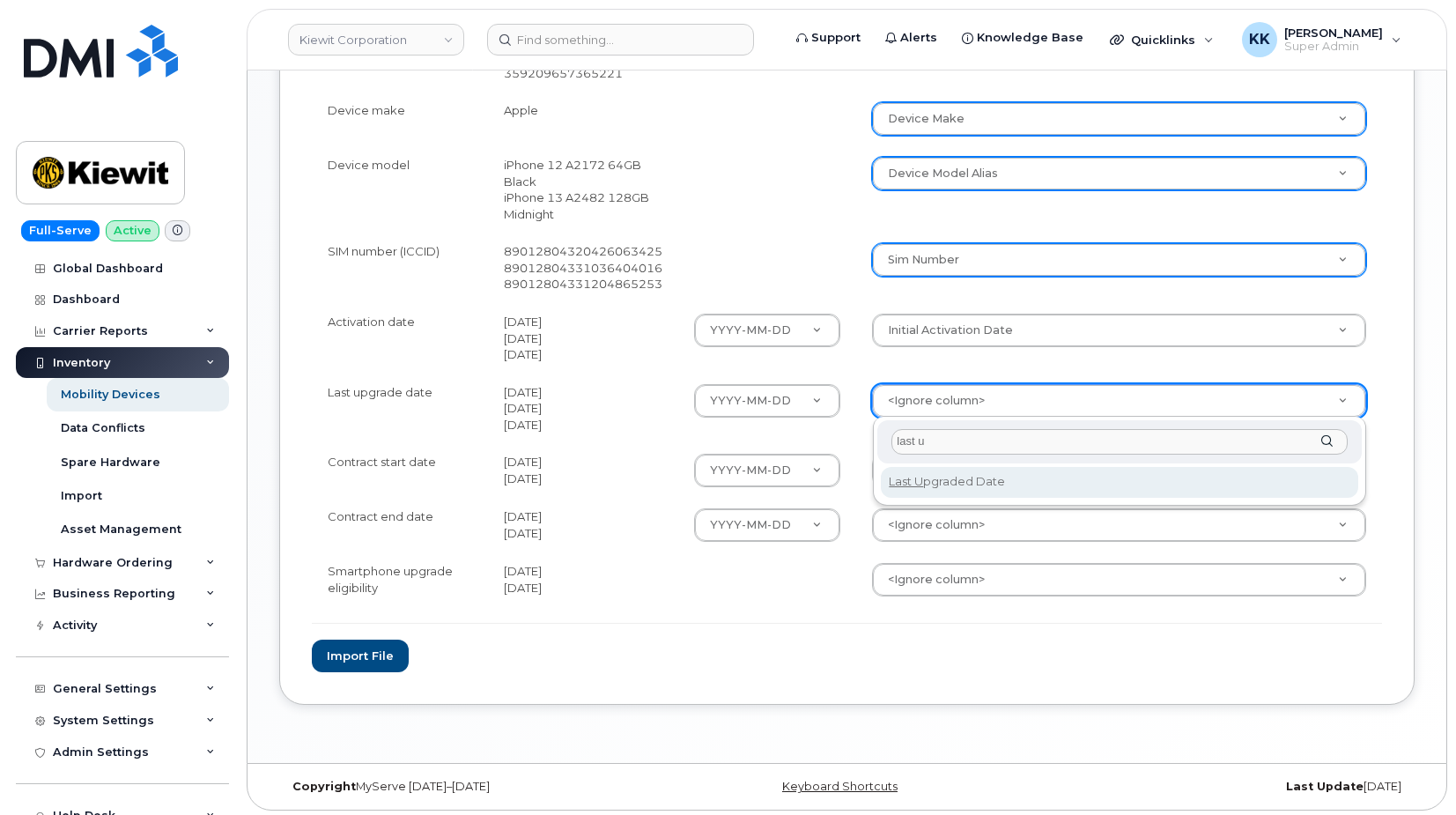
type input "last u"
select select "last_upgraded_date"
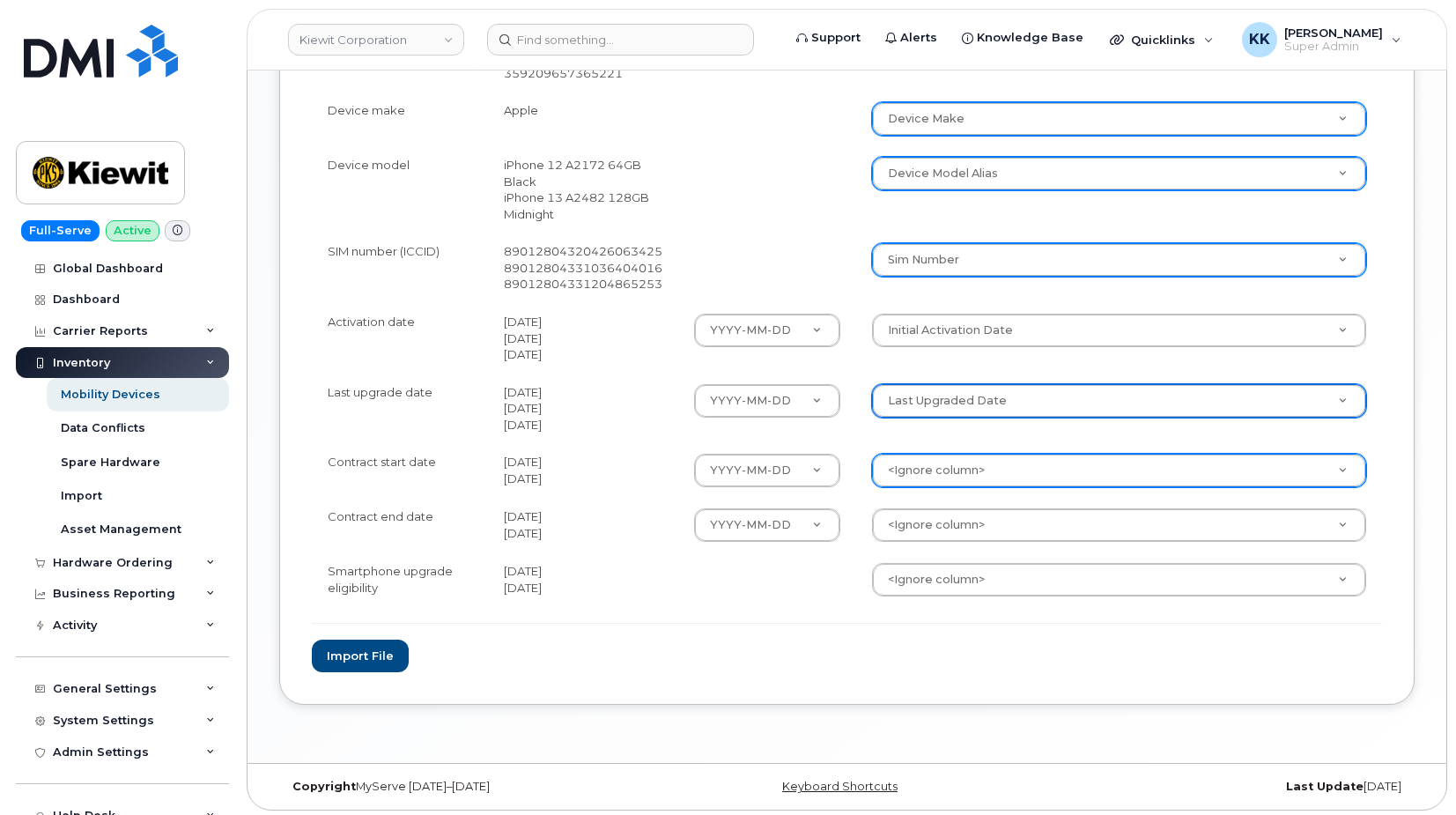
click at [941, 461] on body "Kiewit Corporation Support Alerts Knowledge Base Quicklinks Suspend / Cancel De…" at bounding box center [728, 5] width 1456 height 1627
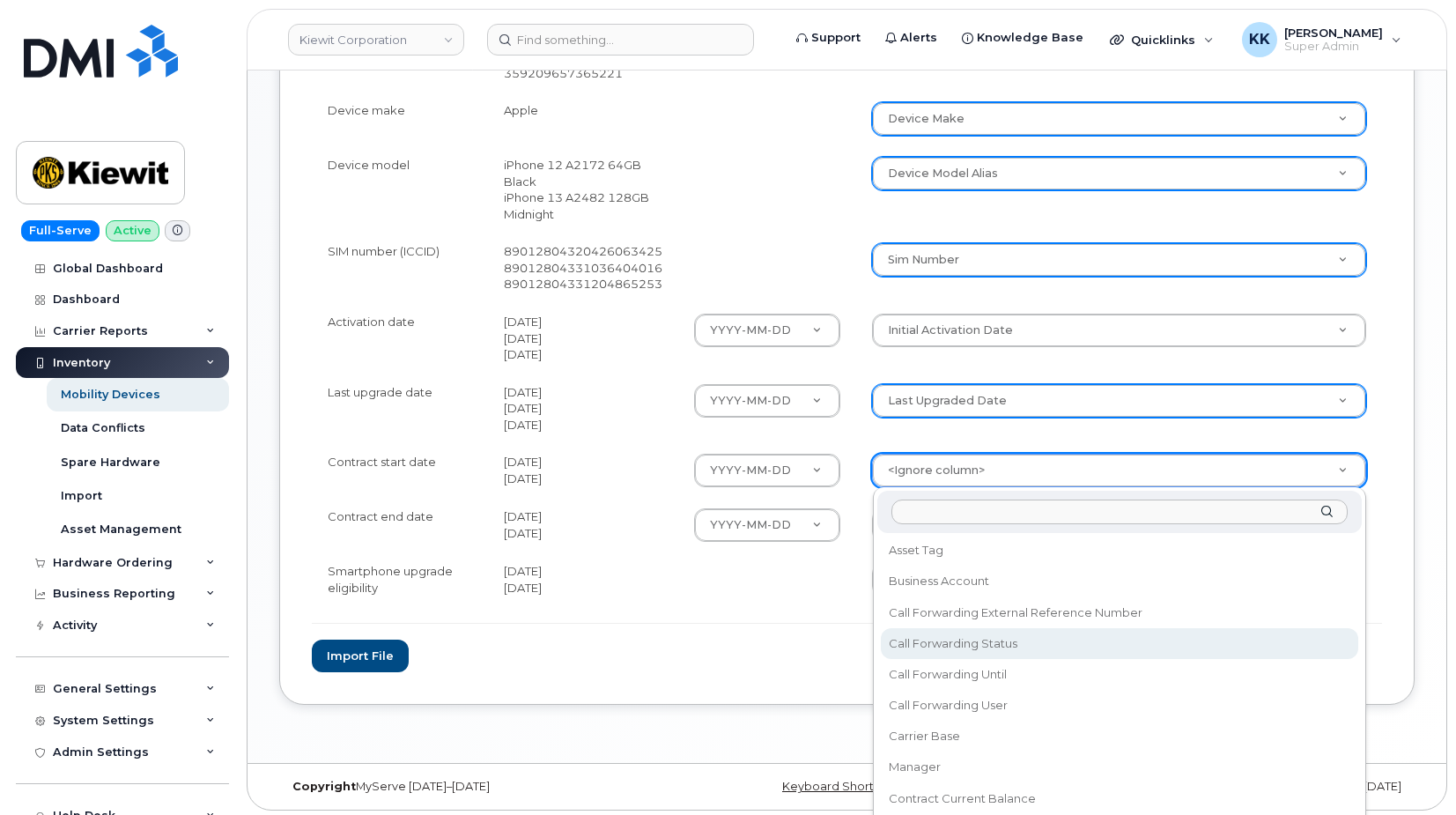
scroll to position [241, 0]
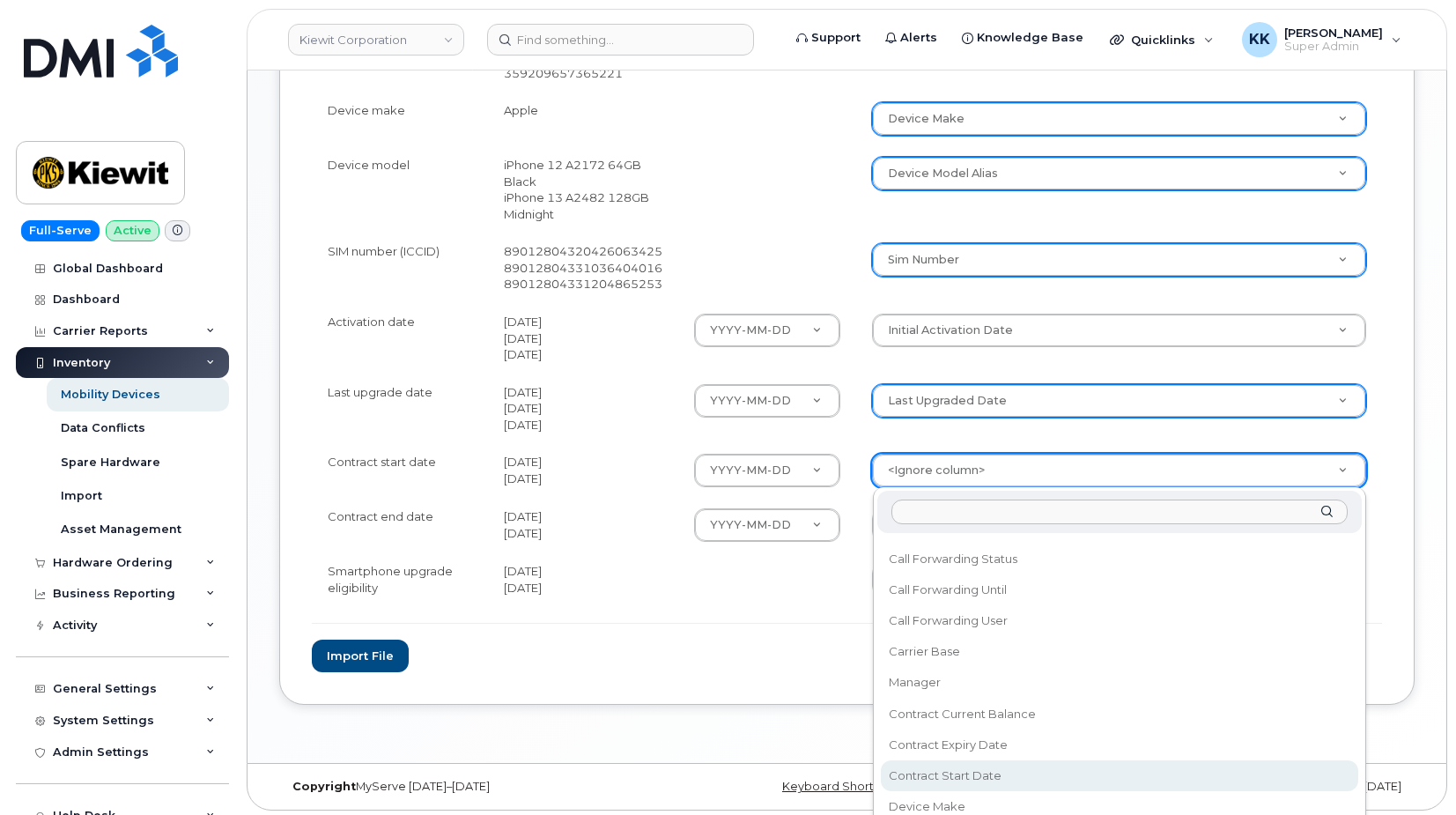
select select "contract_start_date"
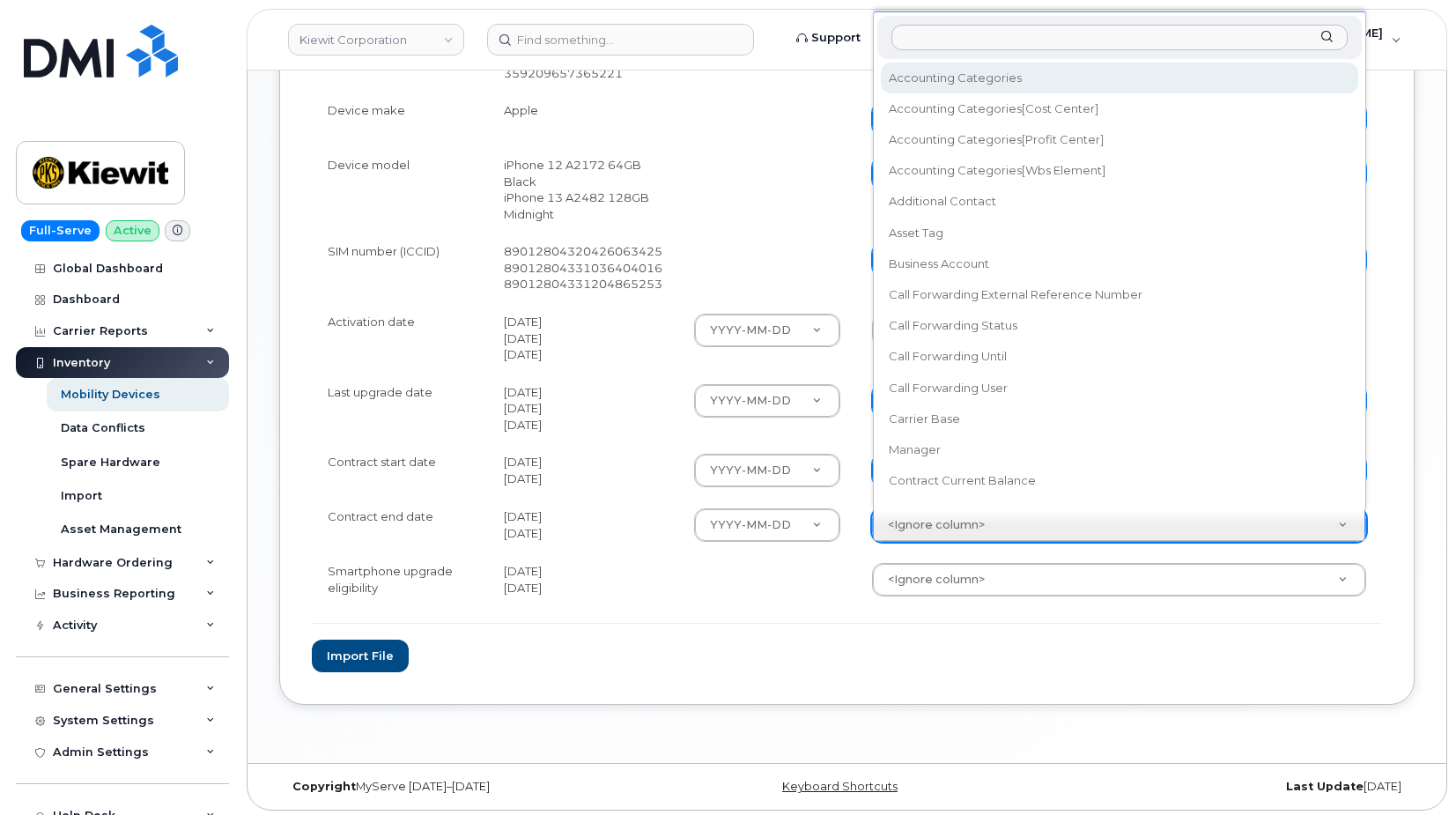
click at [955, 531] on body "Kiewit Corporation Support Alerts Knowledge Base Quicklinks Suspend / Cancel De…" at bounding box center [728, 5] width 1456 height 1627
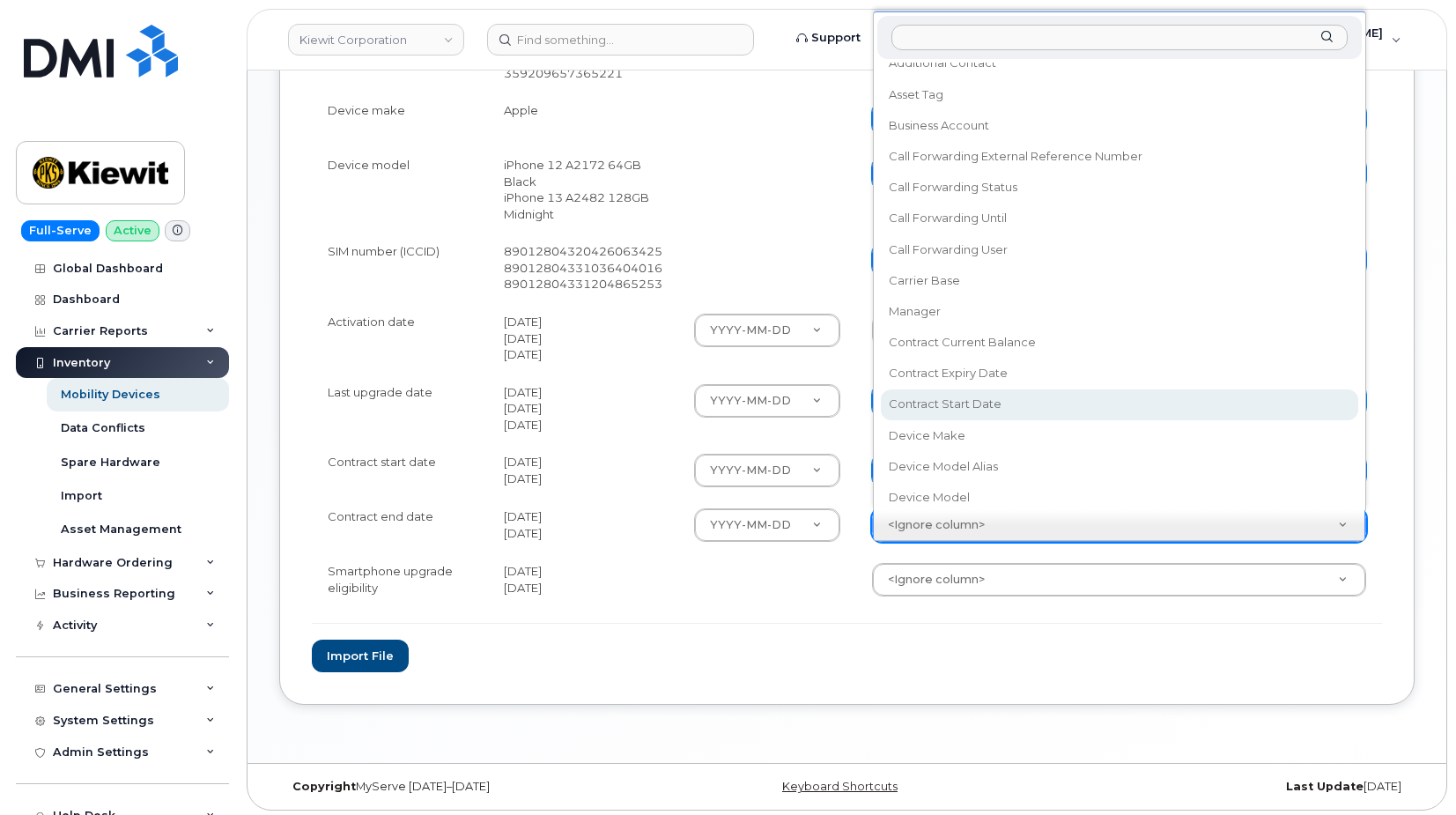
scroll to position [185, 0]
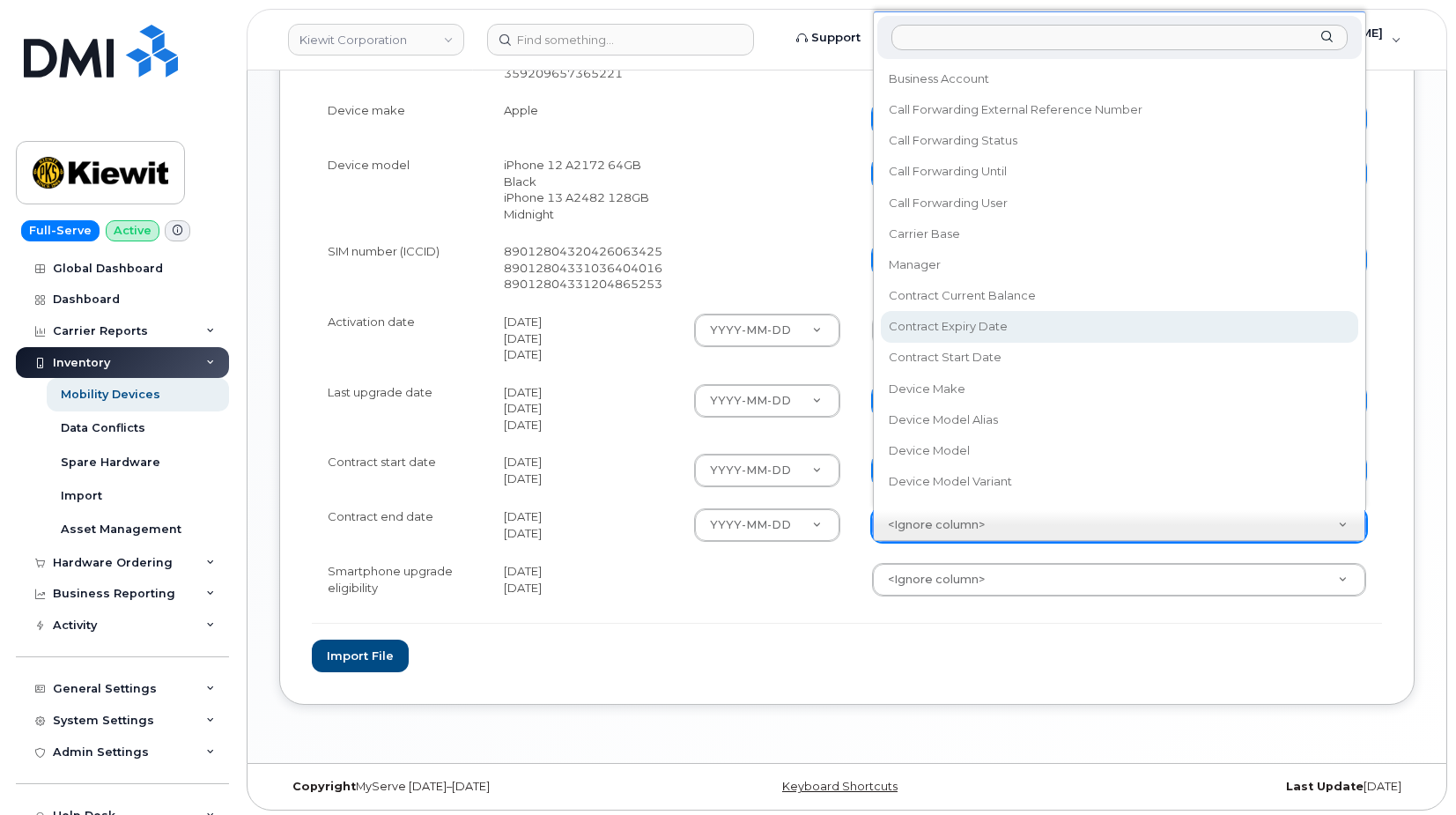
select select "contract_expiry_date"
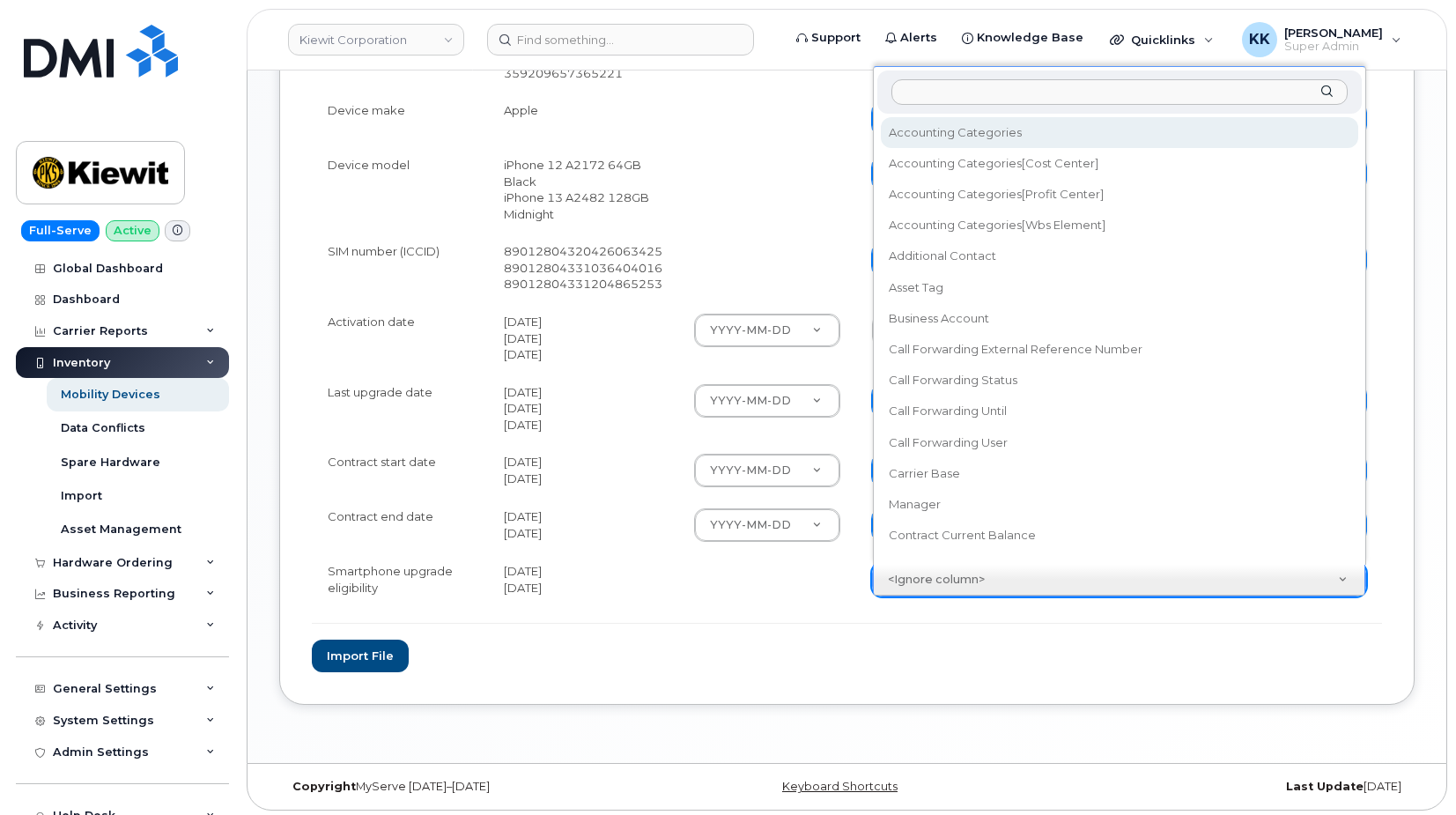
click at [938, 588] on body "Kiewit Corporation Support Alerts Knowledge Base Quicklinks Suspend / Cancel De…" at bounding box center [728, 5] width 1456 height 1627
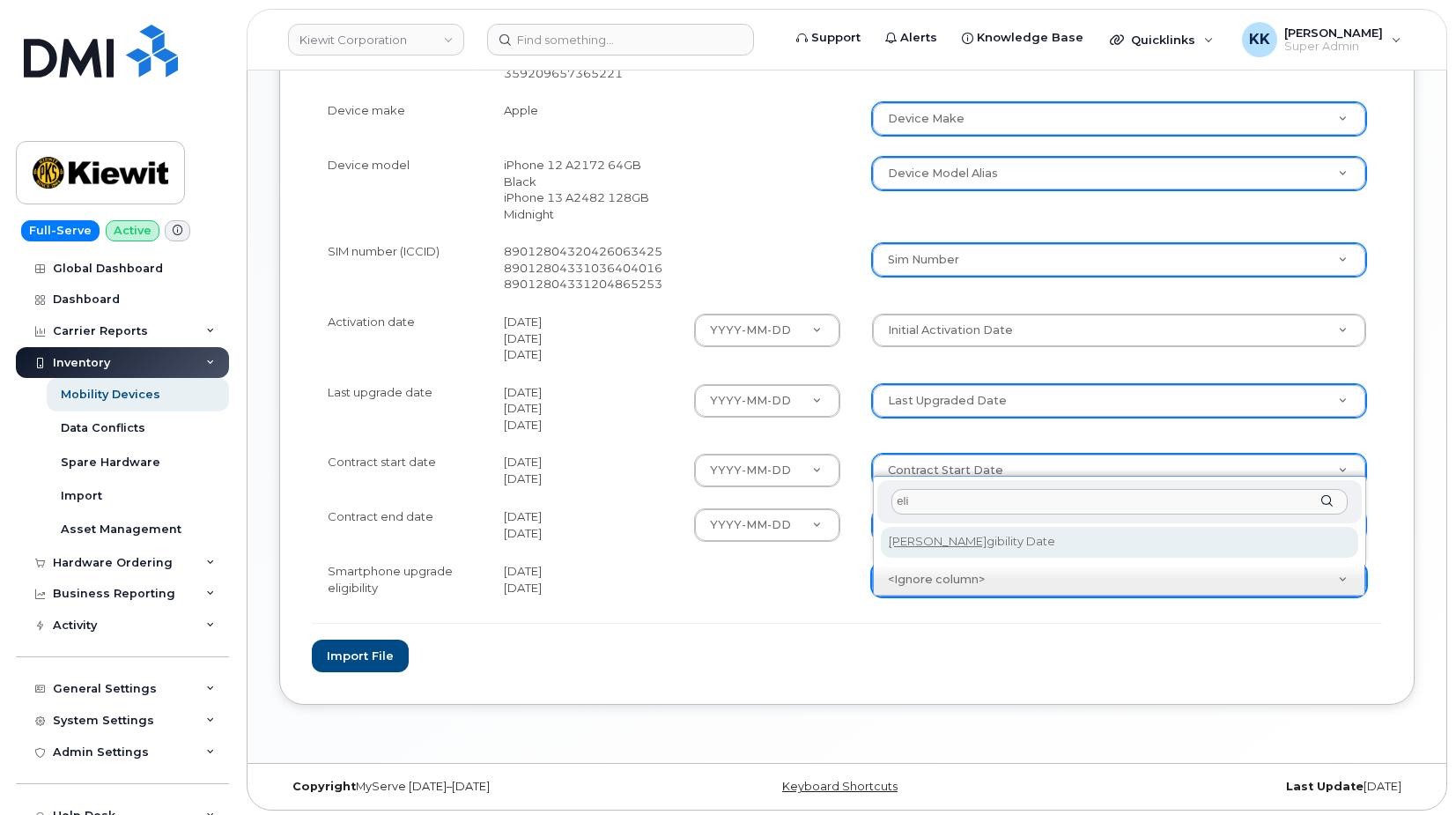
type input "eli"
select select "eligibility_date"
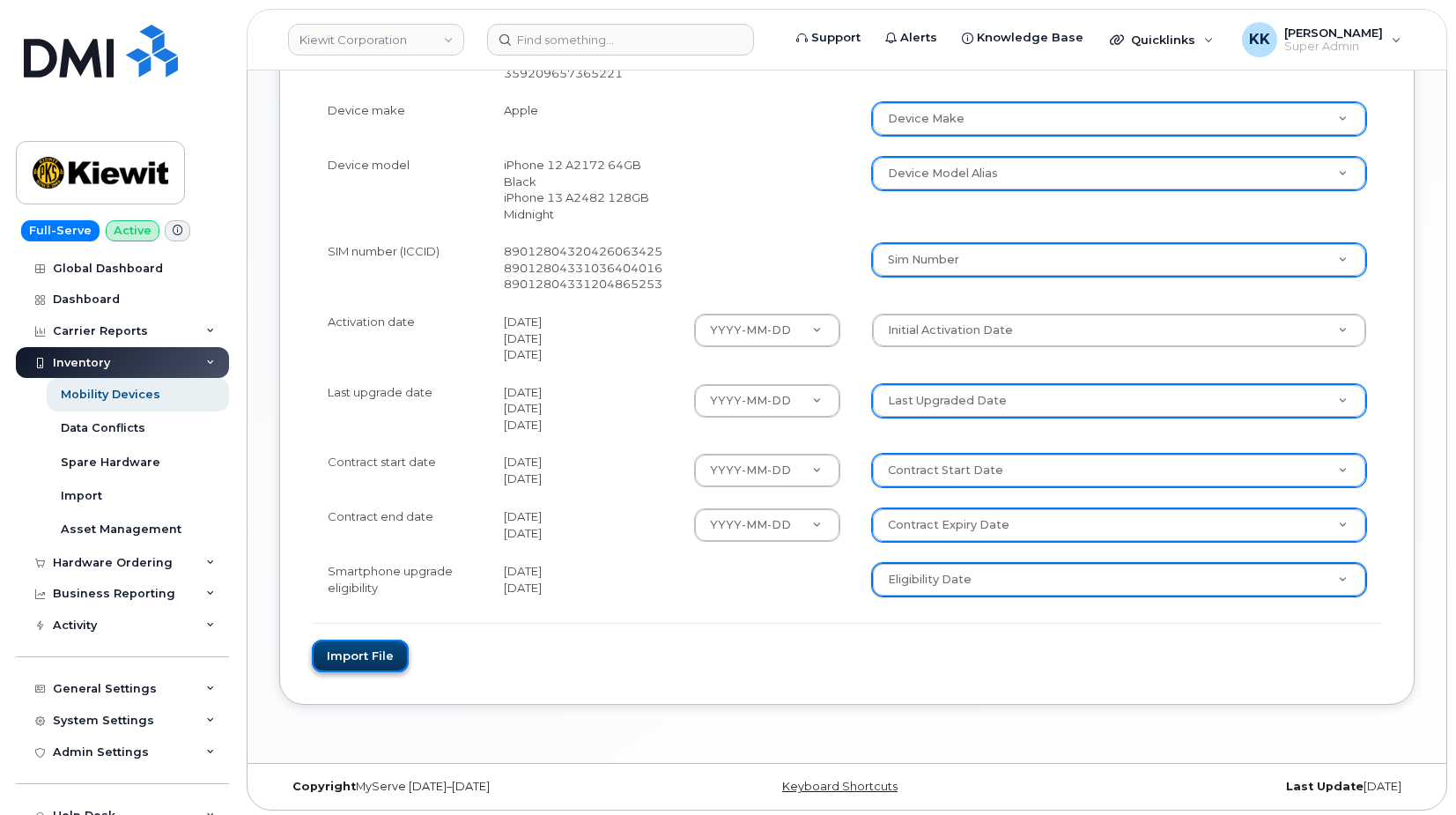
click at [356, 662] on button "Import file" at bounding box center [360, 655] width 97 height 33
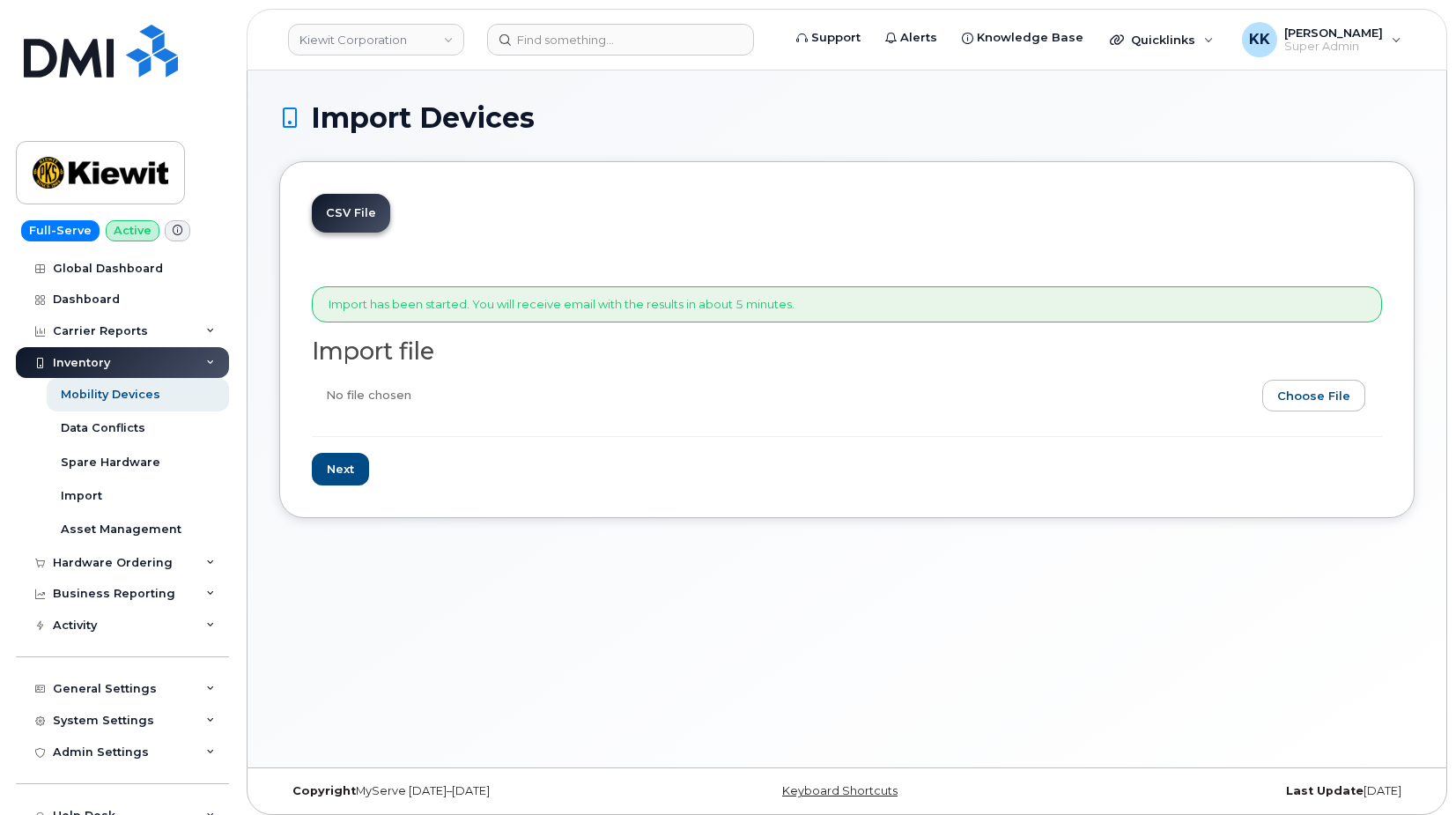
click at [1328, 402] on input "file" at bounding box center [839, 399] width 1056 height 40
type input "C:\fakepath\[PERSON_NAME] AT&T 0011 Inventory [DATE].csv"
click at [367, 467] on input "Next" at bounding box center [340, 468] width 57 height 33
type input "Loading..."
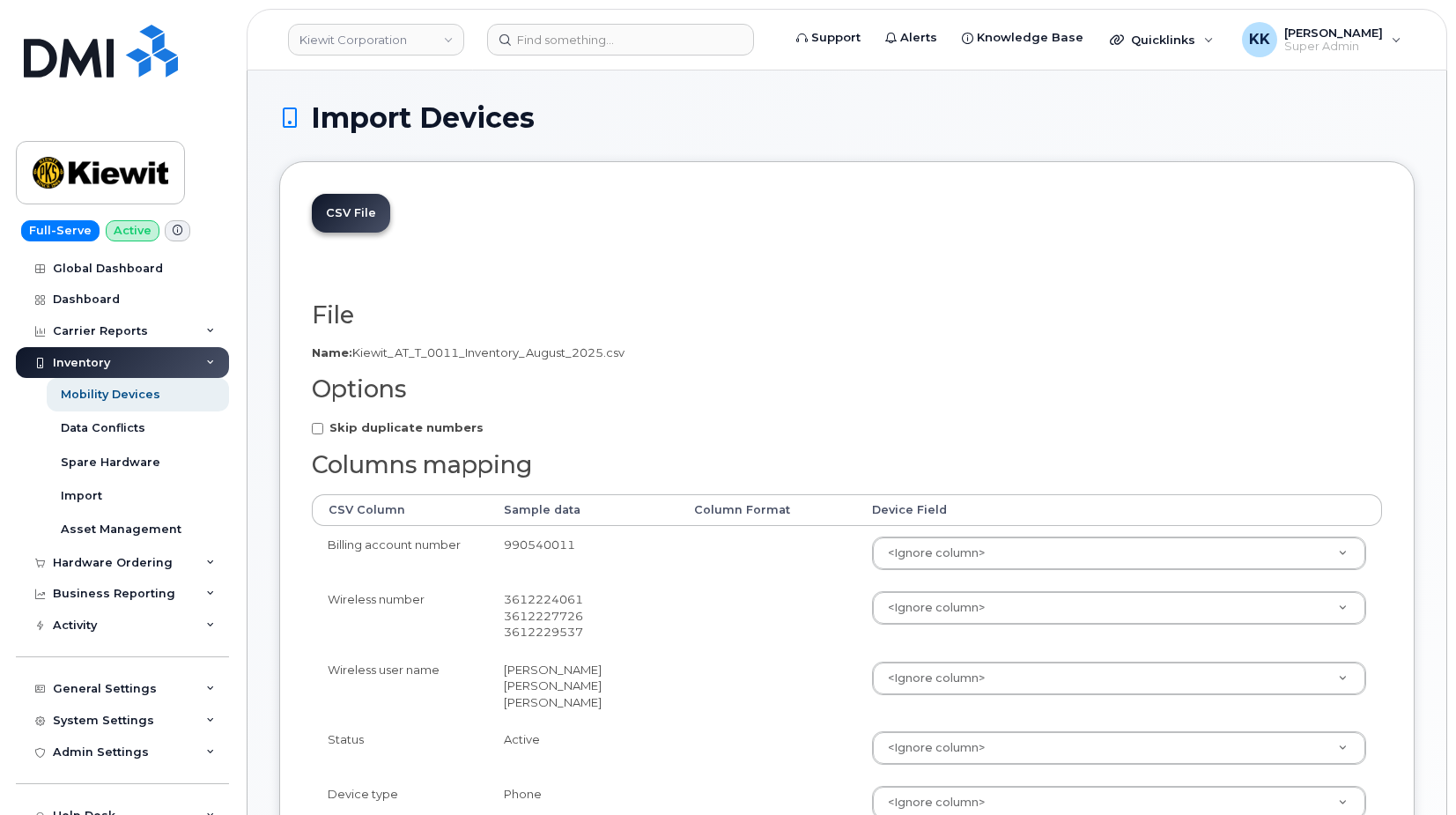
click at [392, 432] on strong "Skip duplicate numbers" at bounding box center [406, 427] width 154 height 14
click at [323, 432] on input "Skip duplicate numbers" at bounding box center [317, 429] width 12 height 12
checkbox input "true"
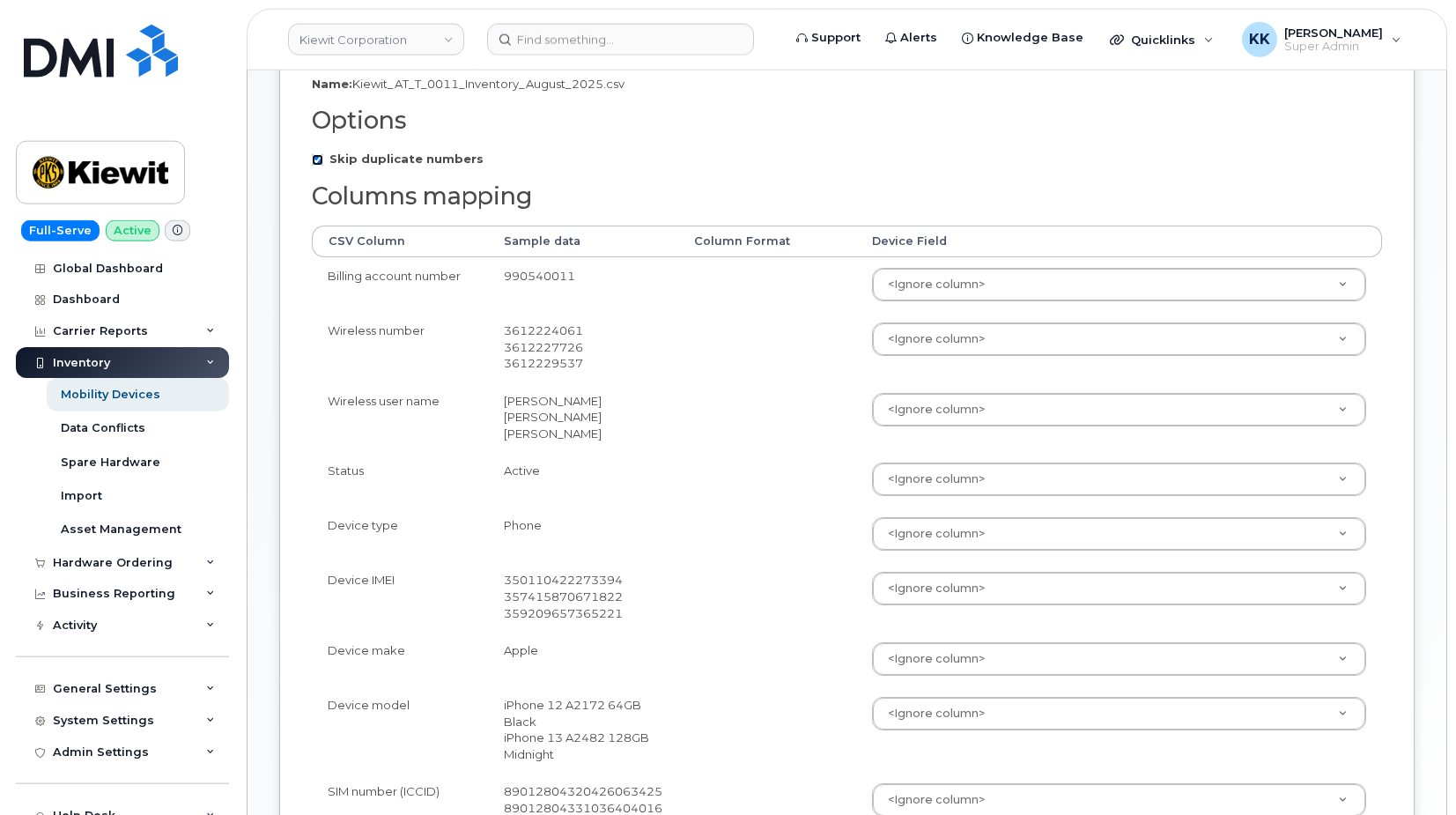
scroll to position [269, 0]
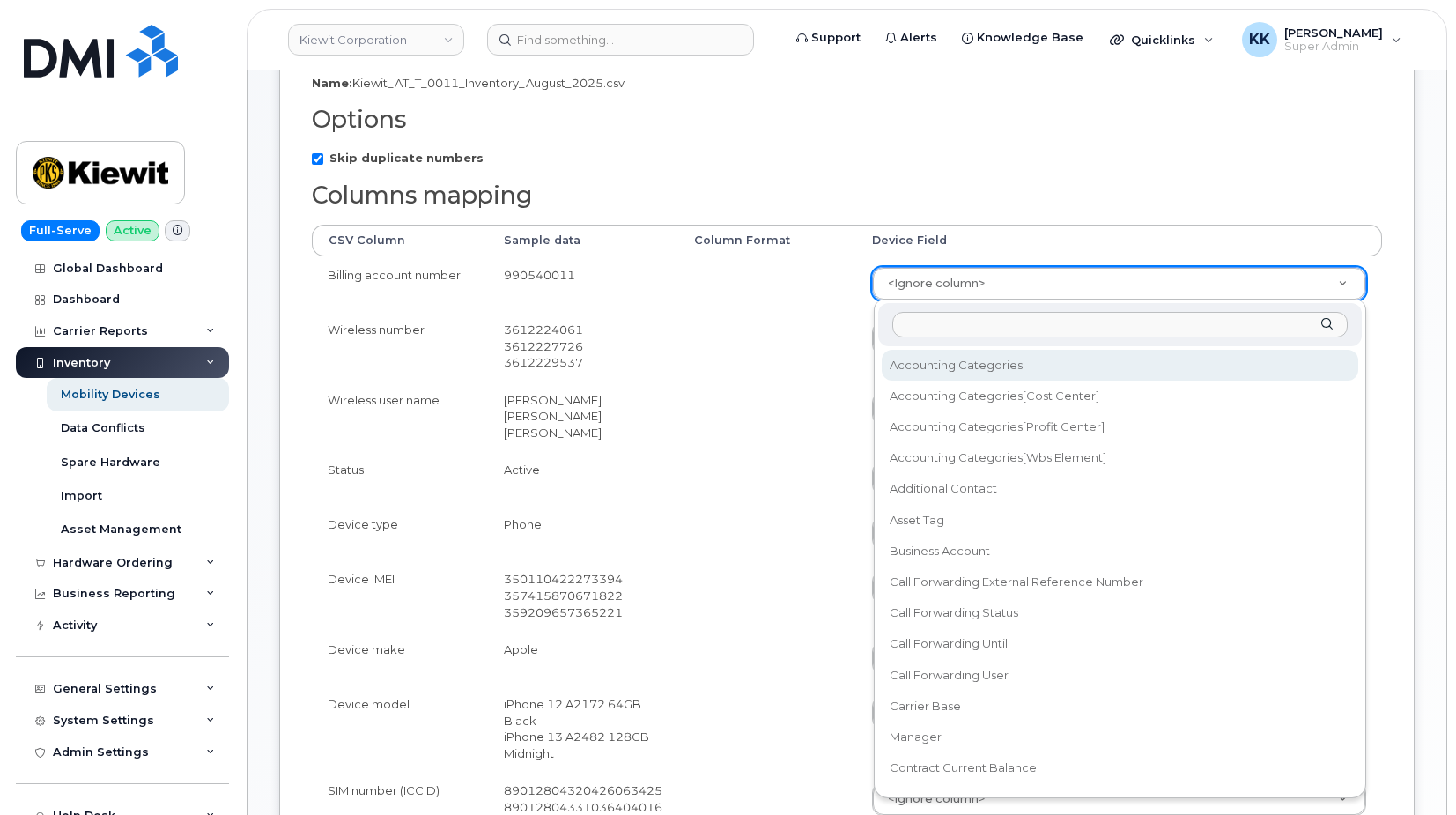
click at [888, 286] on body "[PERSON_NAME] Corporation Support Alerts Knowledge Base Quicklinks Suspend / Ca…" at bounding box center [728, 544] width 1456 height 1627
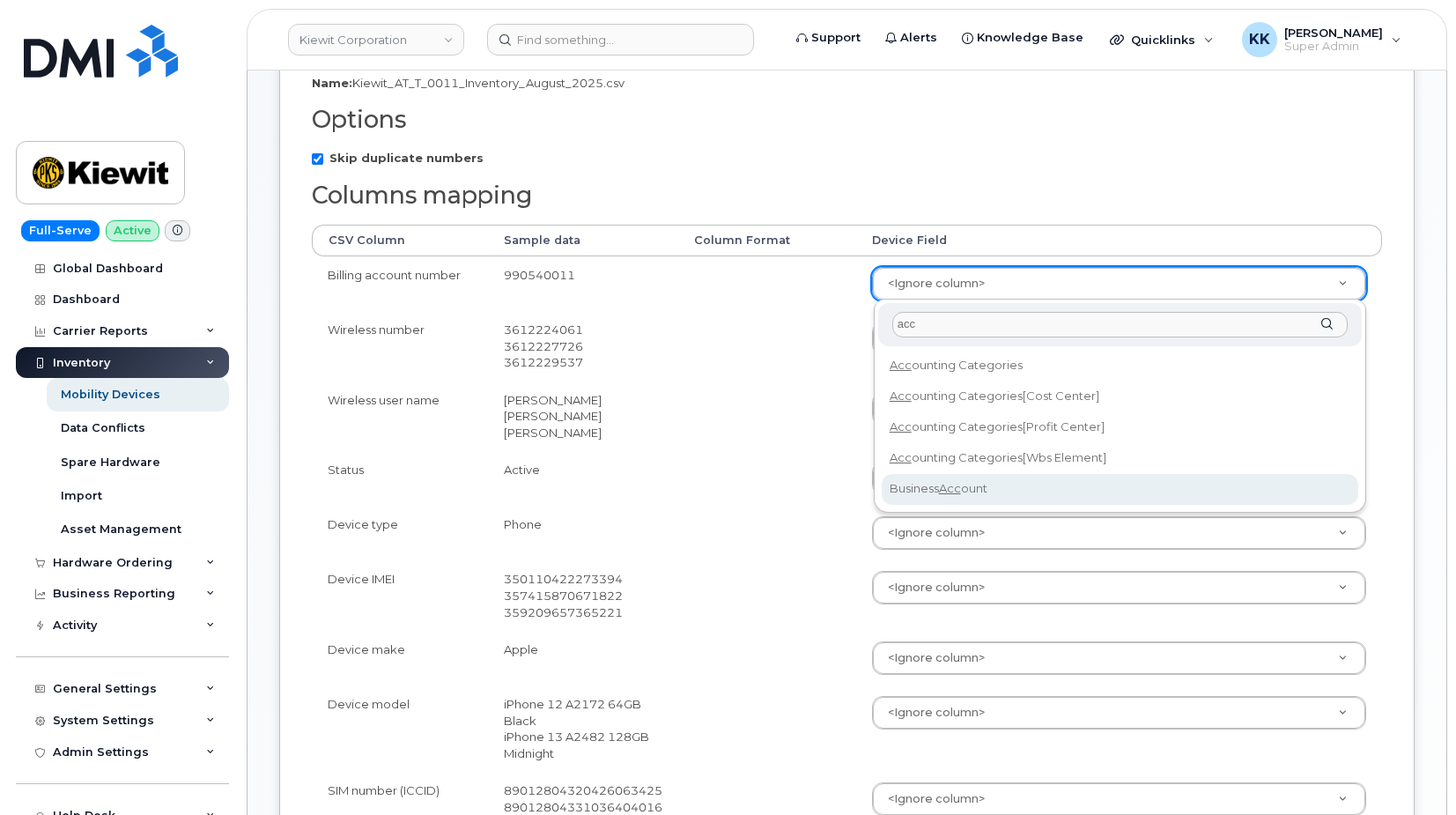
type input "acc"
select select "business_account_id"
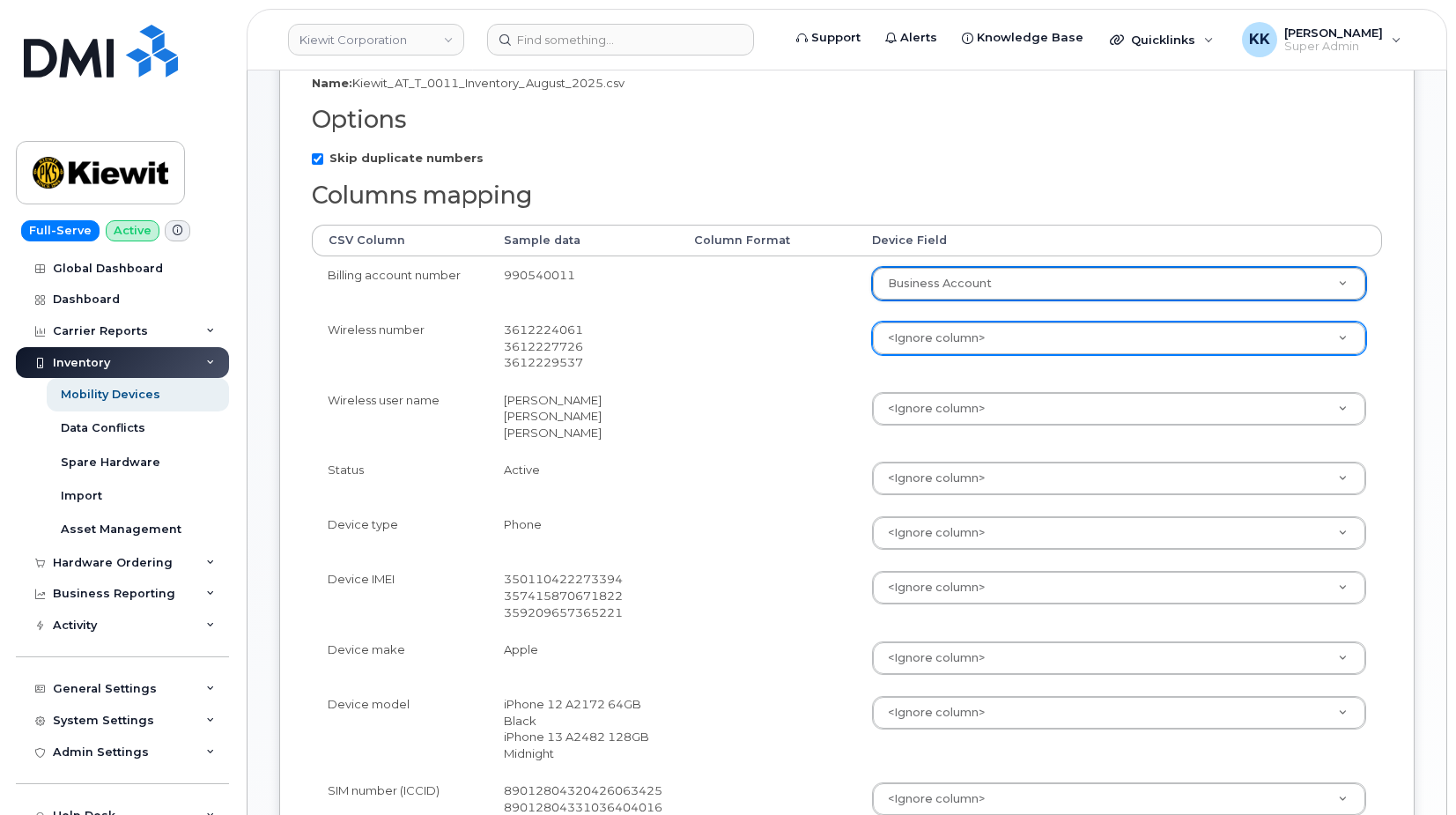
click at [931, 343] on body "Kiewit Corporation Support Alerts Knowledge Base Quicklinks Suspend / Cancel De…" at bounding box center [728, 544] width 1456 height 1627
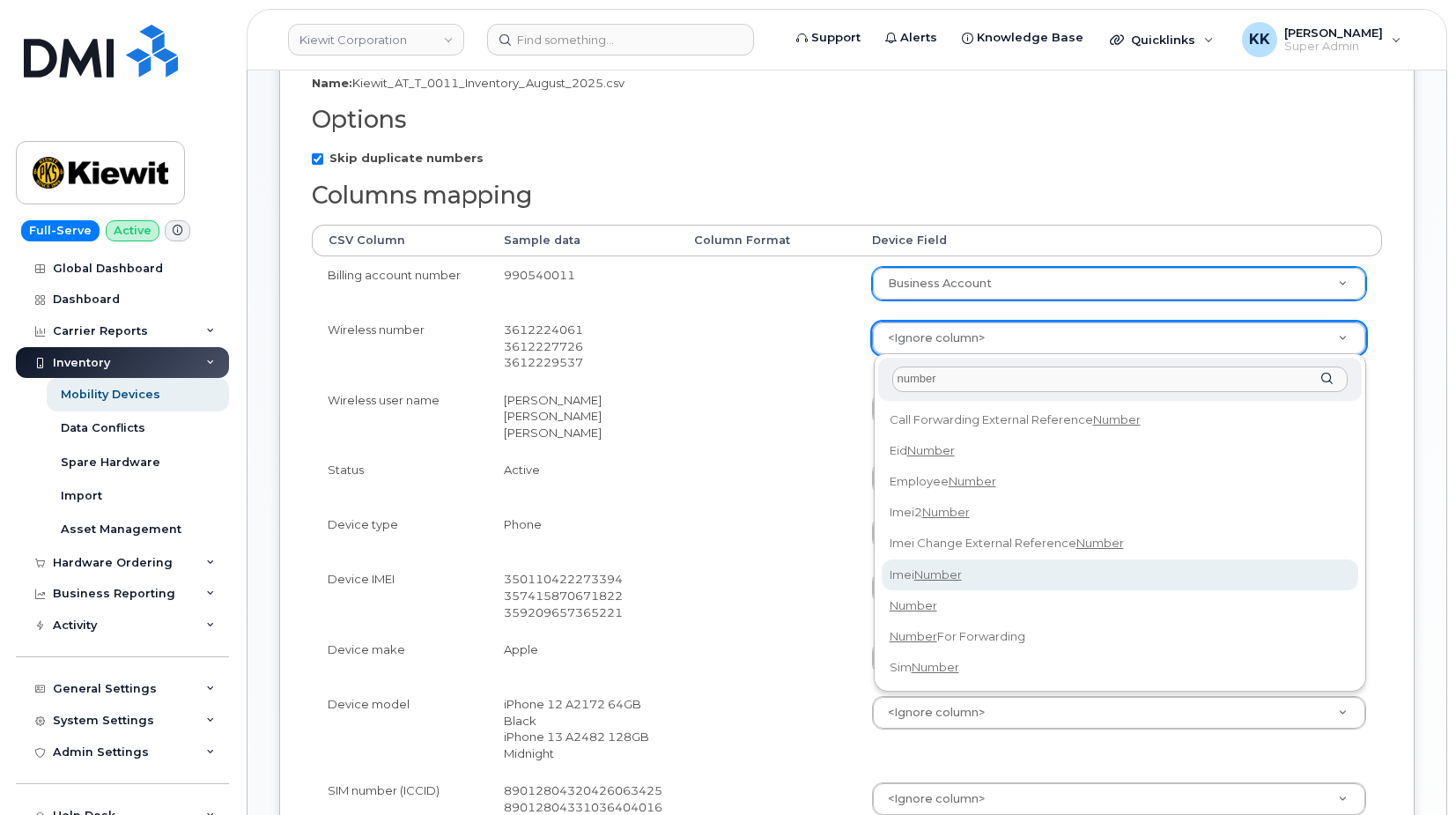
type input "number"
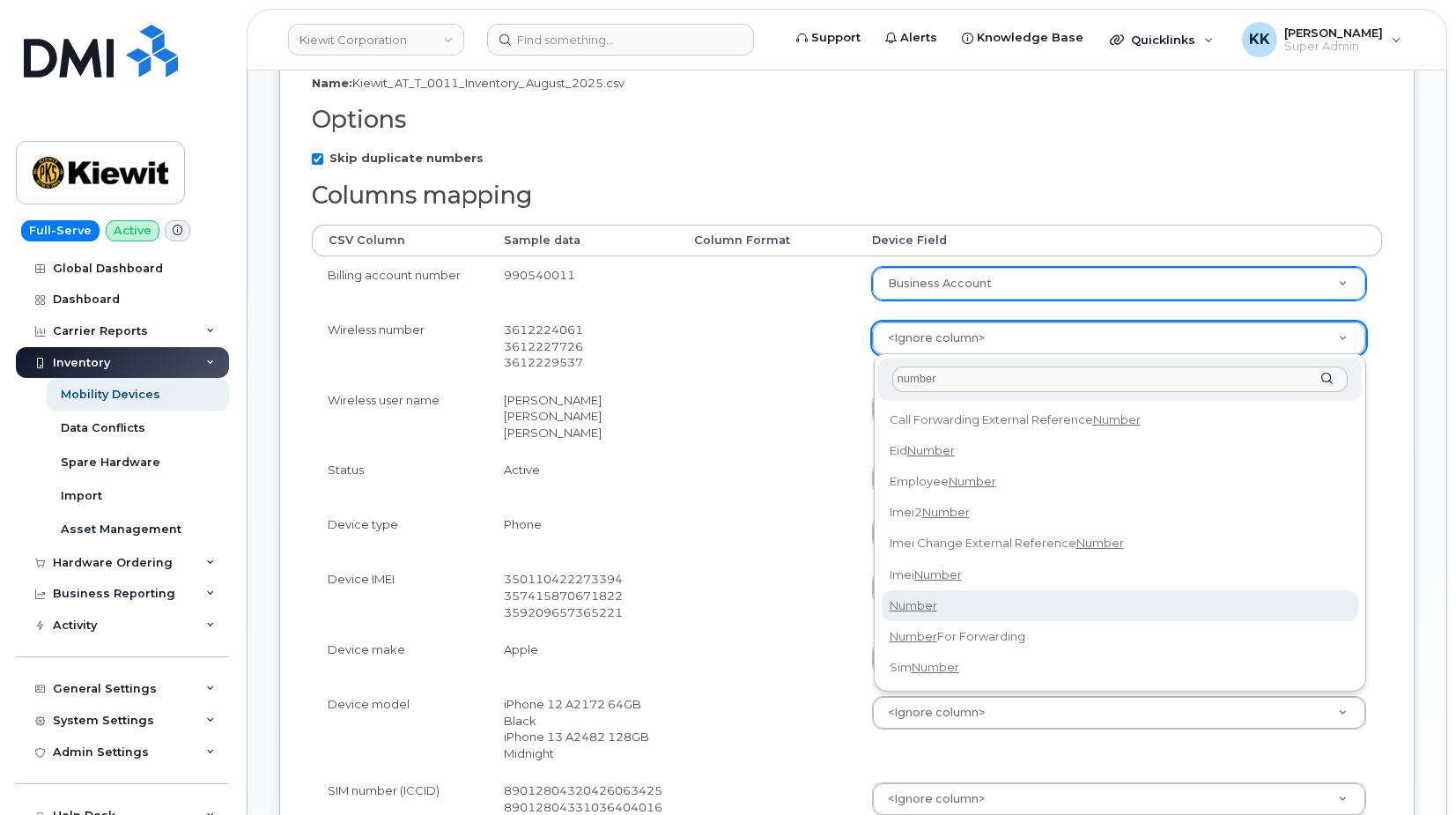
select select "number"
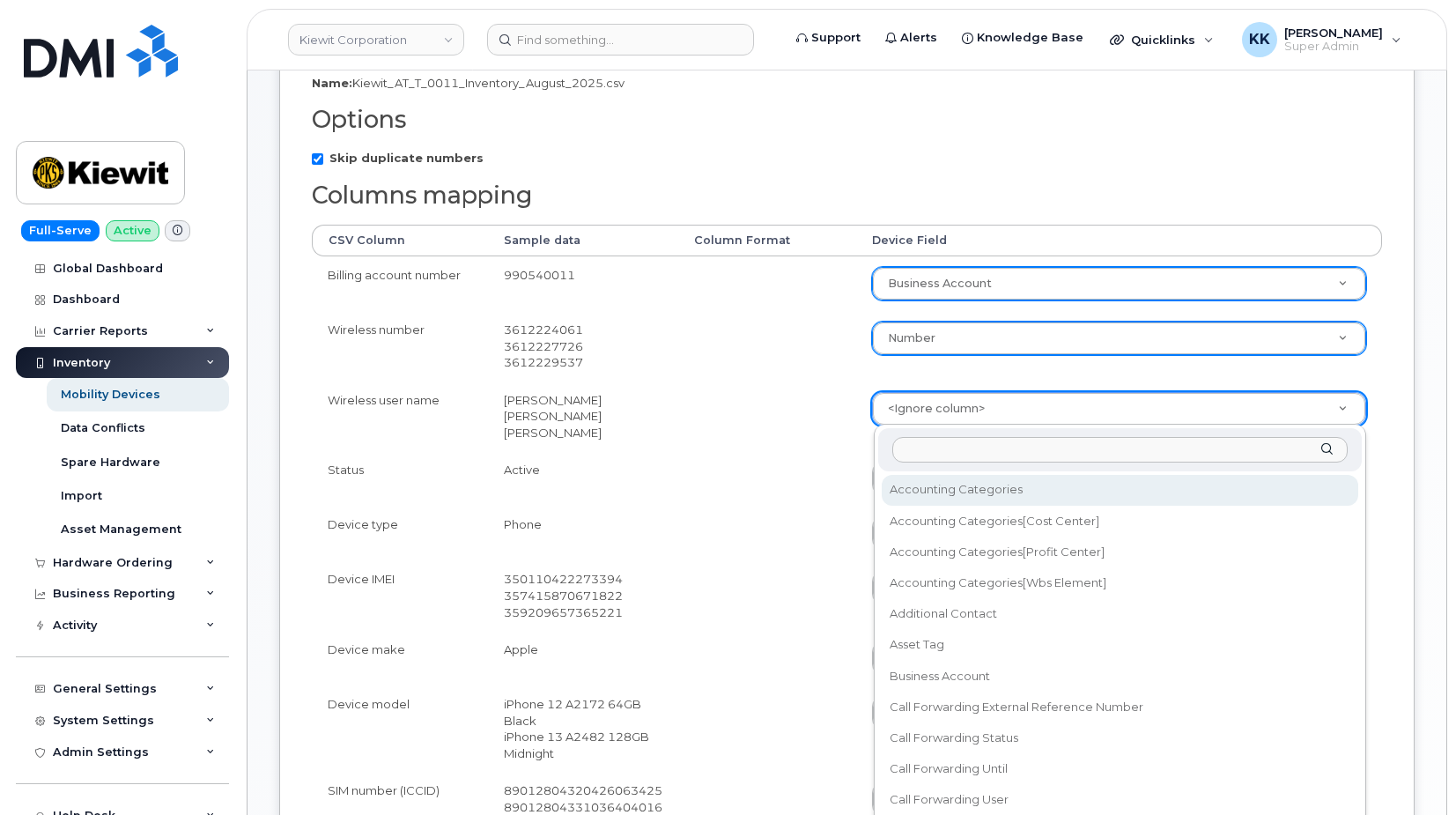
click at [928, 408] on body "Kiewit Corporation Support Alerts Knowledge Base Quicklinks Suspend / Cancel De…" at bounding box center [728, 544] width 1456 height 1627
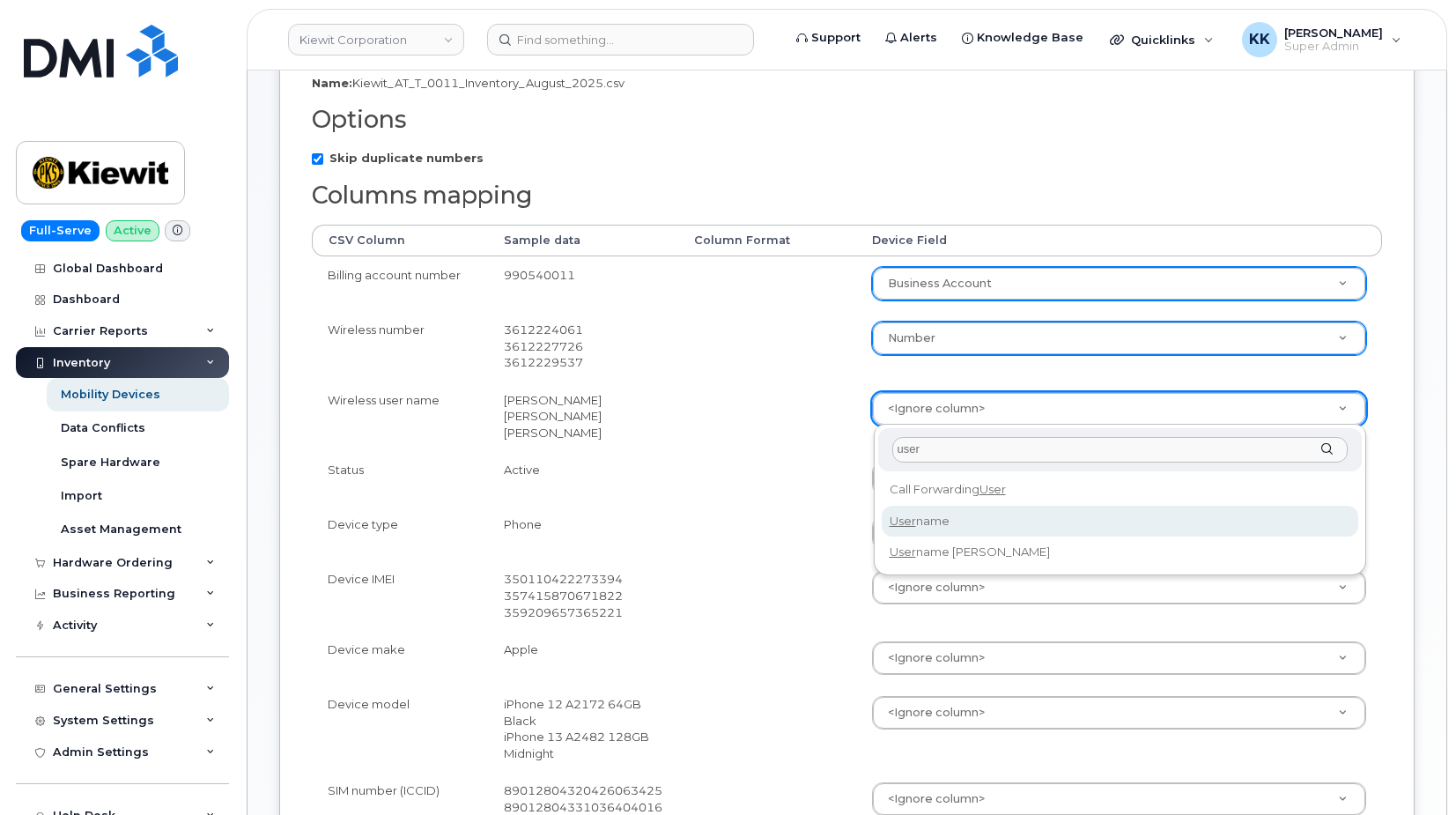
type input "user"
select select "username"
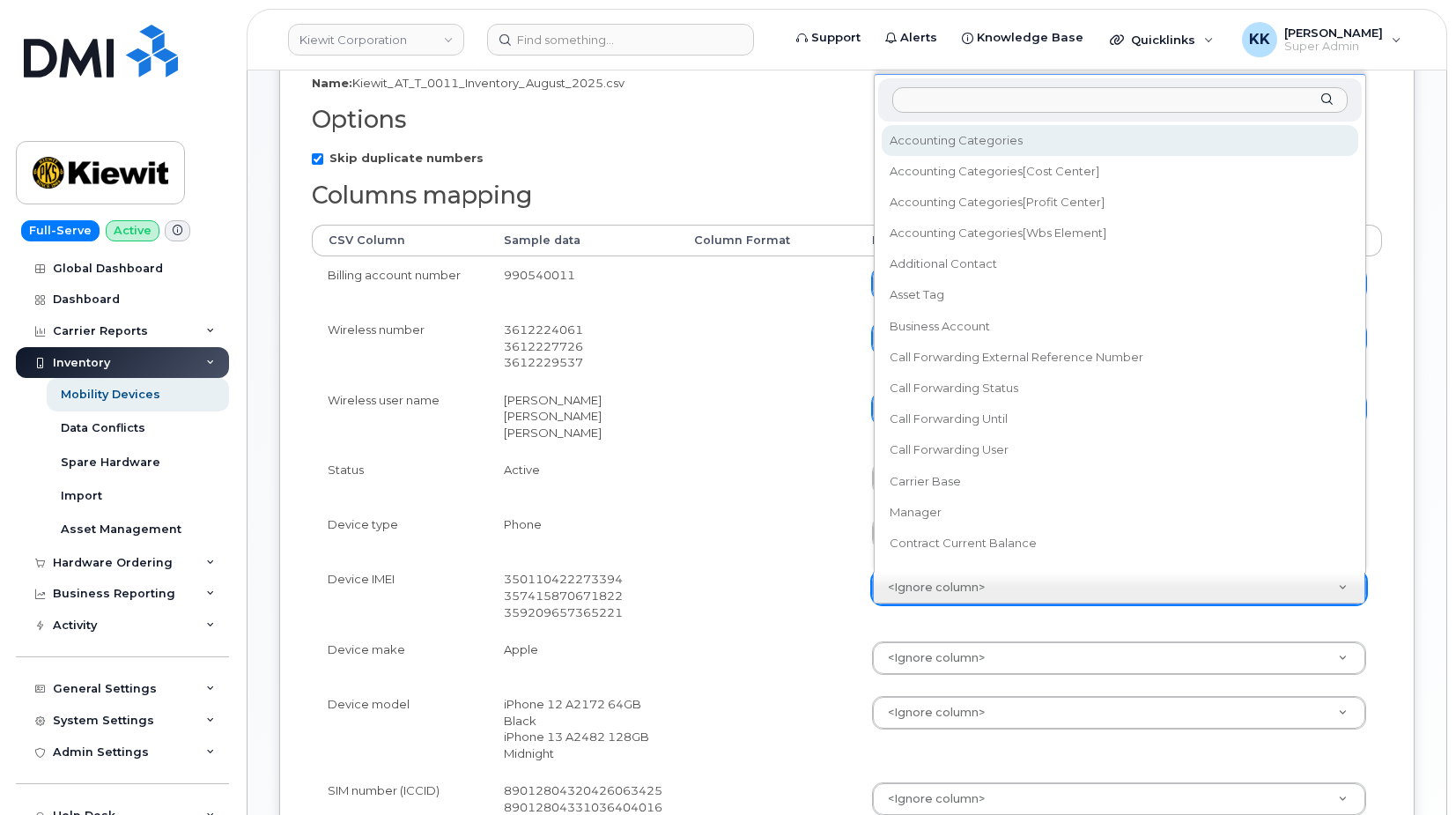
click at [922, 589] on body "Kiewit Corporation Support Alerts Knowledge Base Quicklinks Suspend / Cancel De…" at bounding box center [728, 544] width 1456 height 1627
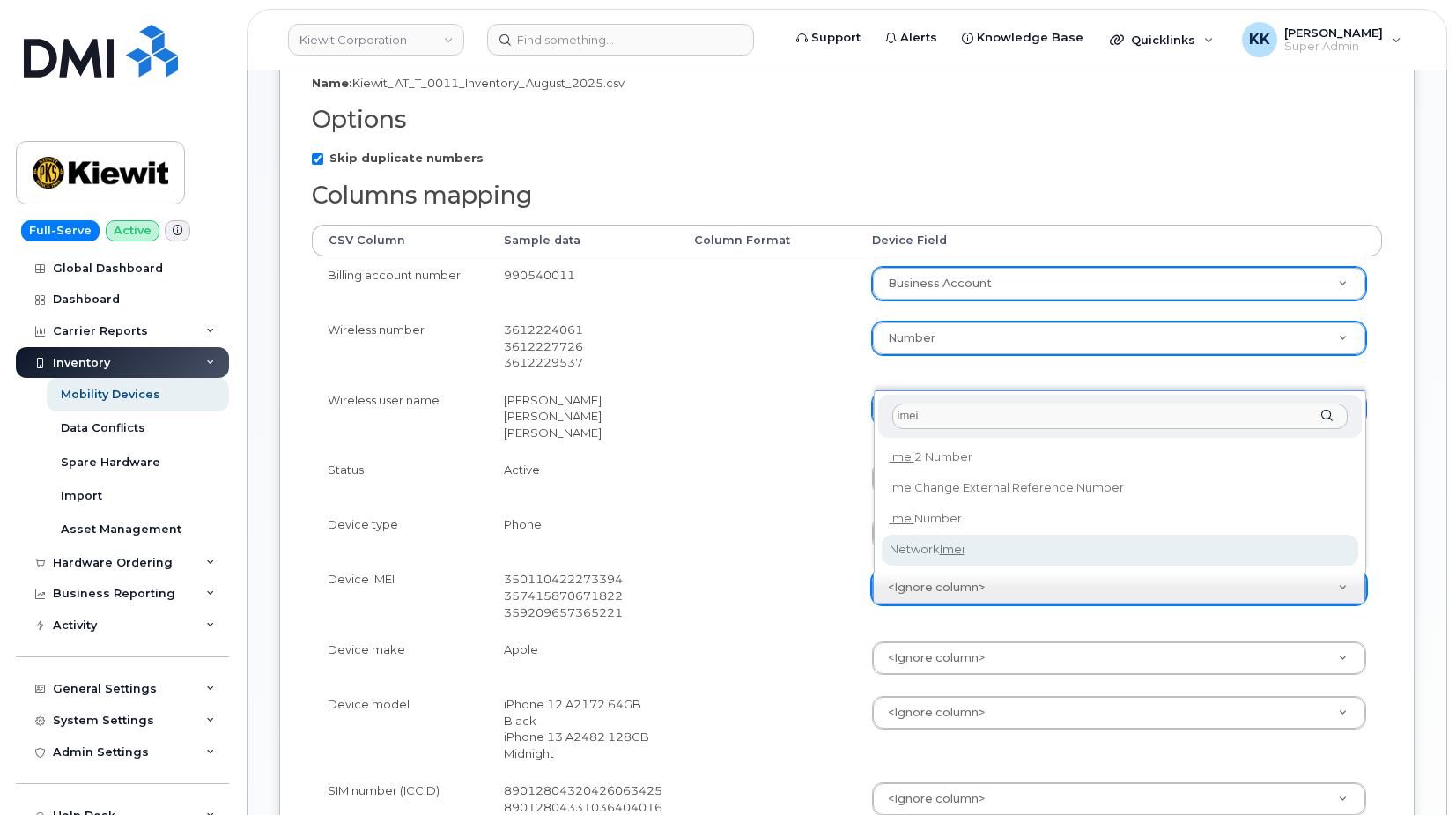
type input "imei"
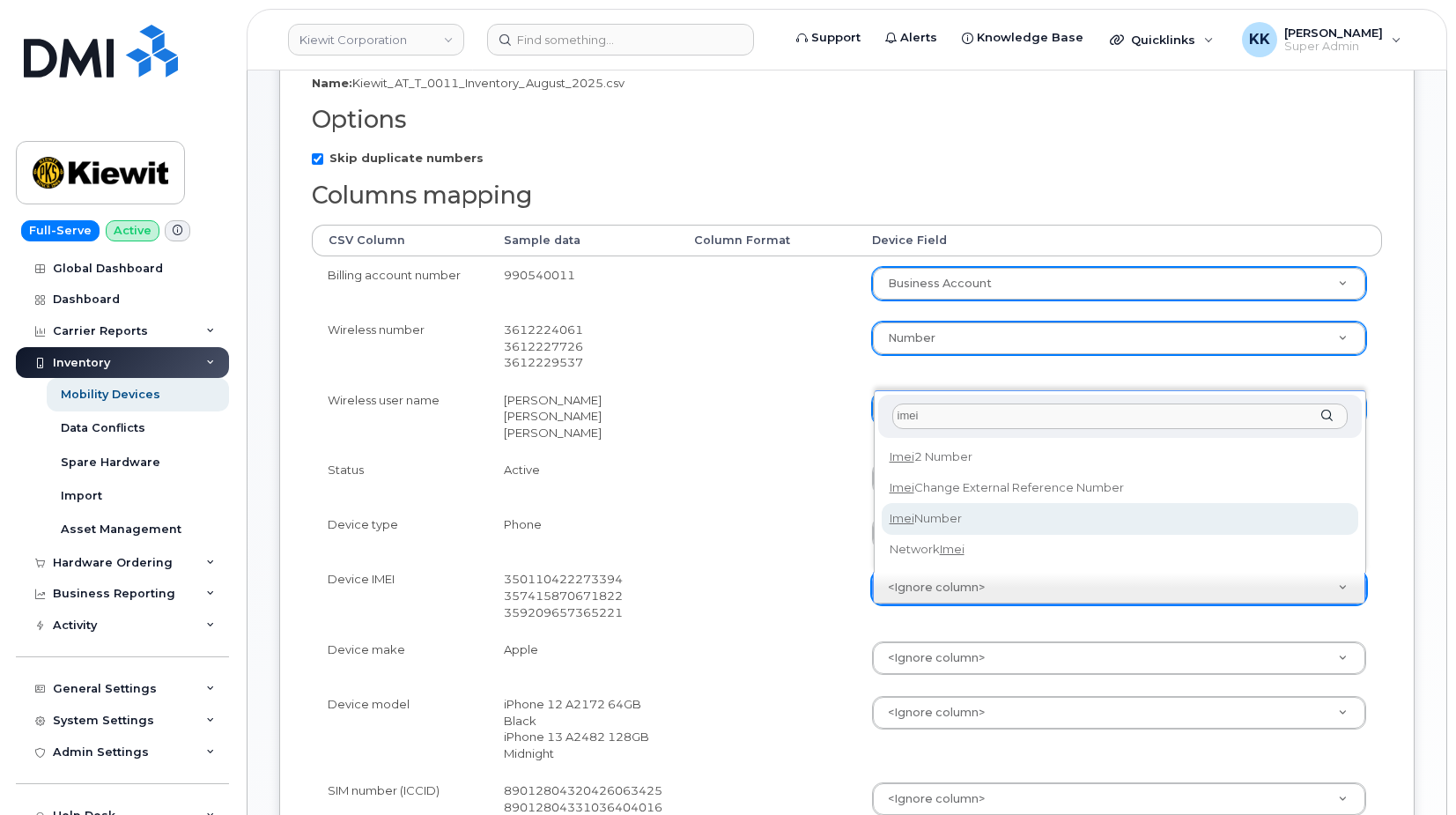
select select "imei_number"
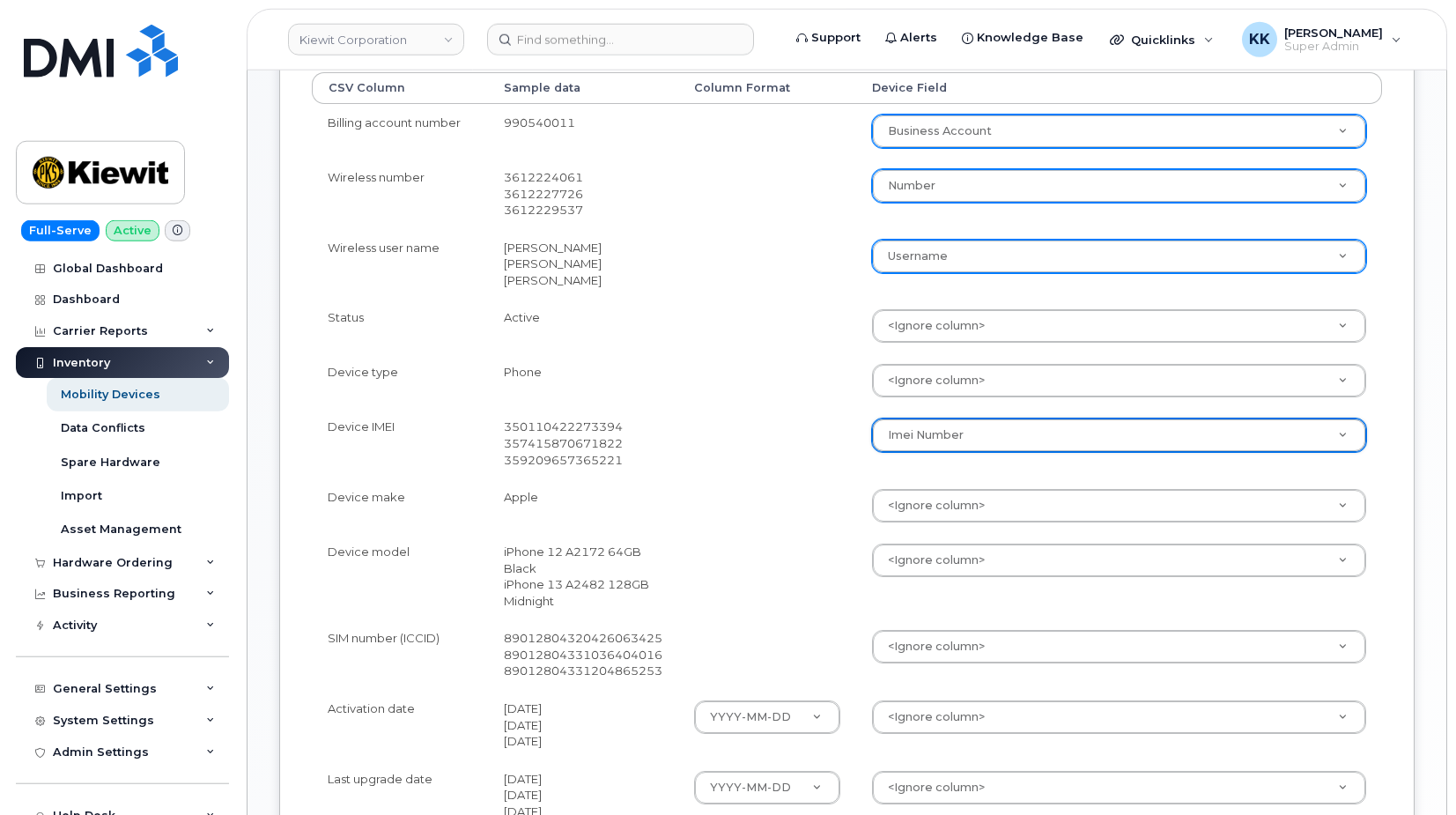
scroll to position [449, 0]
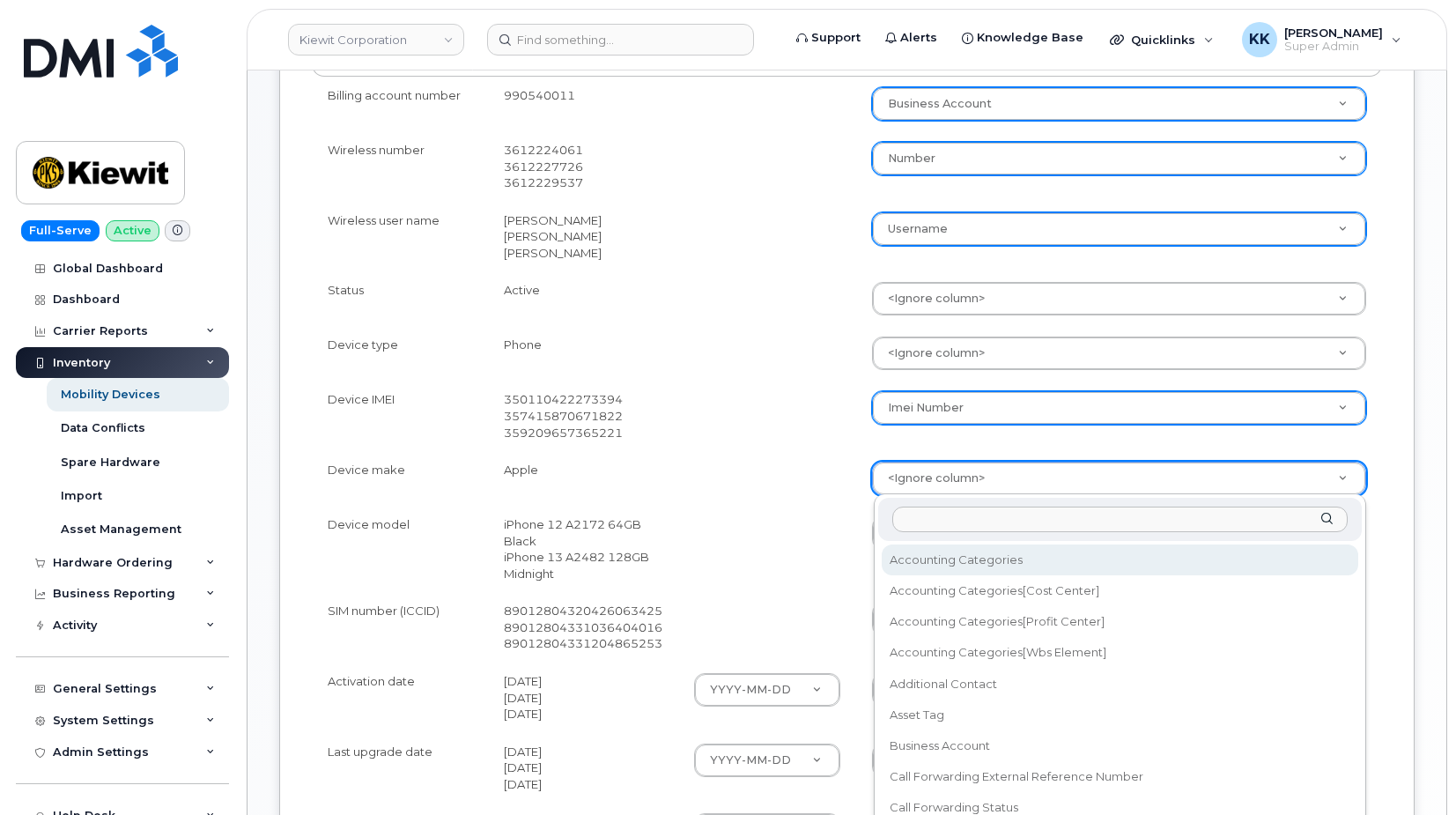
click at [960, 484] on body "Kiewit Corporation Support Alerts Knowledge Base Quicklinks Suspend / Cancel De…" at bounding box center [728, 364] width 1456 height 1627
type input "make"
select select "device_make_id"
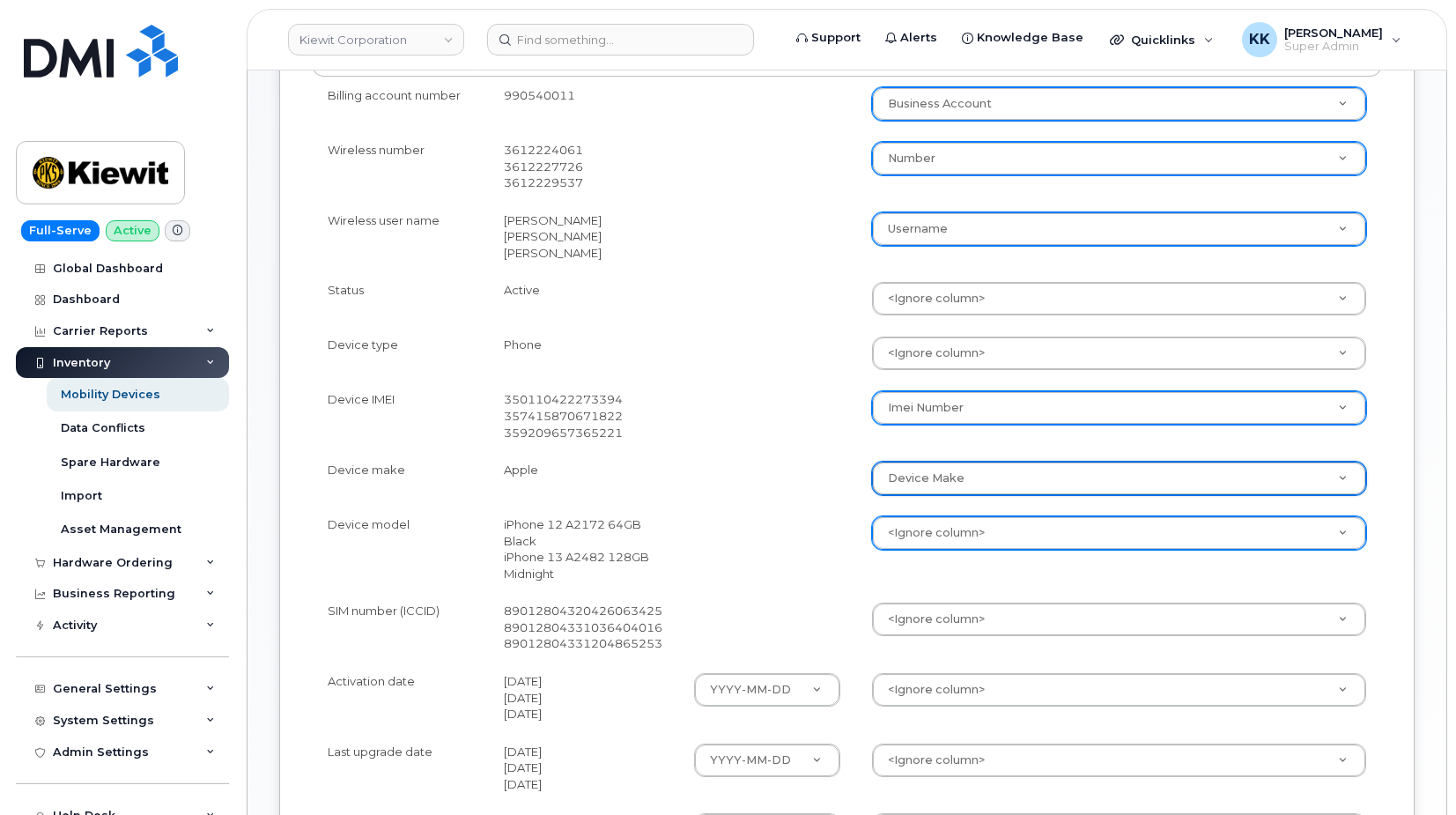
click at [948, 533] on body "Kiewit Corporation Support Alerts Knowledge Base Quicklinks Suspend / Cancel De…" at bounding box center [728, 364] width 1456 height 1627
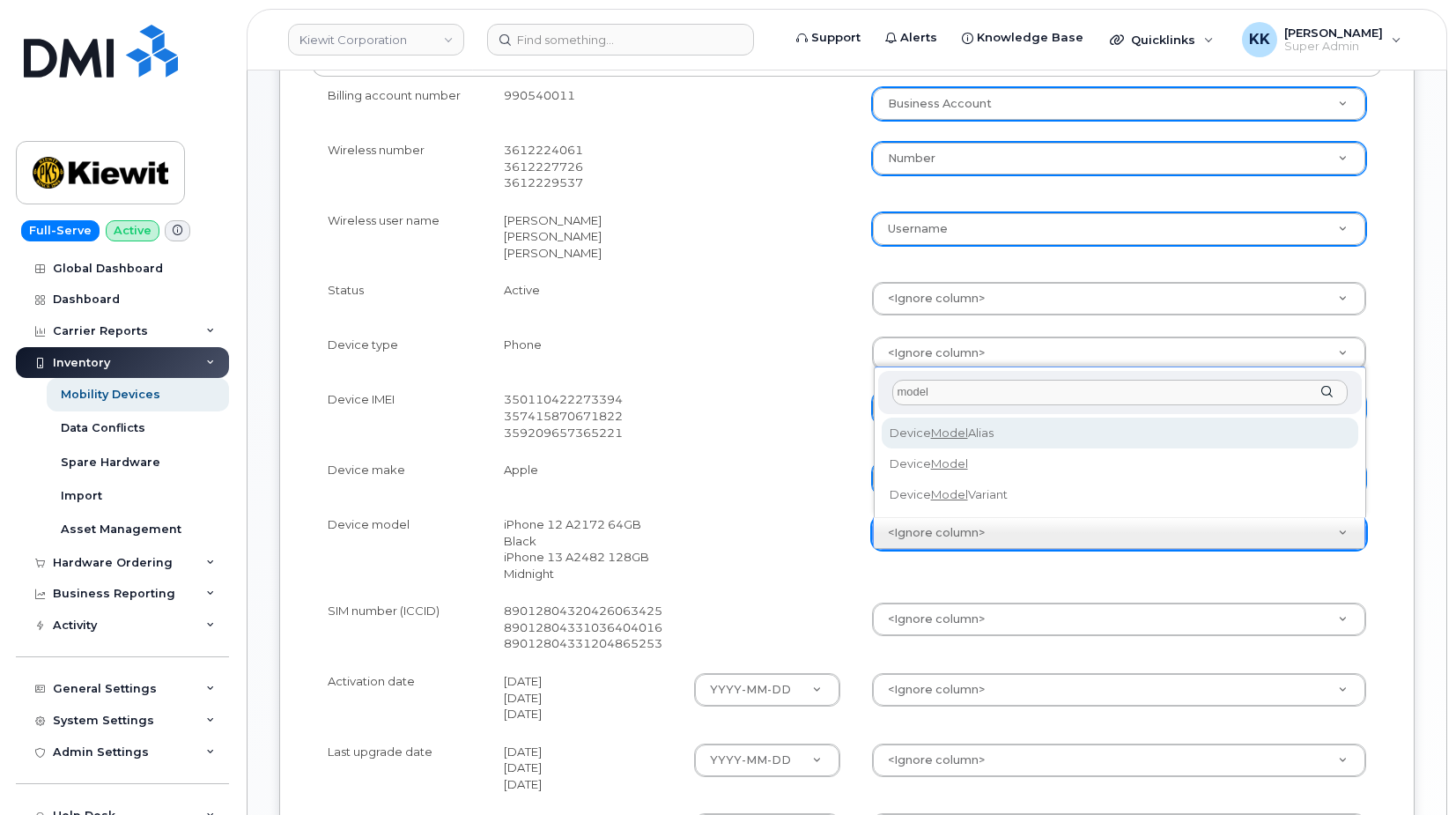
type input "model"
select select "device_model_alias"
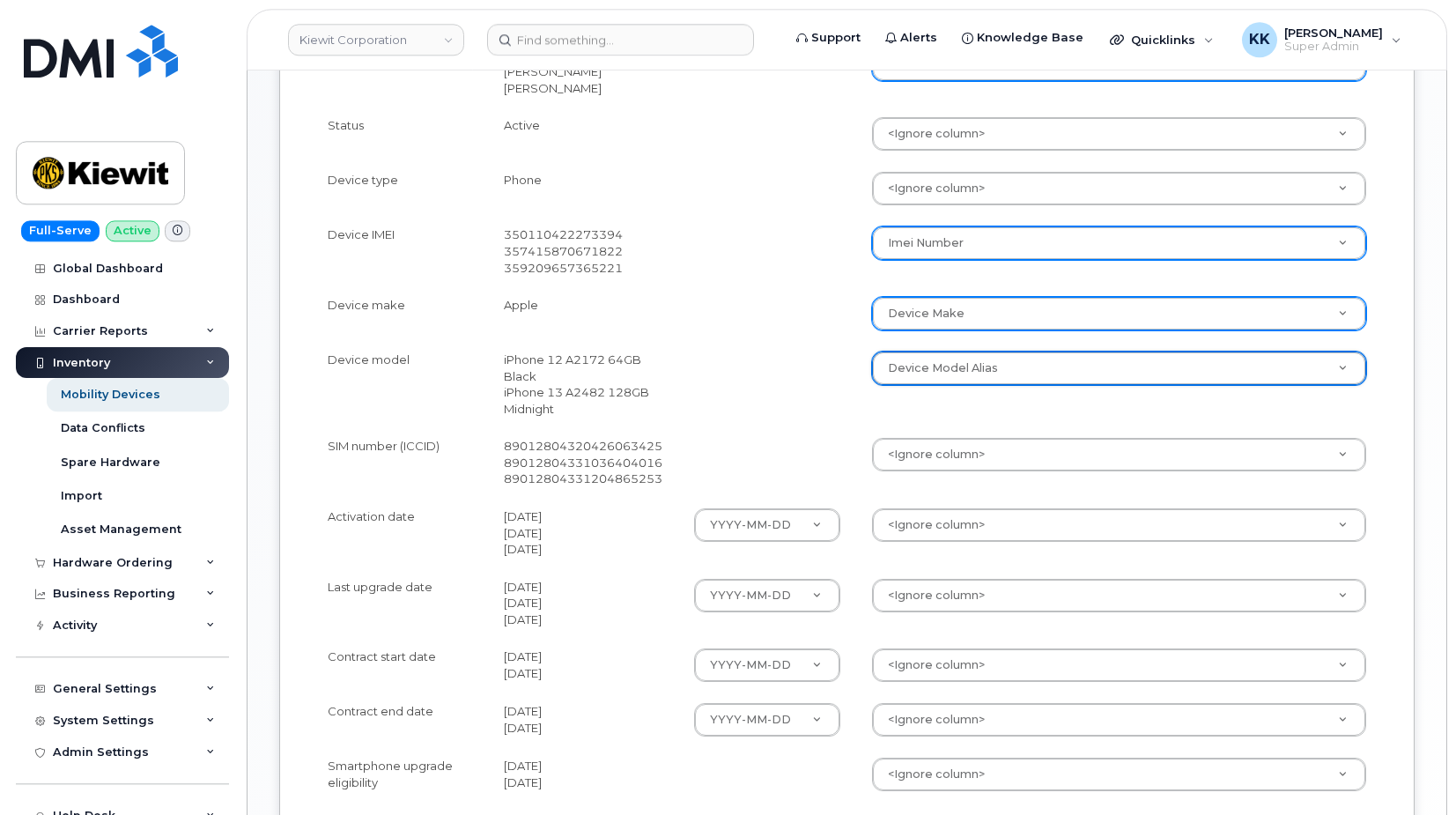
scroll to position [629, 0]
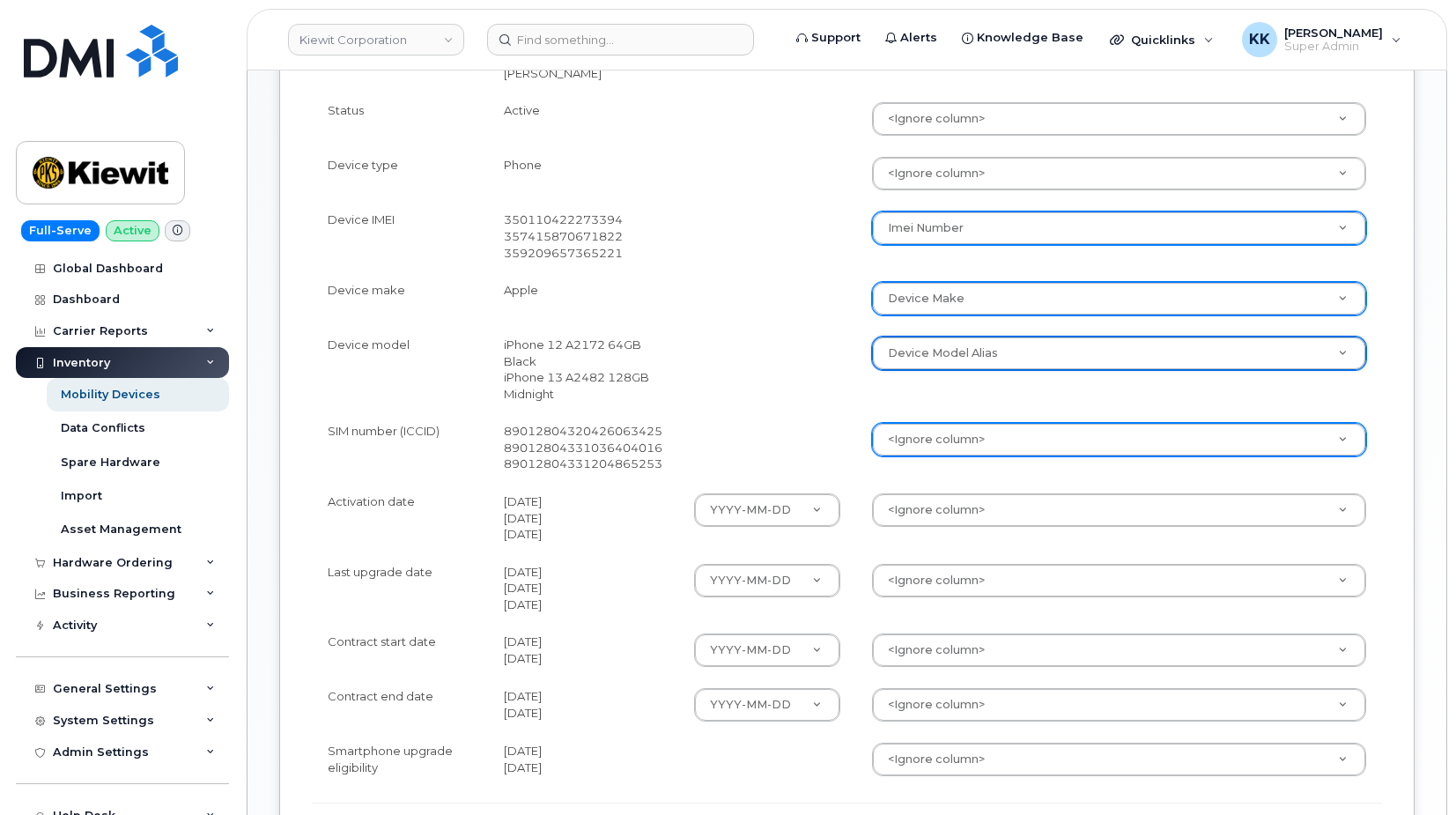
click at [917, 443] on body "Kiewit Corporation Support Alerts Knowledge Base Quicklinks Suspend / Cancel De…" at bounding box center [728, 184] width 1456 height 1627
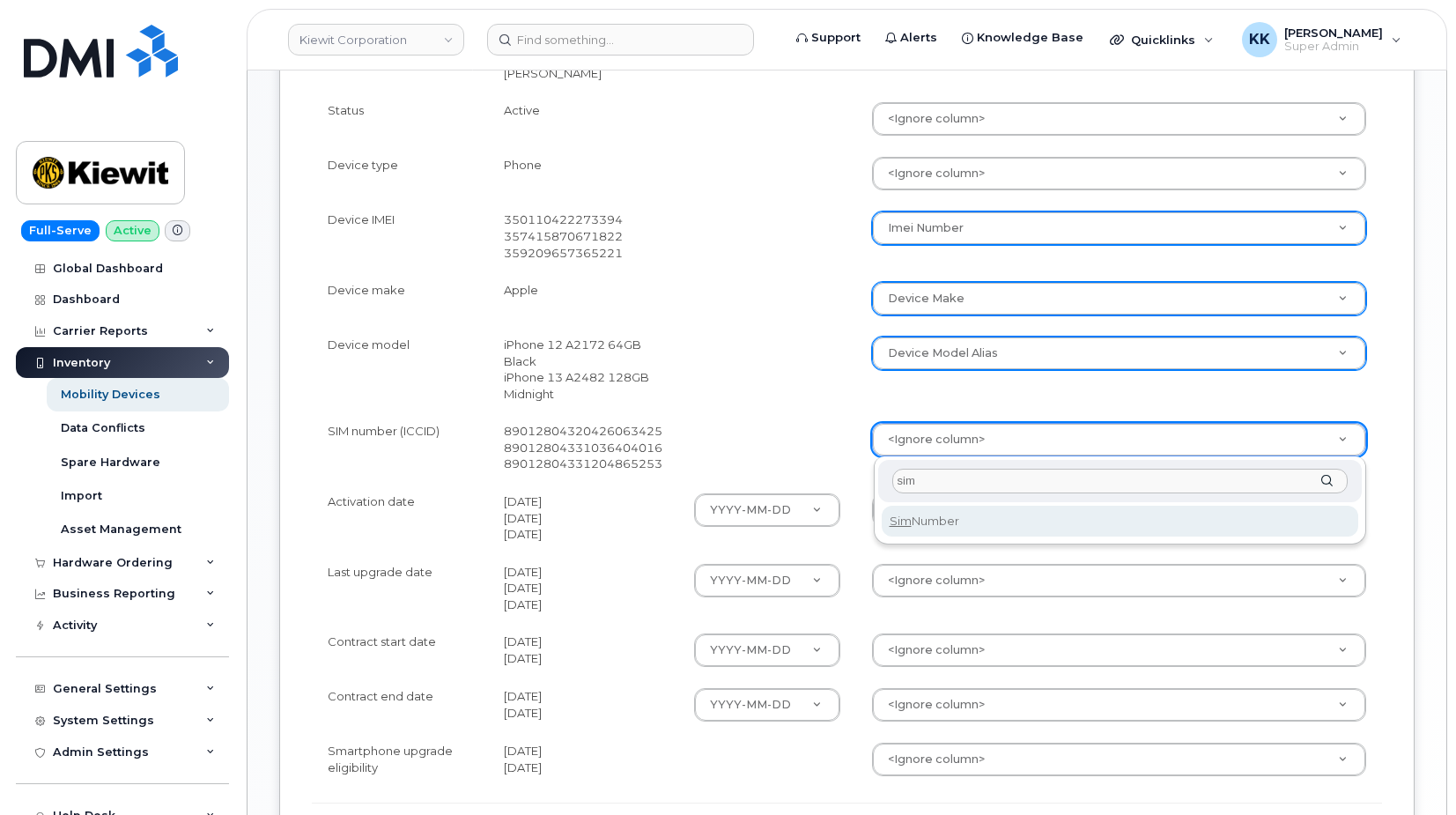
type input "sim"
select select "sim_number"
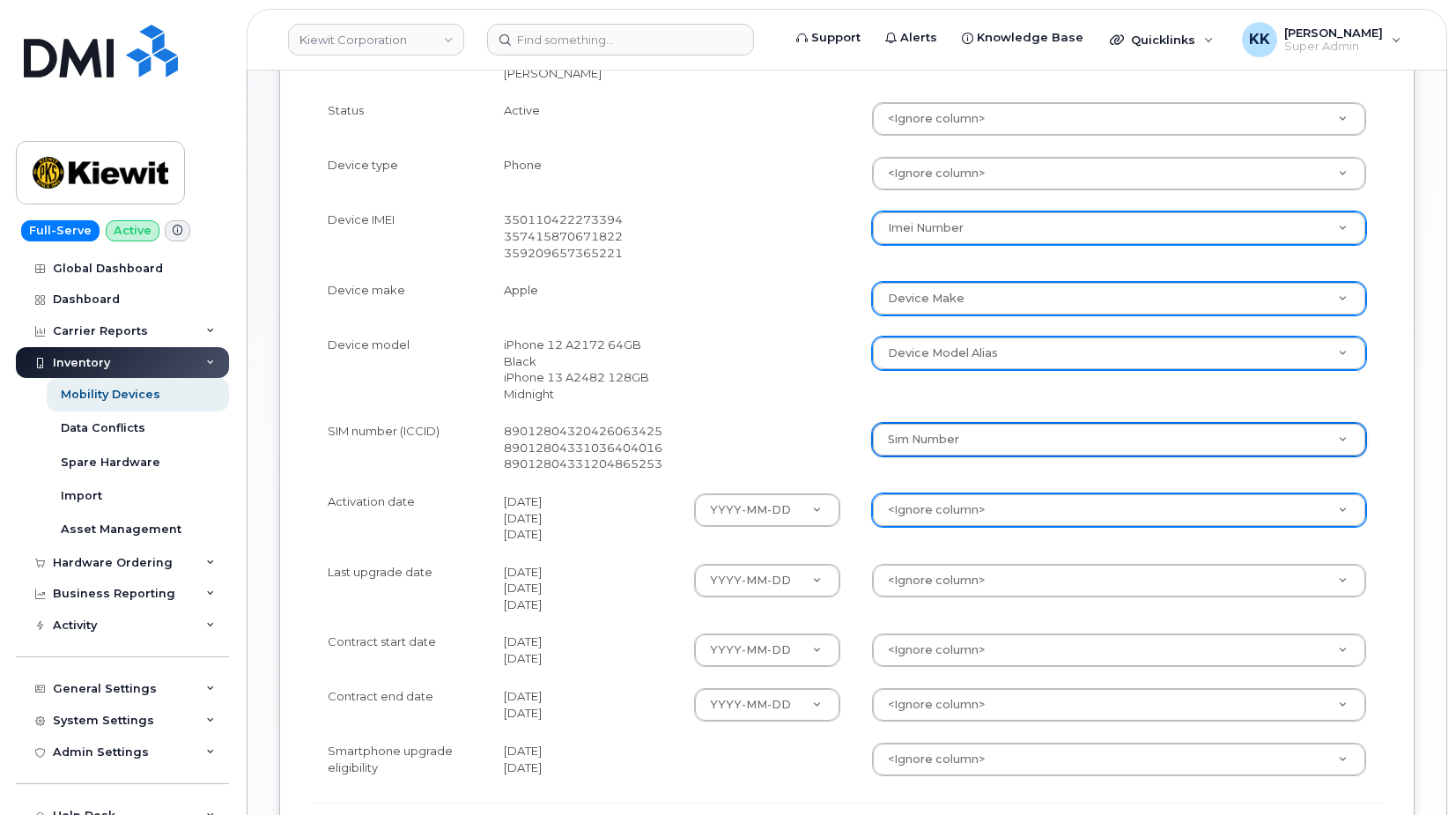
click at [911, 497] on body "Kiewit Corporation Support Alerts Knowledge Base Quicklinks Suspend / Cancel De…" at bounding box center [728, 184] width 1456 height 1627
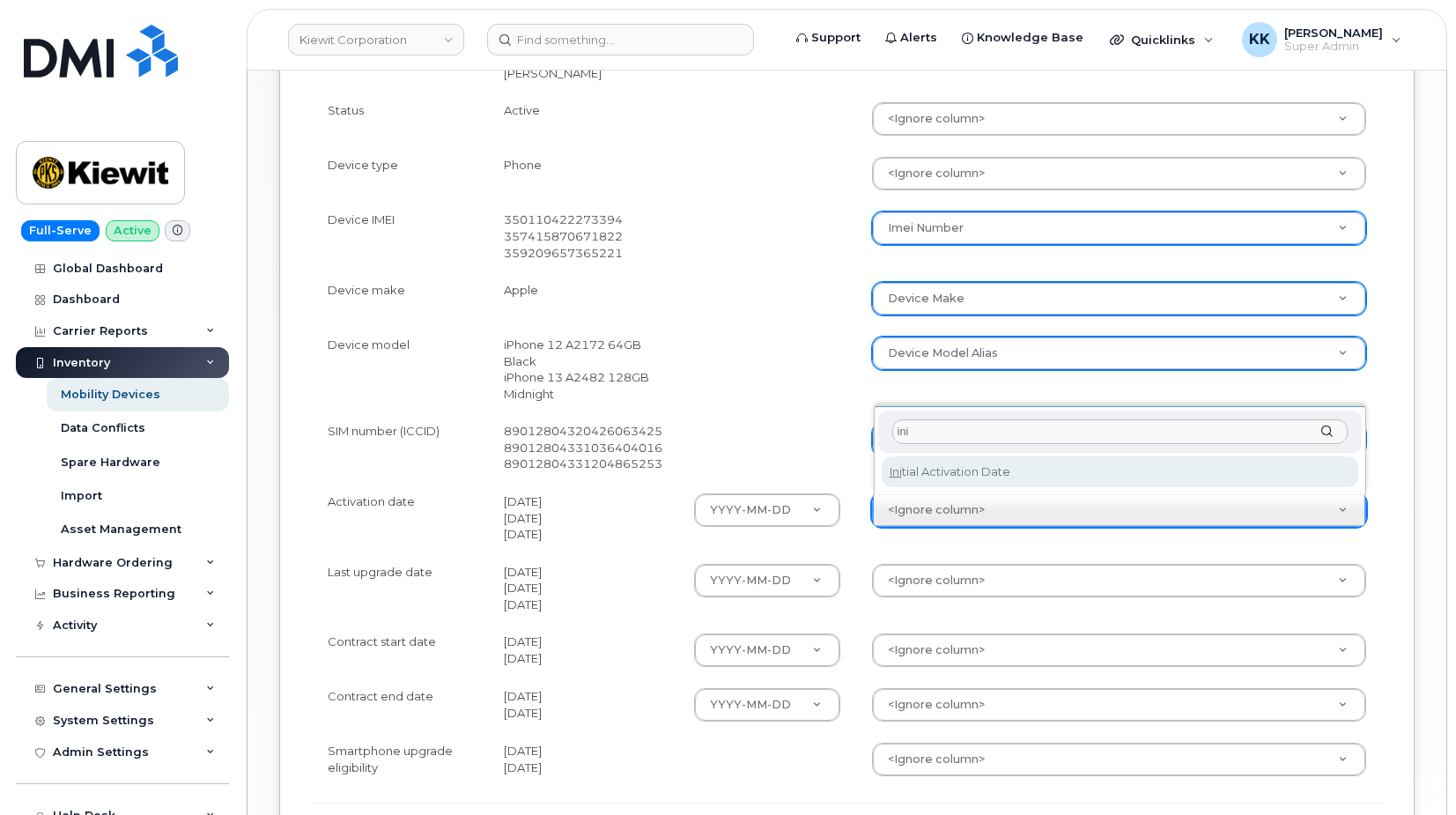
type input "ini"
select select "initial_activation_date"
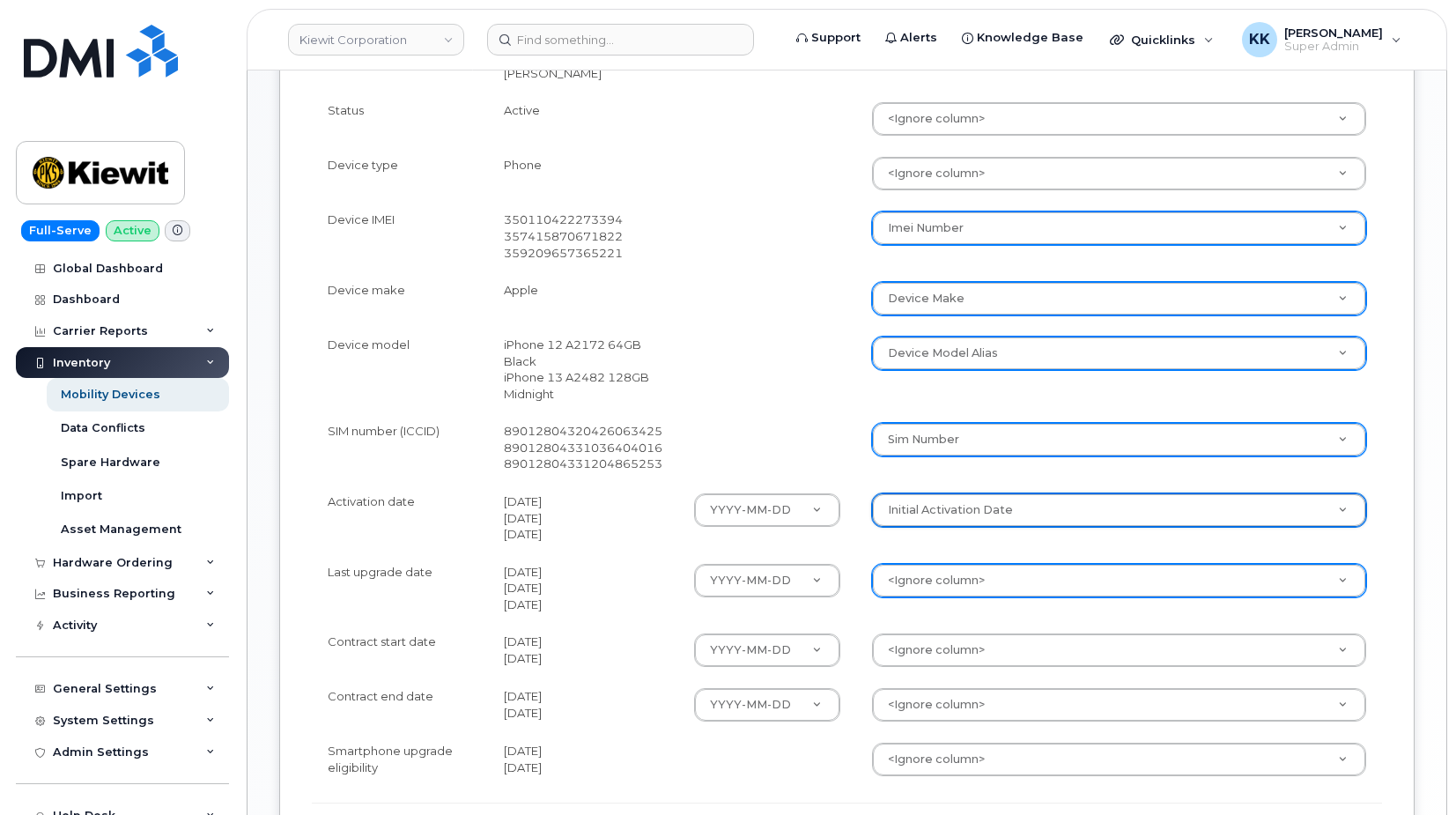
click at [945, 579] on body "Kiewit Corporation Support Alerts Knowledge Base Quicklinks Suspend / Cancel De…" at bounding box center [728, 184] width 1456 height 1627
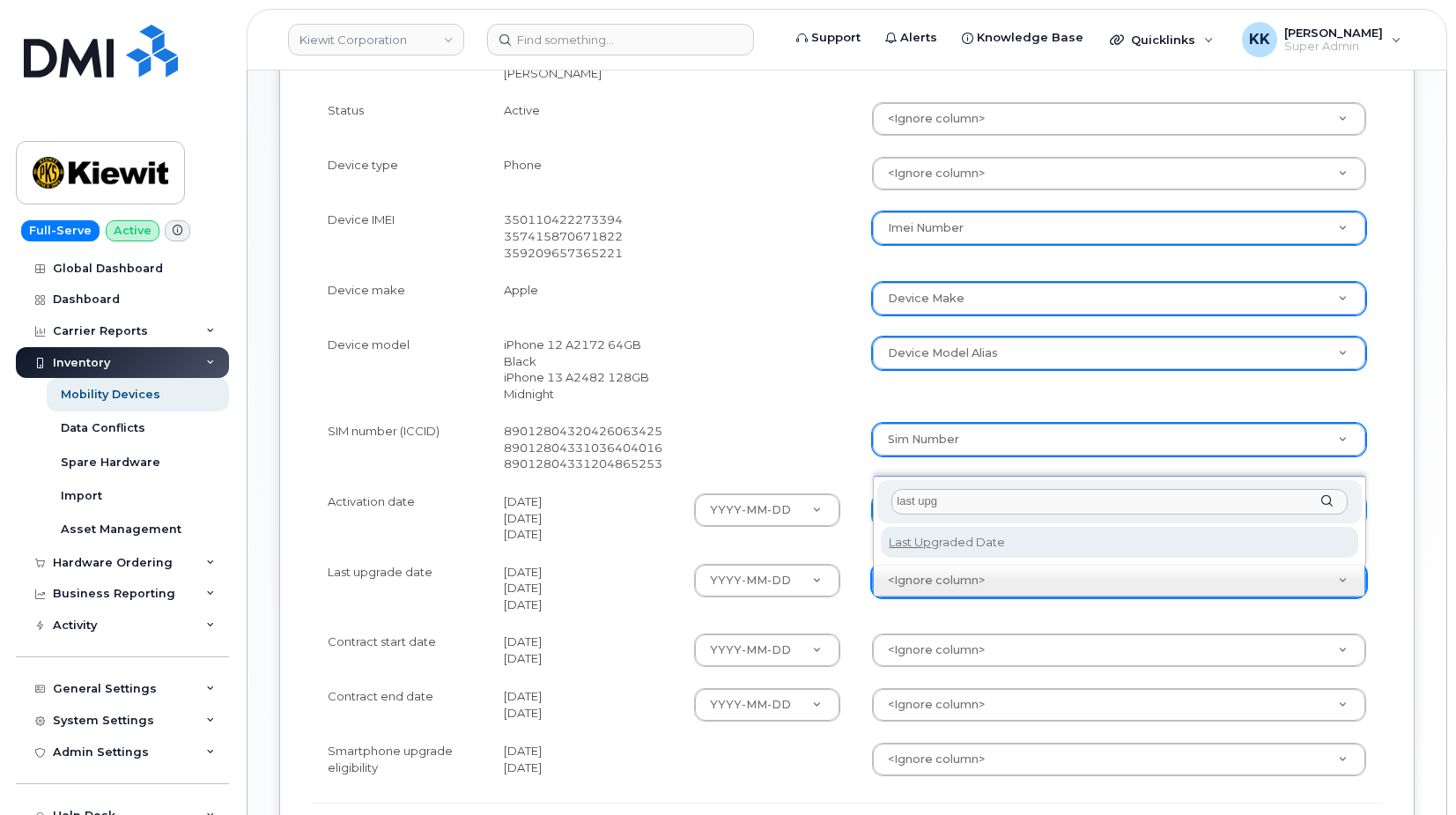
type input "last upg"
select select "last_upgraded_date"
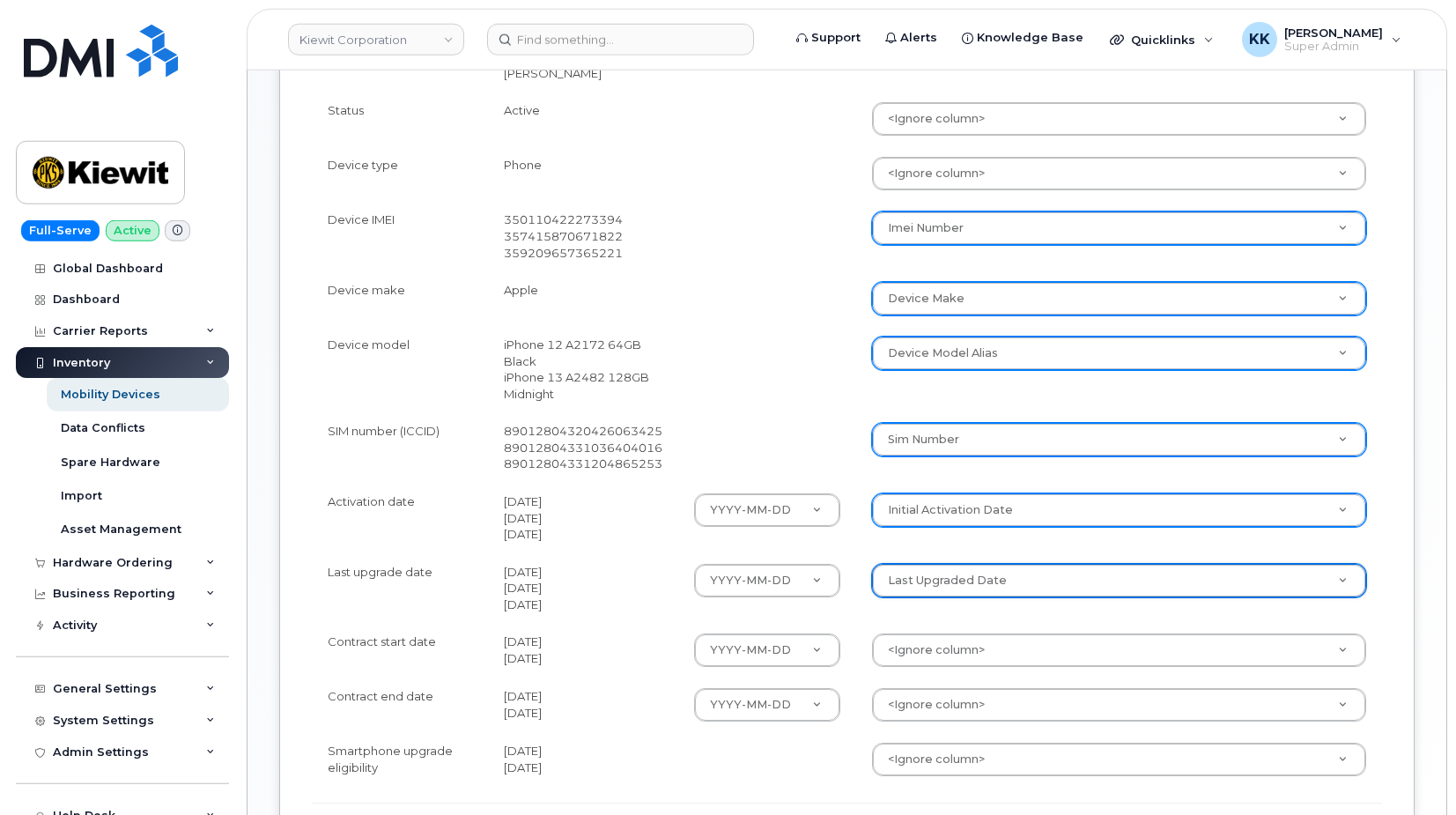
scroll to position [718, 0]
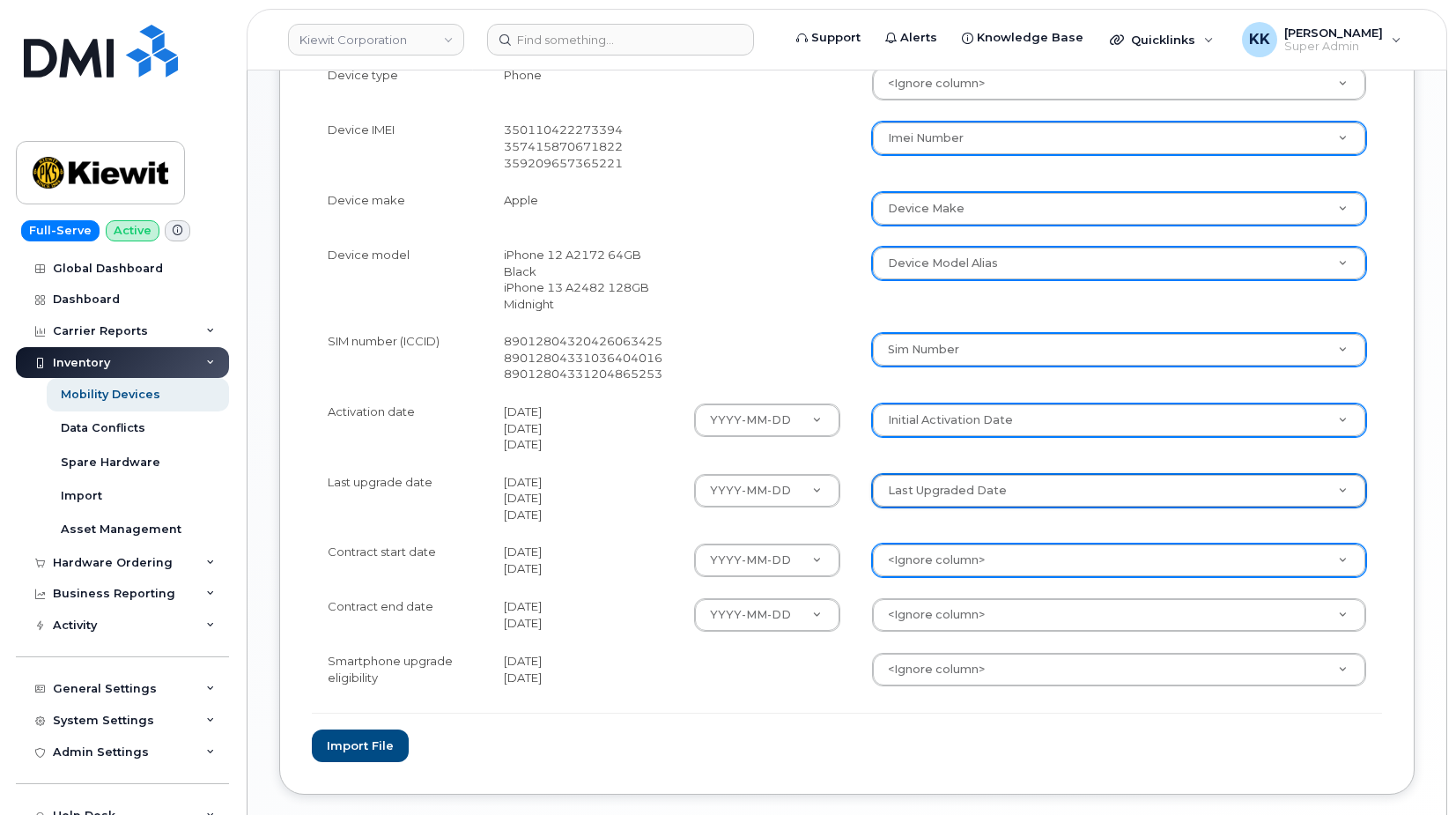
click at [945, 557] on body "Kiewit Corporation Support Alerts Knowledge Base Quicklinks Suspend / Cancel De…" at bounding box center [728, 95] width 1456 height 1627
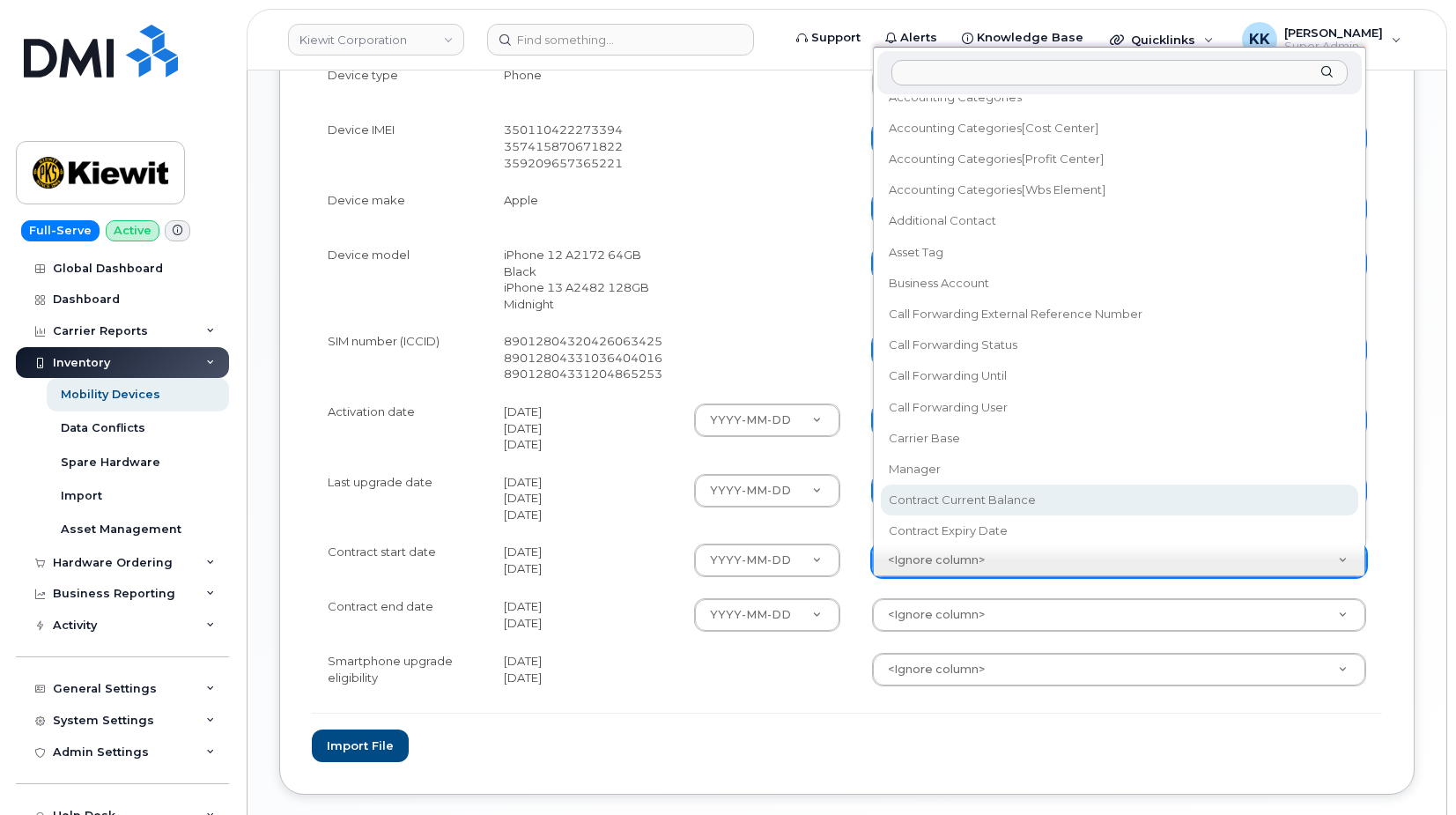
scroll to position [101, 0]
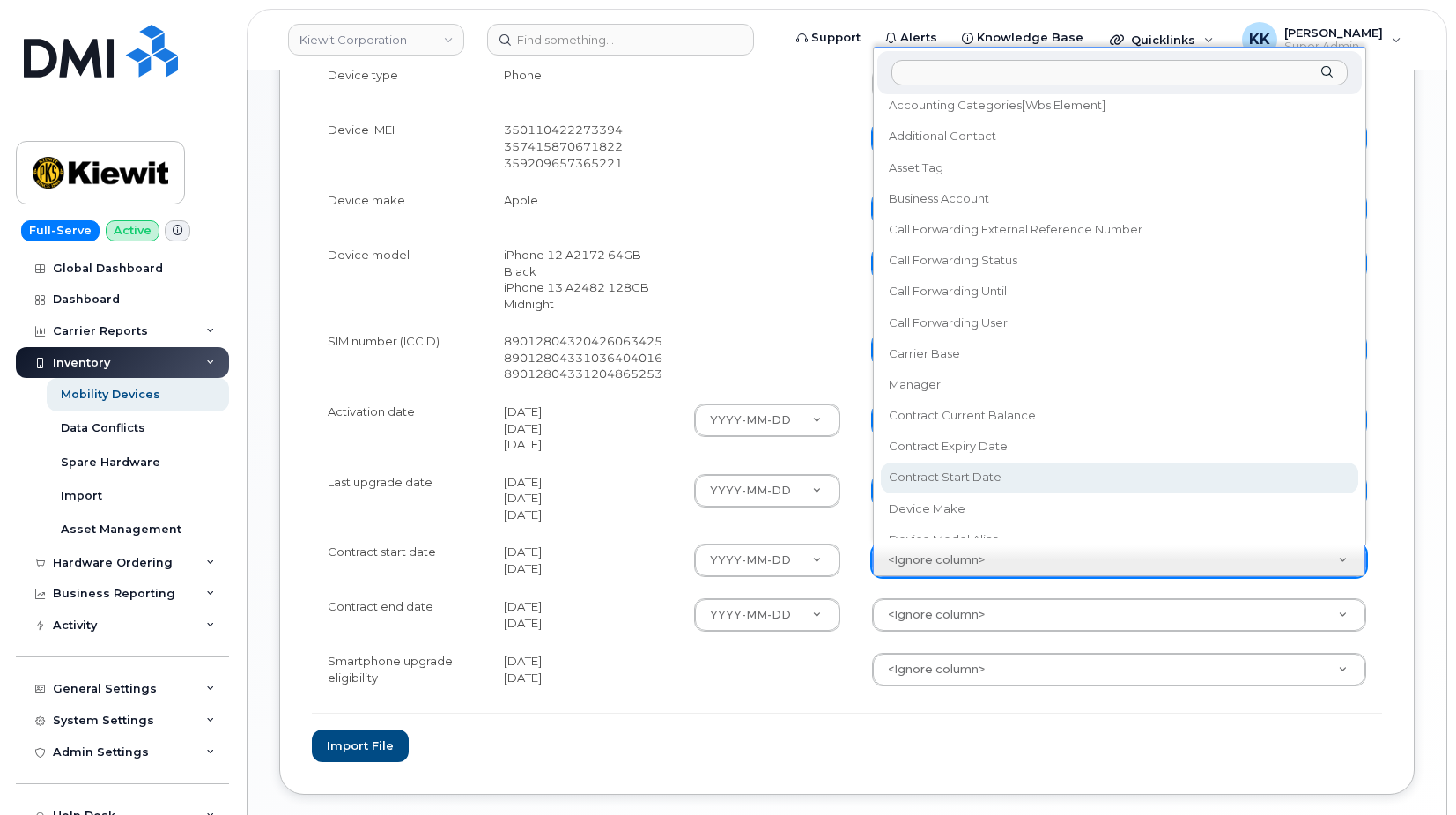
select select "contract_start_date"
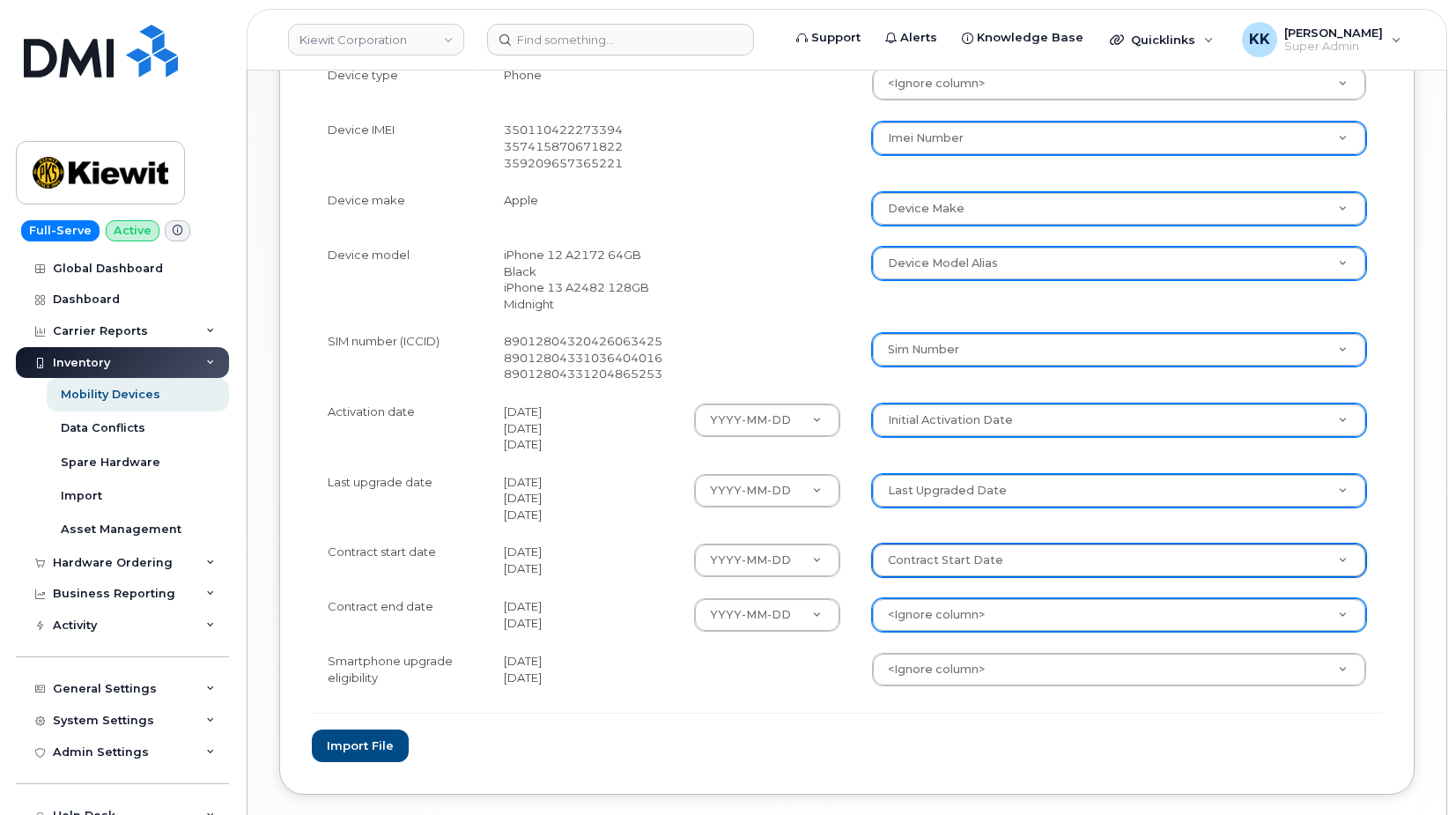
click at [967, 619] on body "Kiewit Corporation Support Alerts Knowledge Base Quicklinks Suspend / Cancel De…" at bounding box center [728, 95] width 1456 height 1627
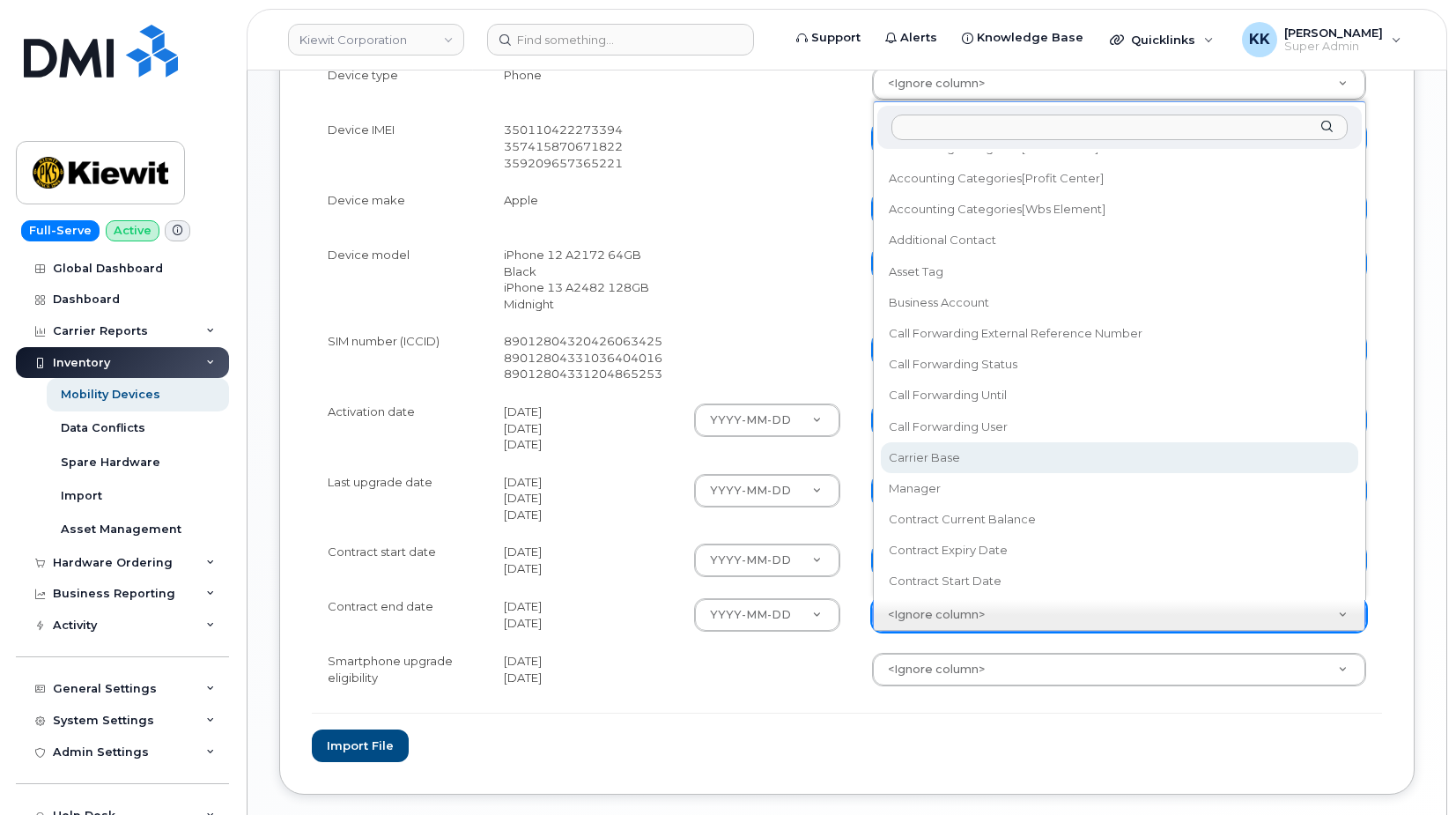
scroll to position [85, 0]
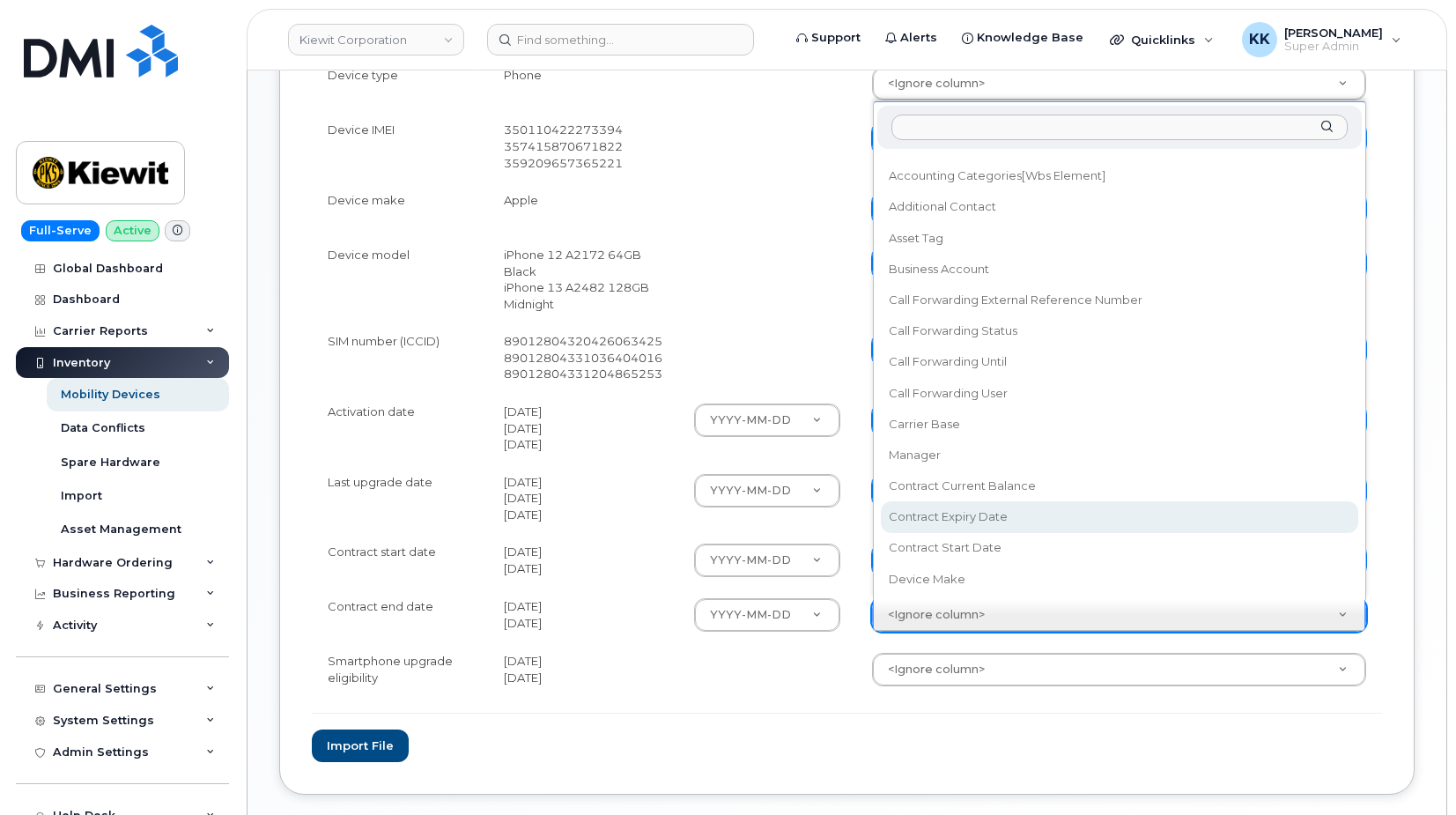
select select "contract_expiry_date"
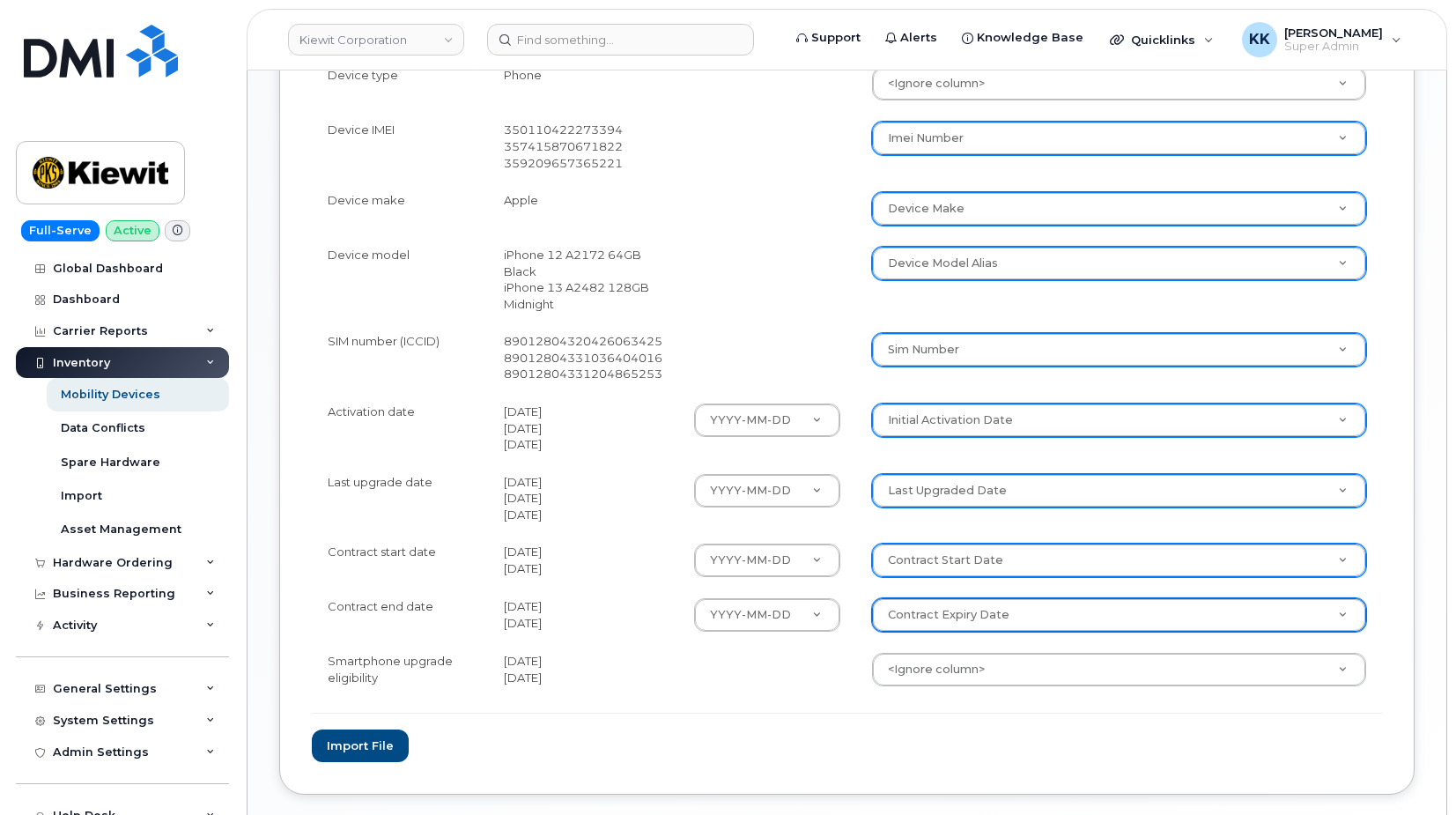
click at [956, 668] on body "Kiewit Corporation Support Alerts Knowledge Base Quicklinks Suspend / Cancel De…" at bounding box center [728, 95] width 1456 height 1627
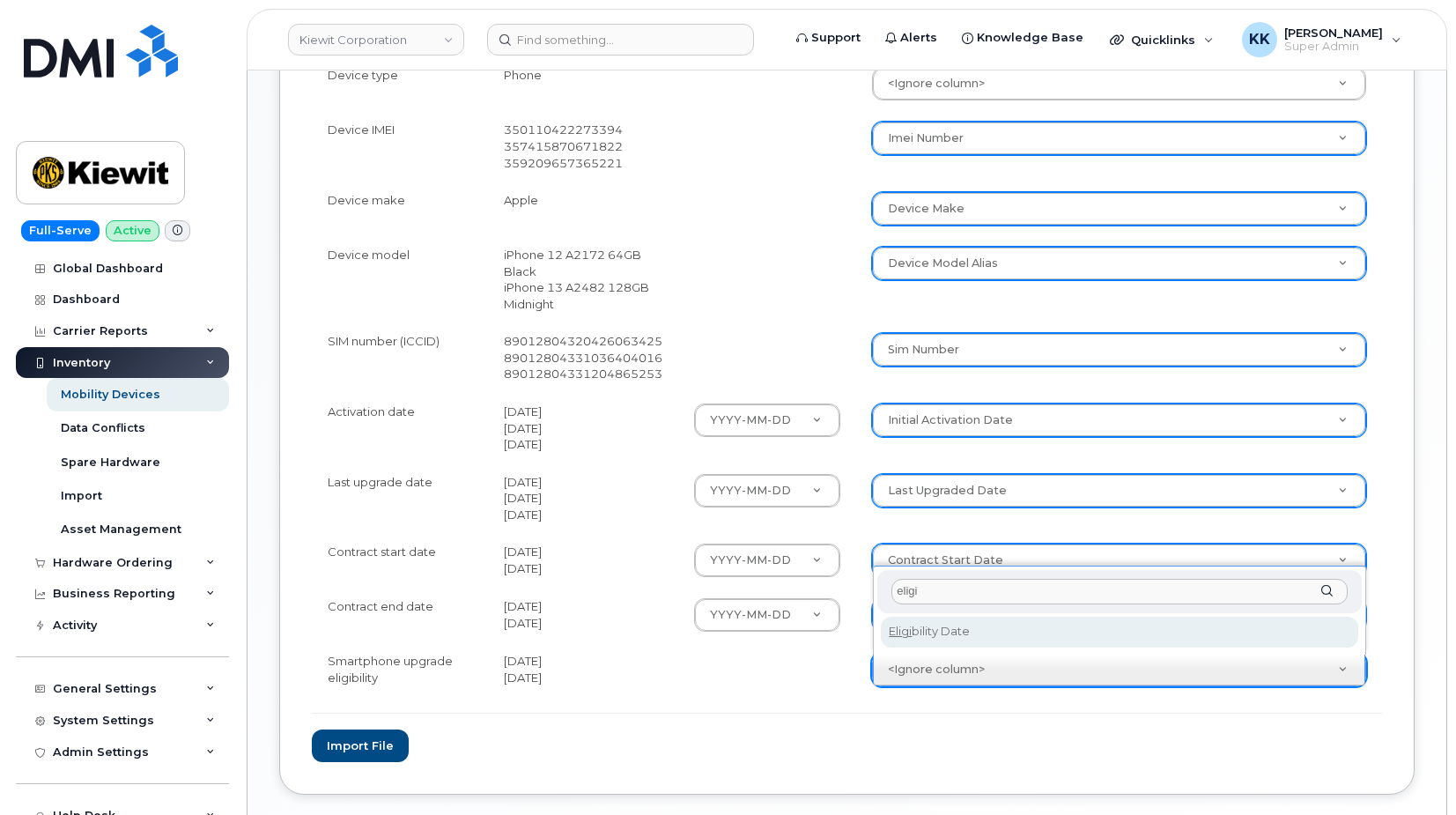
type input "eligi"
select select "eligibility_date"
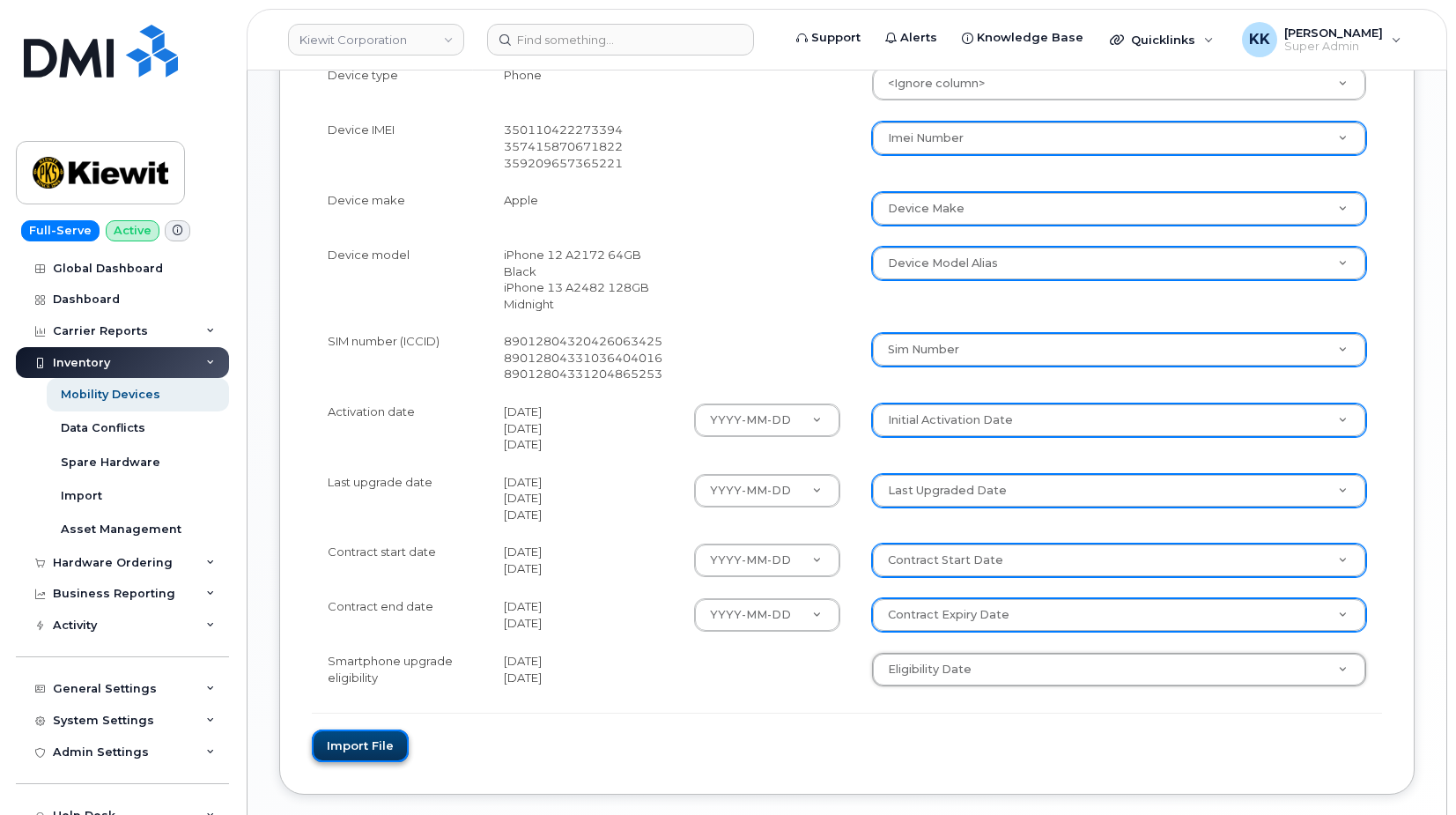
click at [388, 744] on button "Import file" at bounding box center [360, 745] width 97 height 33
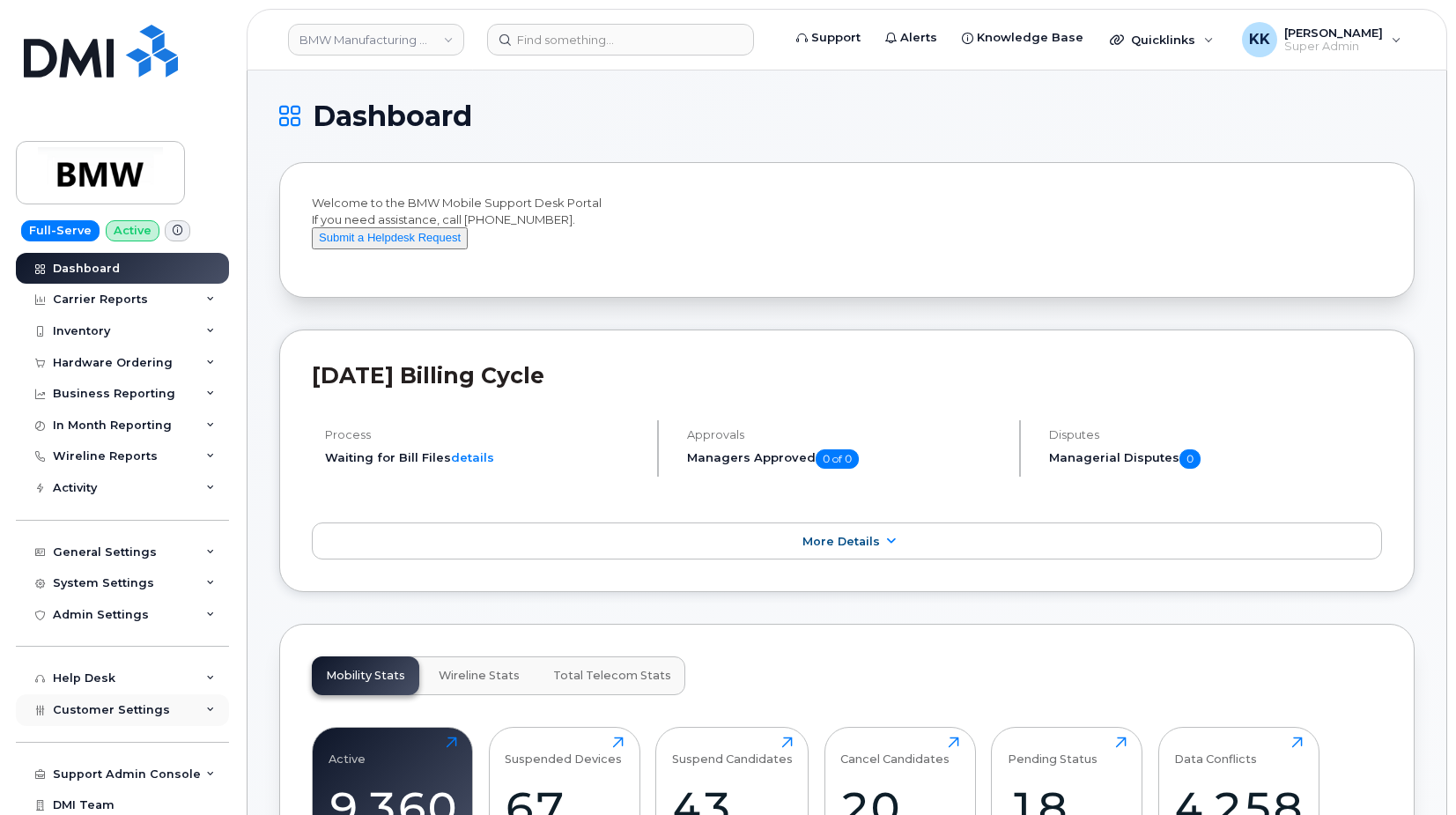
click at [96, 713] on span "Customer Settings" at bounding box center [111, 709] width 117 height 13
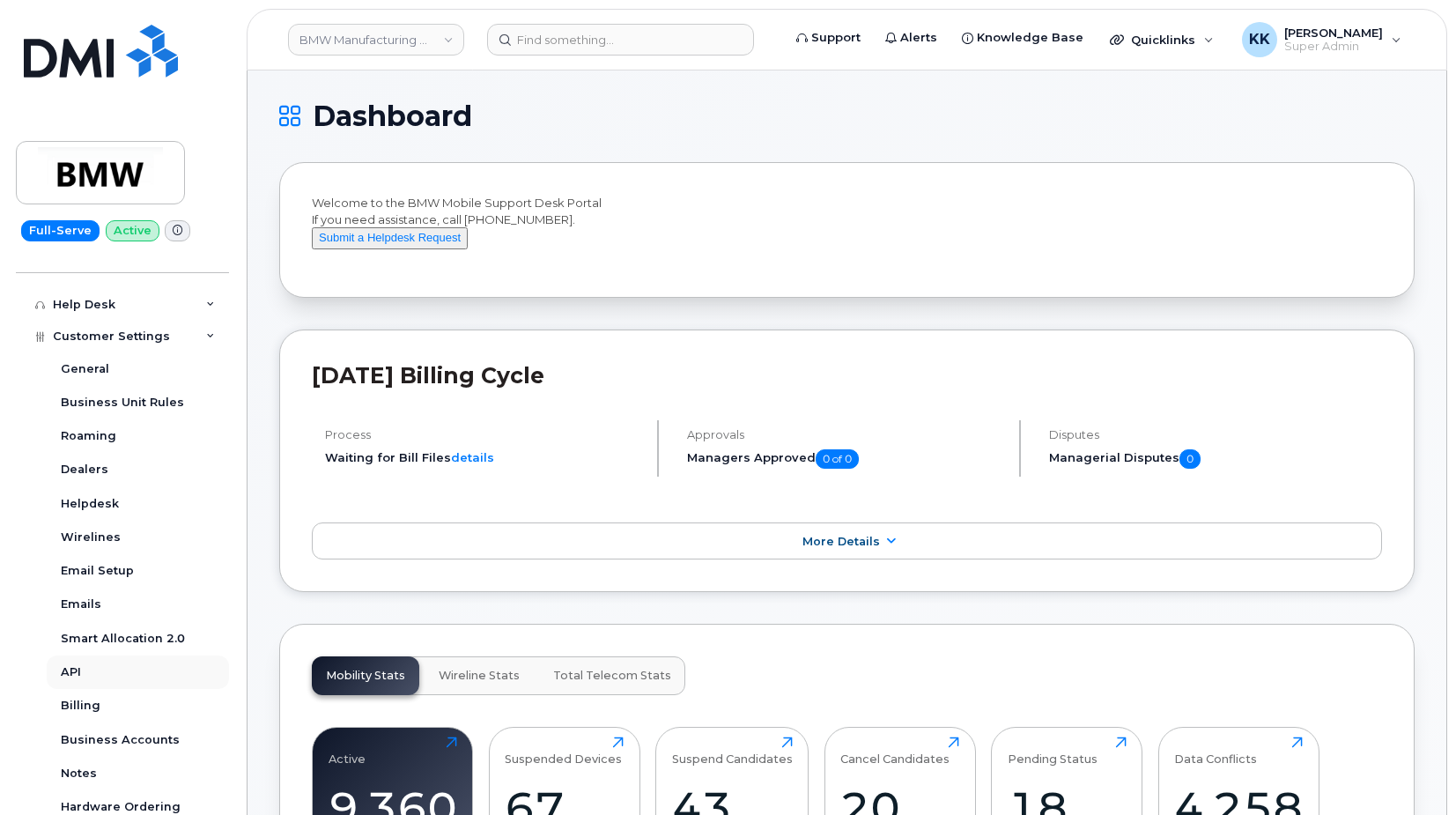
scroll to position [423, 0]
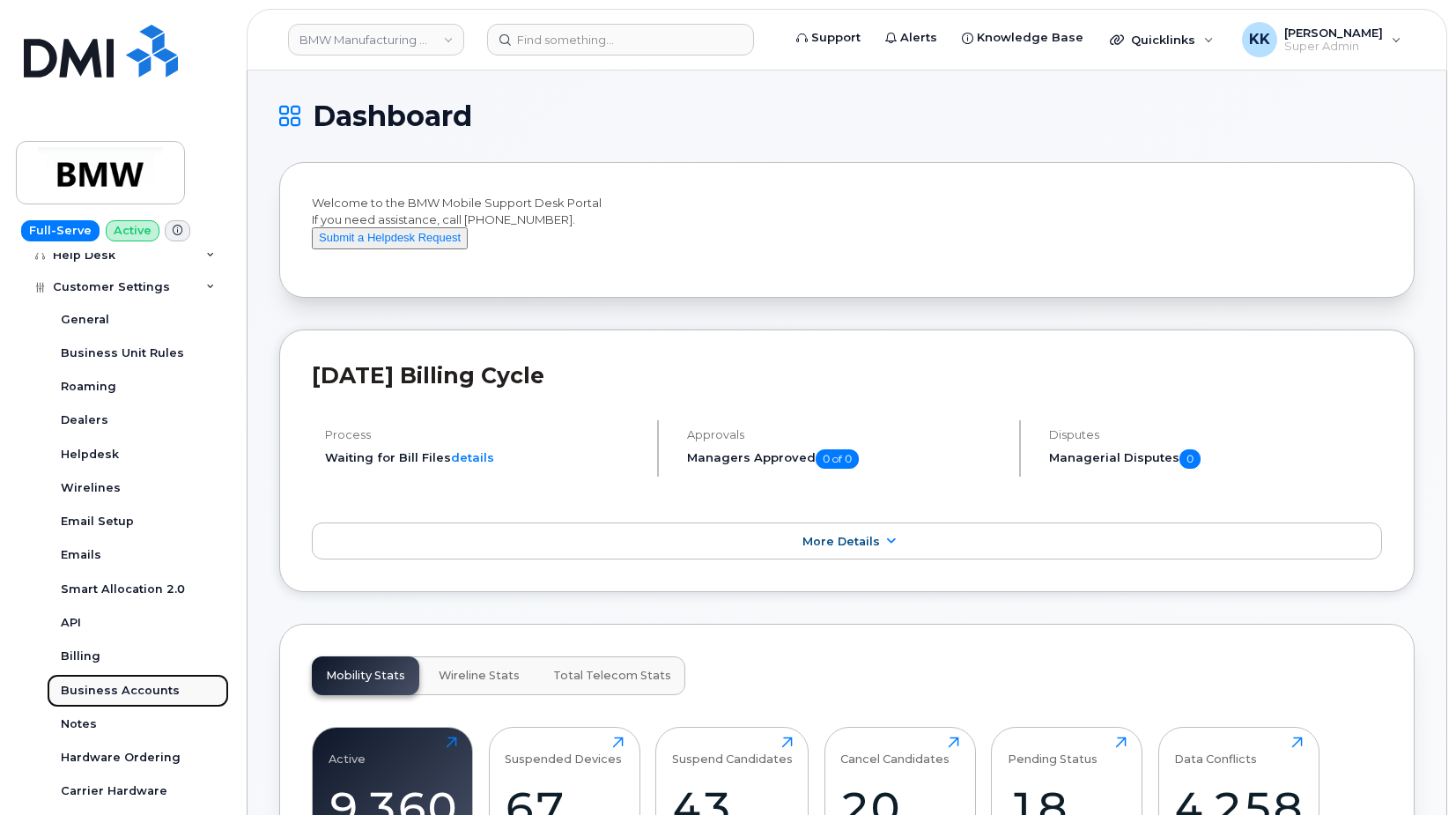
click at [128, 691] on div "Business Accounts" at bounding box center [120, 690] width 119 height 16
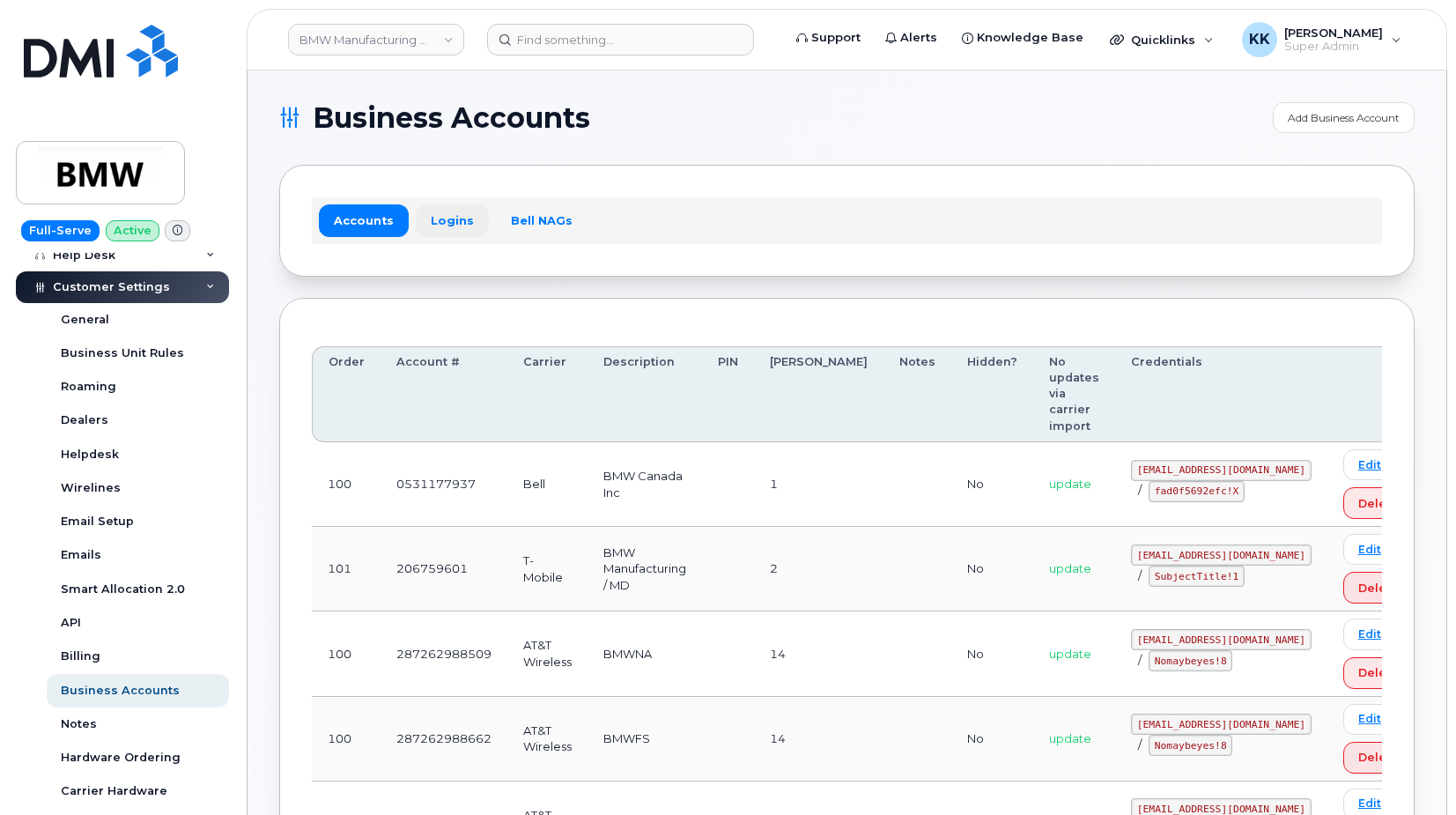
click at [460, 218] on link "Logins" at bounding box center [452, 220] width 73 height 32
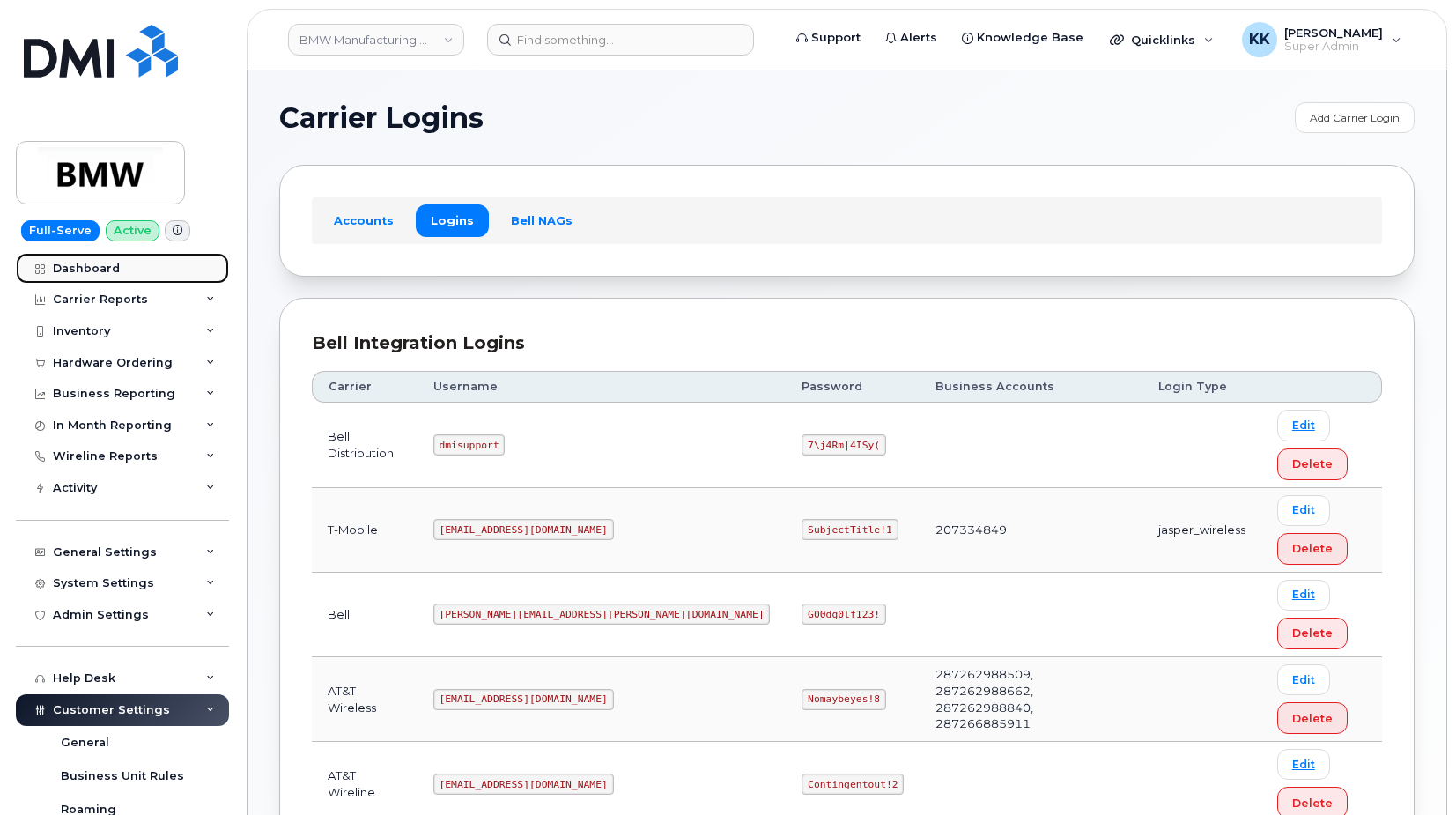
click at [104, 277] on link "Dashboard" at bounding box center [122, 268] width 213 height 32
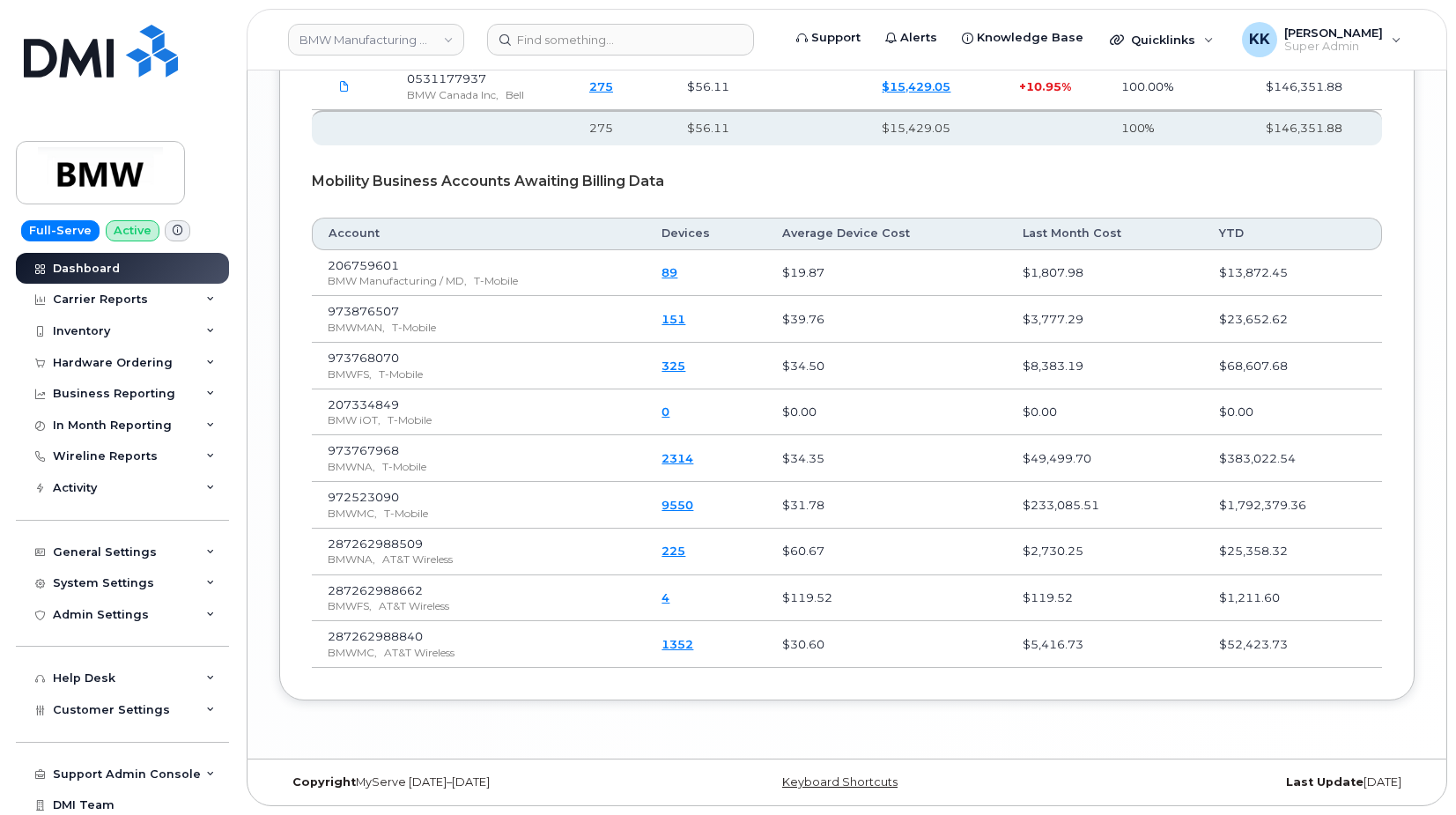
scroll to position [2684, 0]
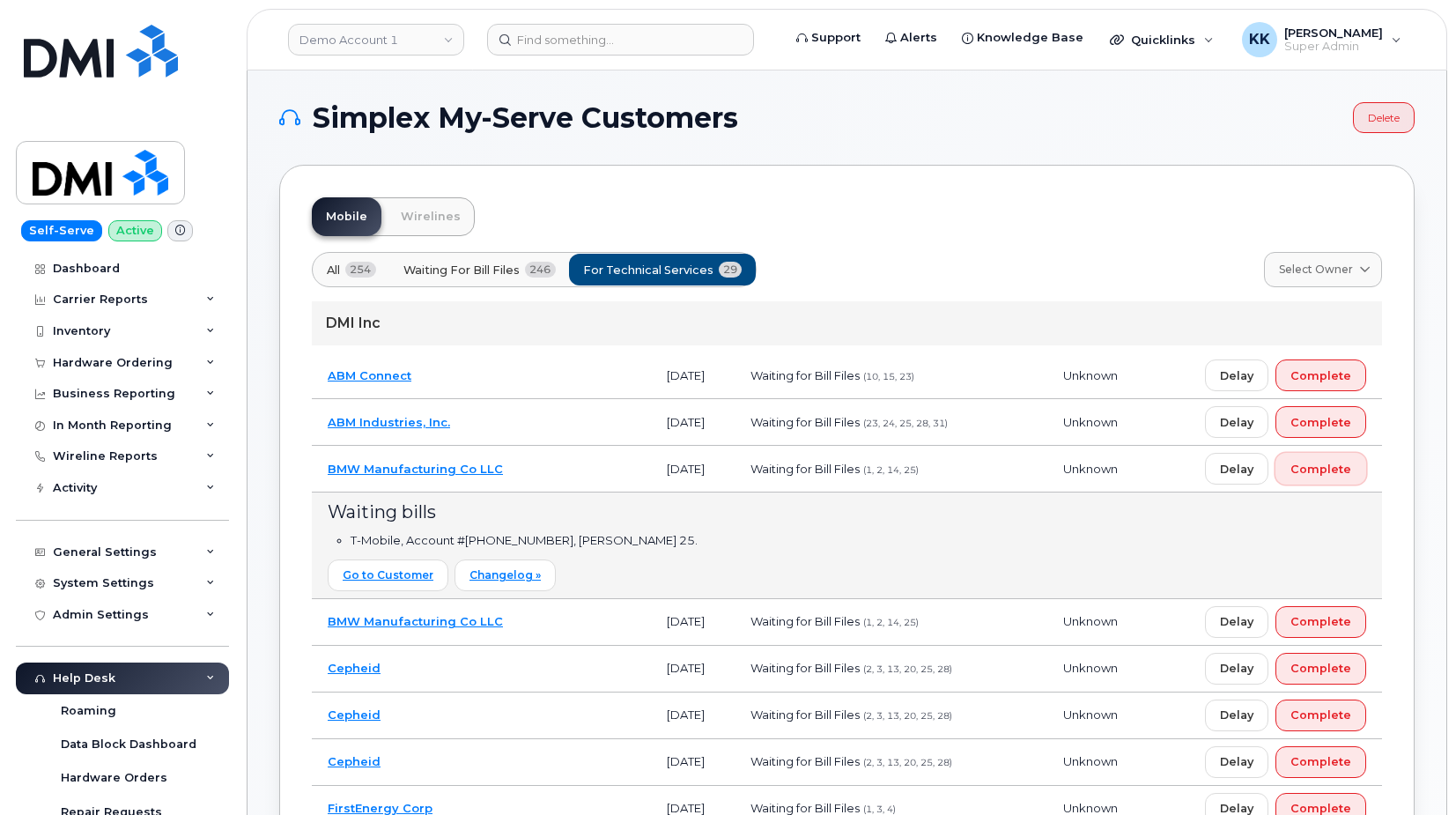
click at [1339, 477] on button "Complete" at bounding box center [1321, 468] width 91 height 32
